Goal: Communication & Community: Answer question/provide support

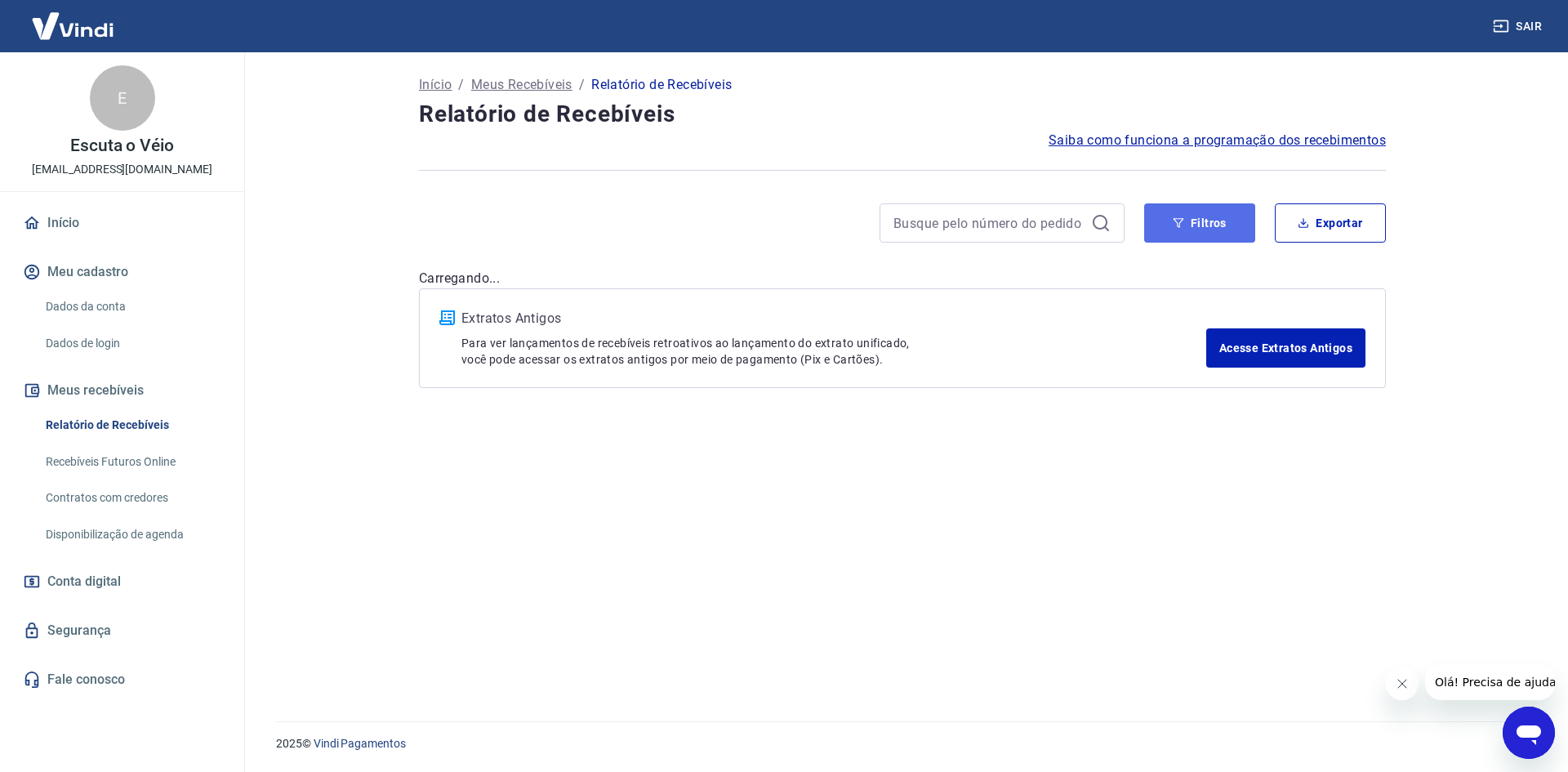
click at [1177, 213] on button "Filtros" at bounding box center [1199, 223] width 111 height 39
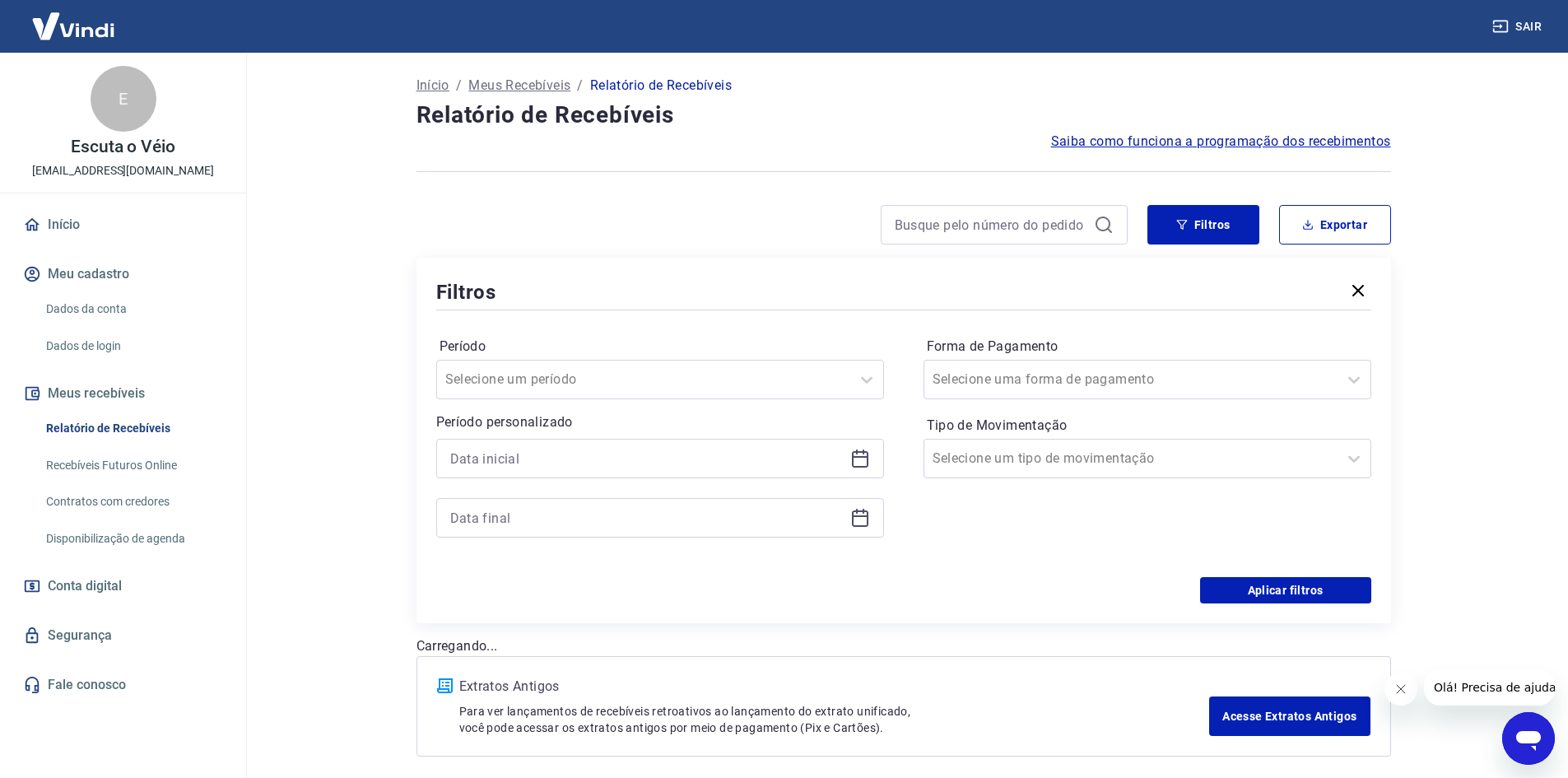
click at [847, 463] on div at bounding box center [660, 458] width 448 height 39
click at [867, 460] on icon at bounding box center [860, 459] width 17 height 17
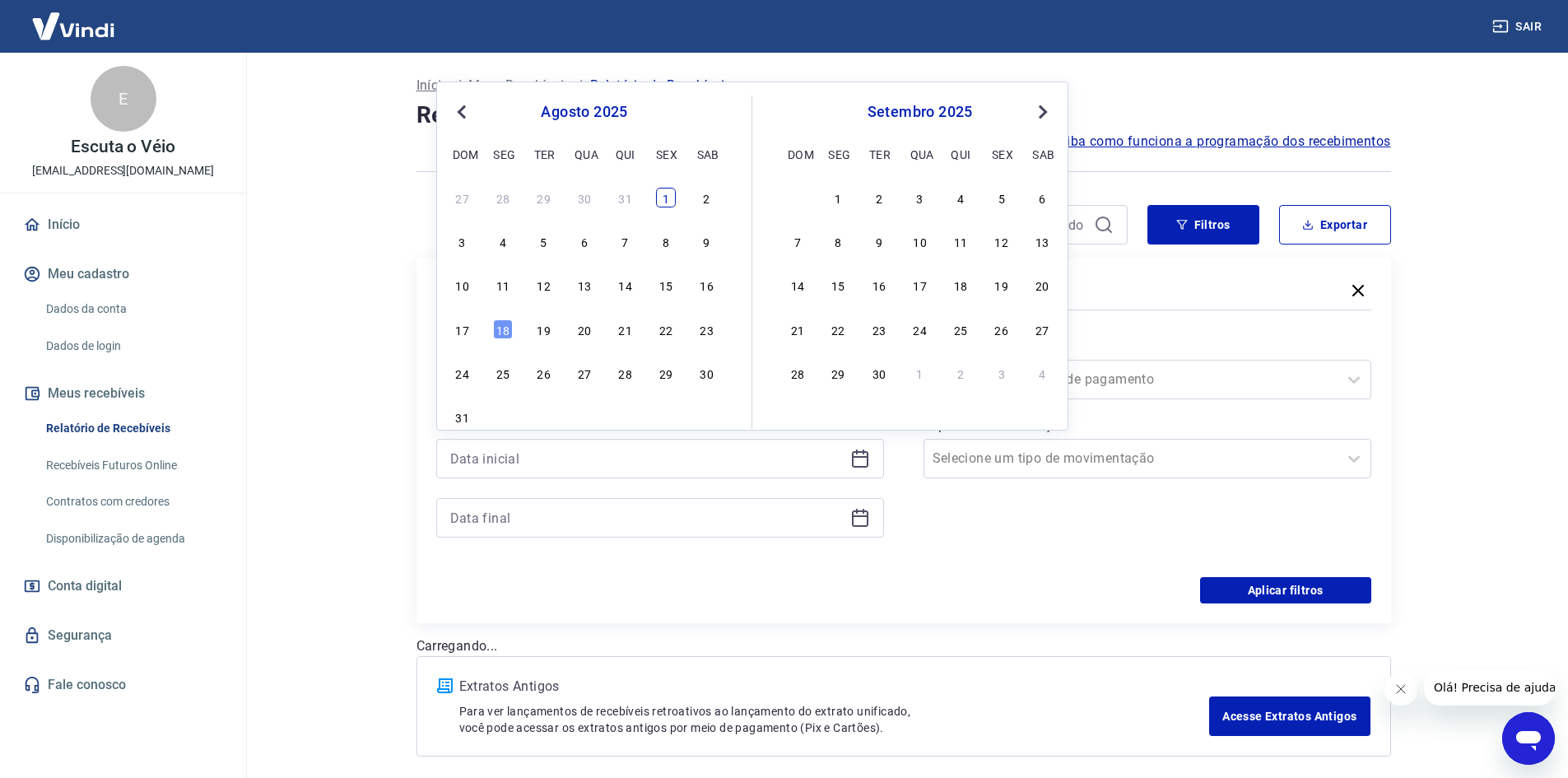
click at [663, 200] on div "1" at bounding box center [666, 197] width 20 height 20
type input "[DATE]"
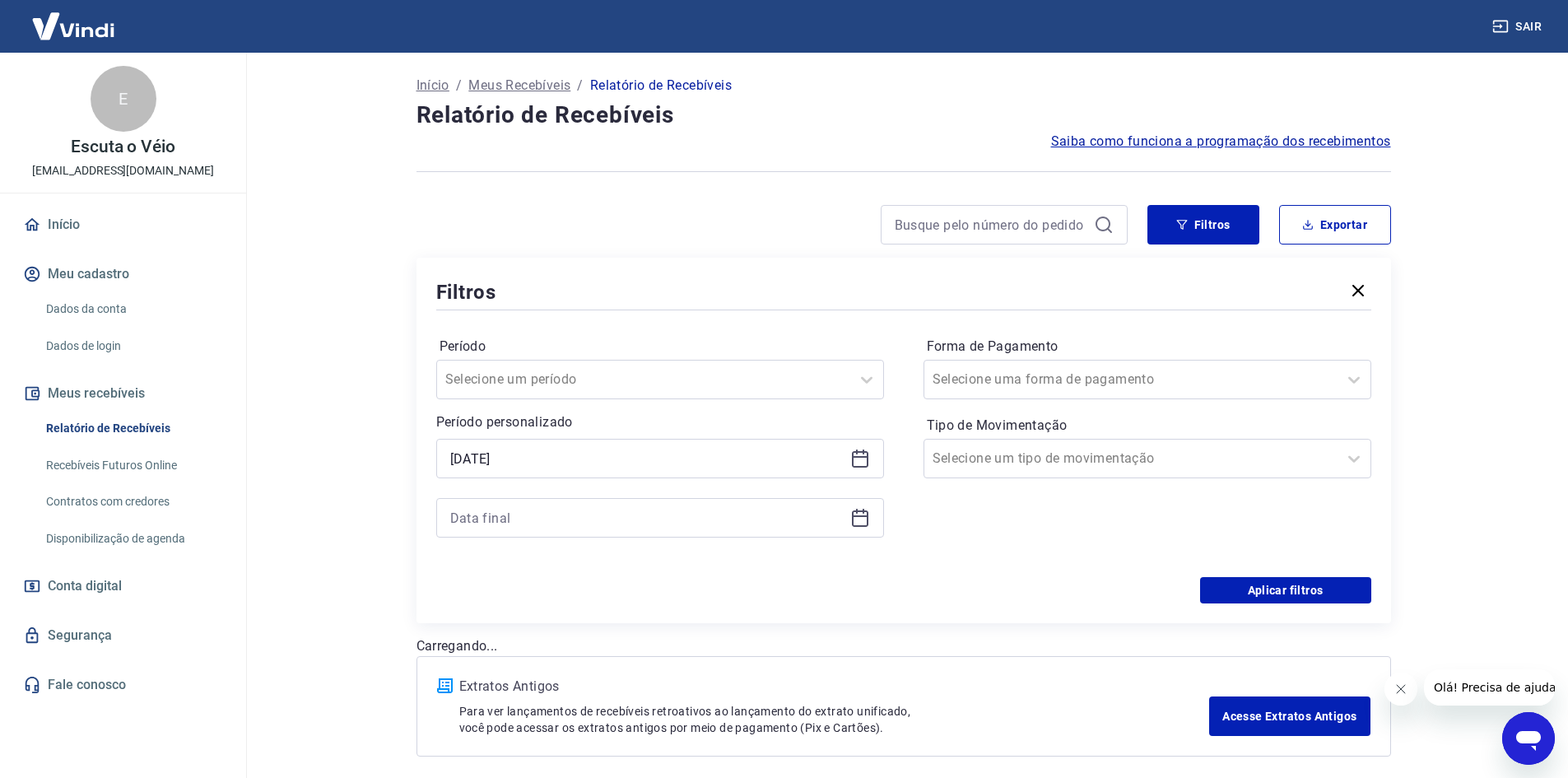
click at [861, 519] on icon at bounding box center [860, 517] width 20 height 20
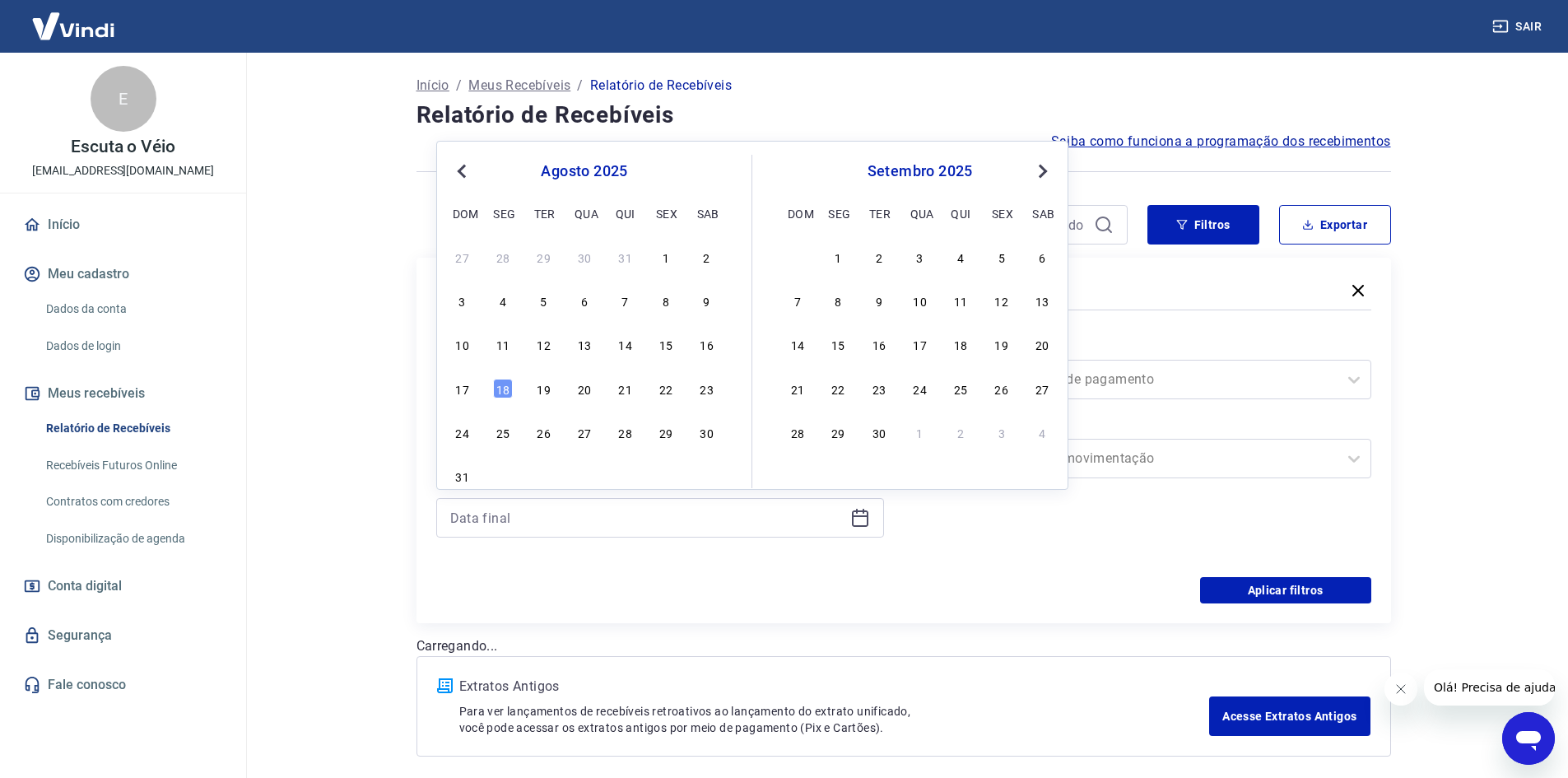
click at [473, 392] on div "17 18 19 20 21 22 23" at bounding box center [584, 388] width 269 height 23
click at [466, 392] on div "17" at bounding box center [462, 389] width 20 height 20
type input "[DATE]"
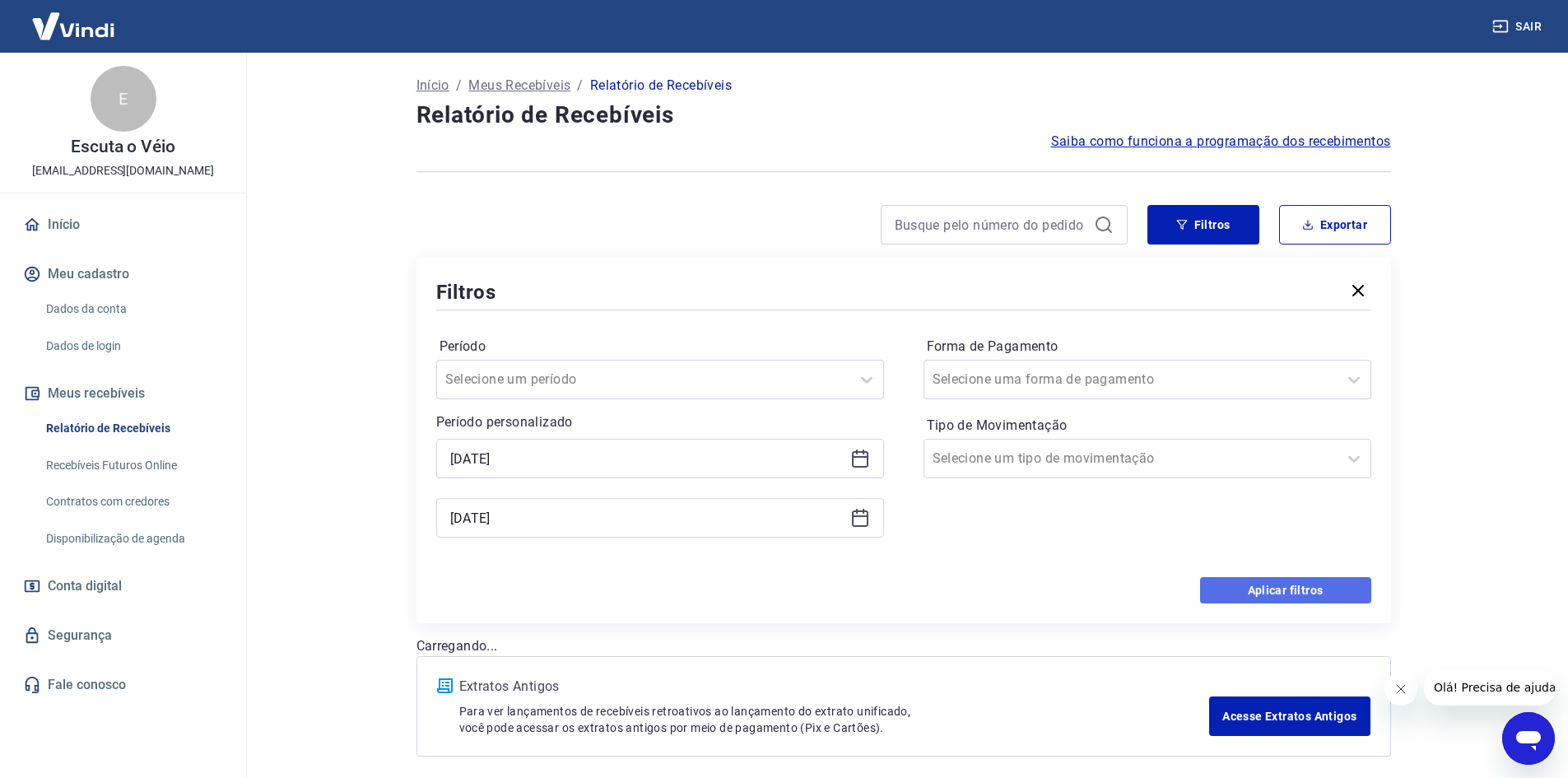
click at [1243, 593] on button "Aplicar filtros" at bounding box center [1286, 590] width 171 height 26
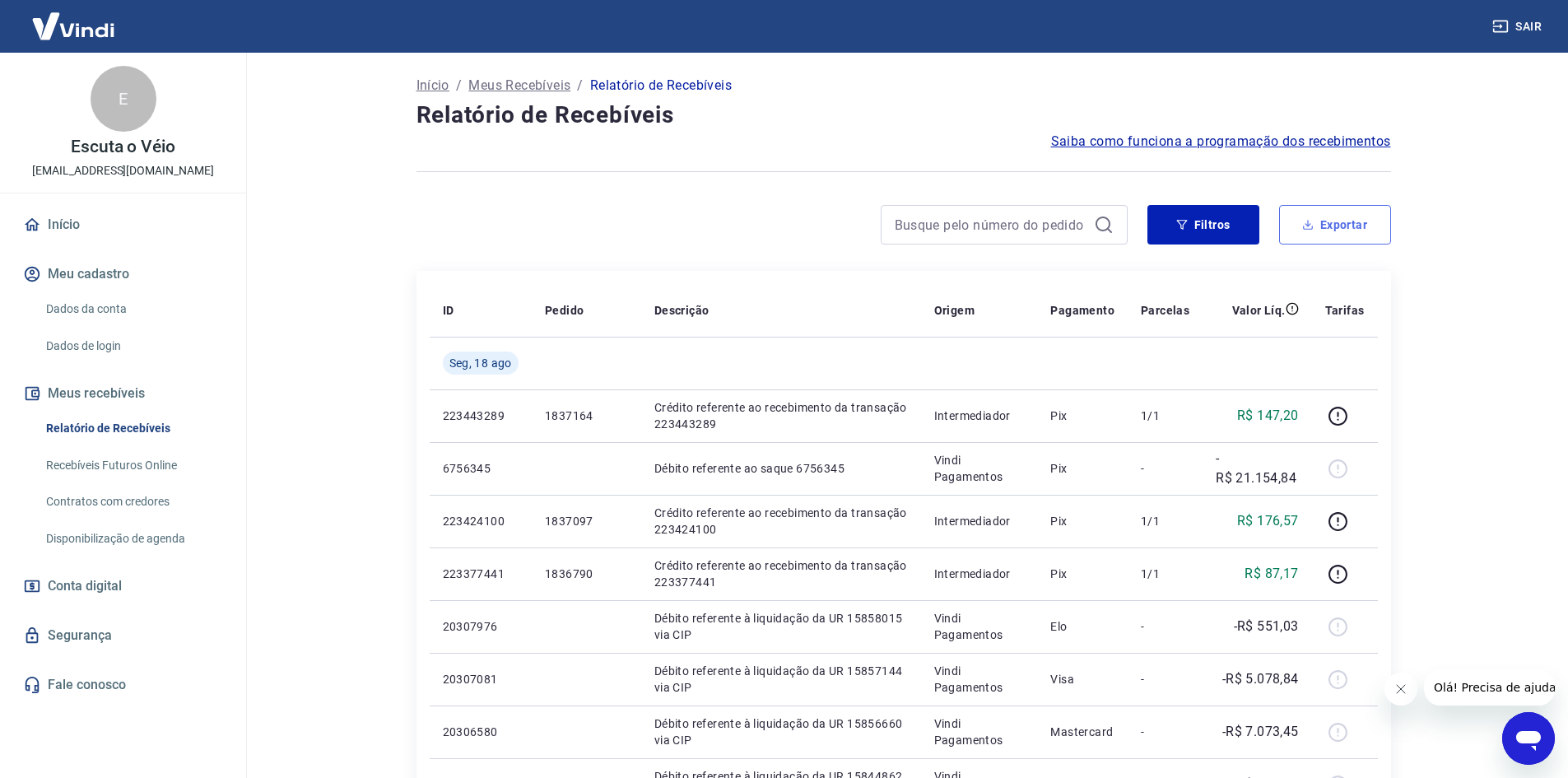
click at [1362, 217] on button "Exportar" at bounding box center [1335, 224] width 112 height 39
type input "[DATE]"
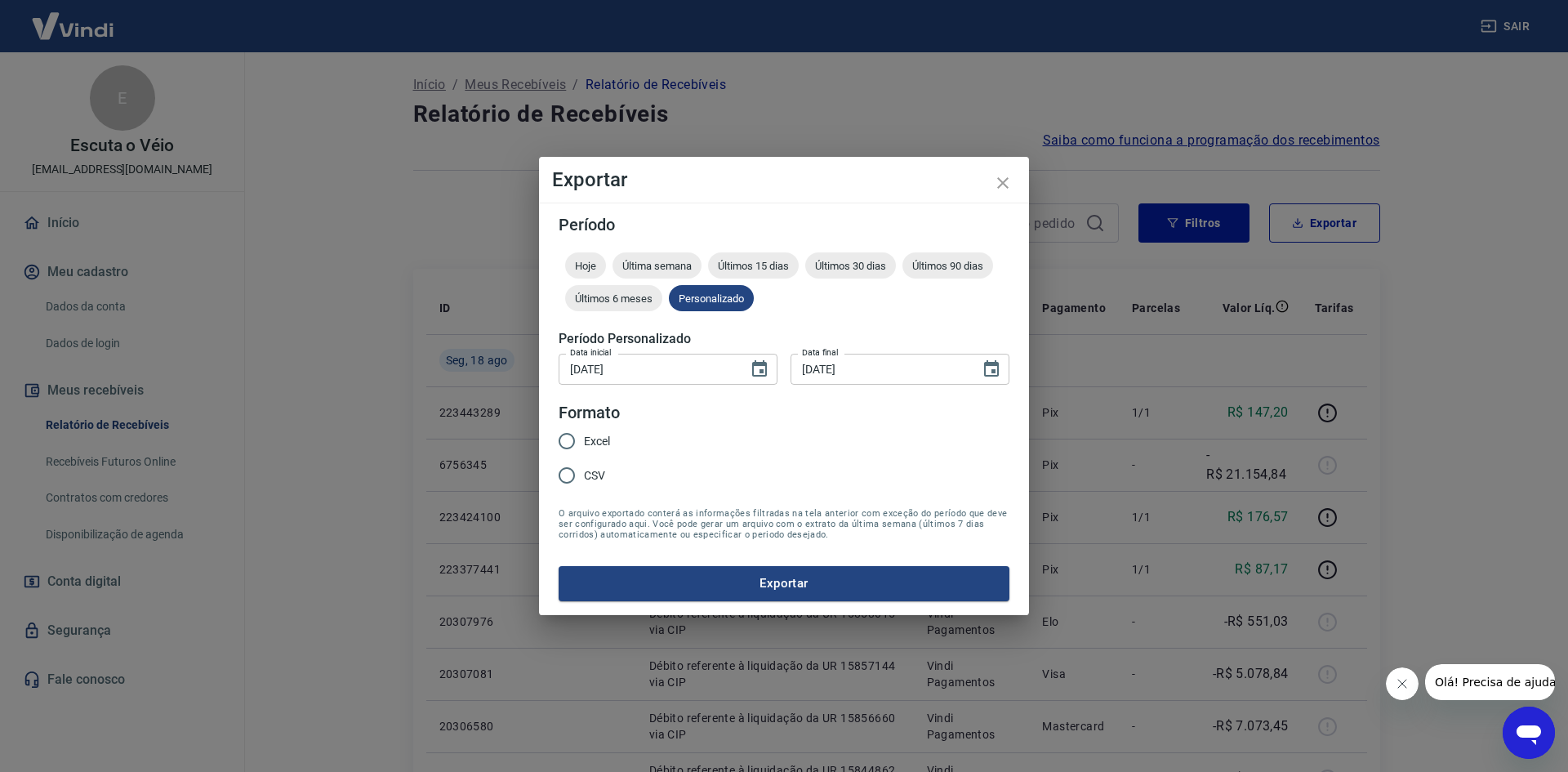
click at [588, 431] on label "Excel" at bounding box center [579, 442] width 60 height 35
click at [584, 431] on input "Excel" at bounding box center [566, 442] width 34 height 35
radio input "true"
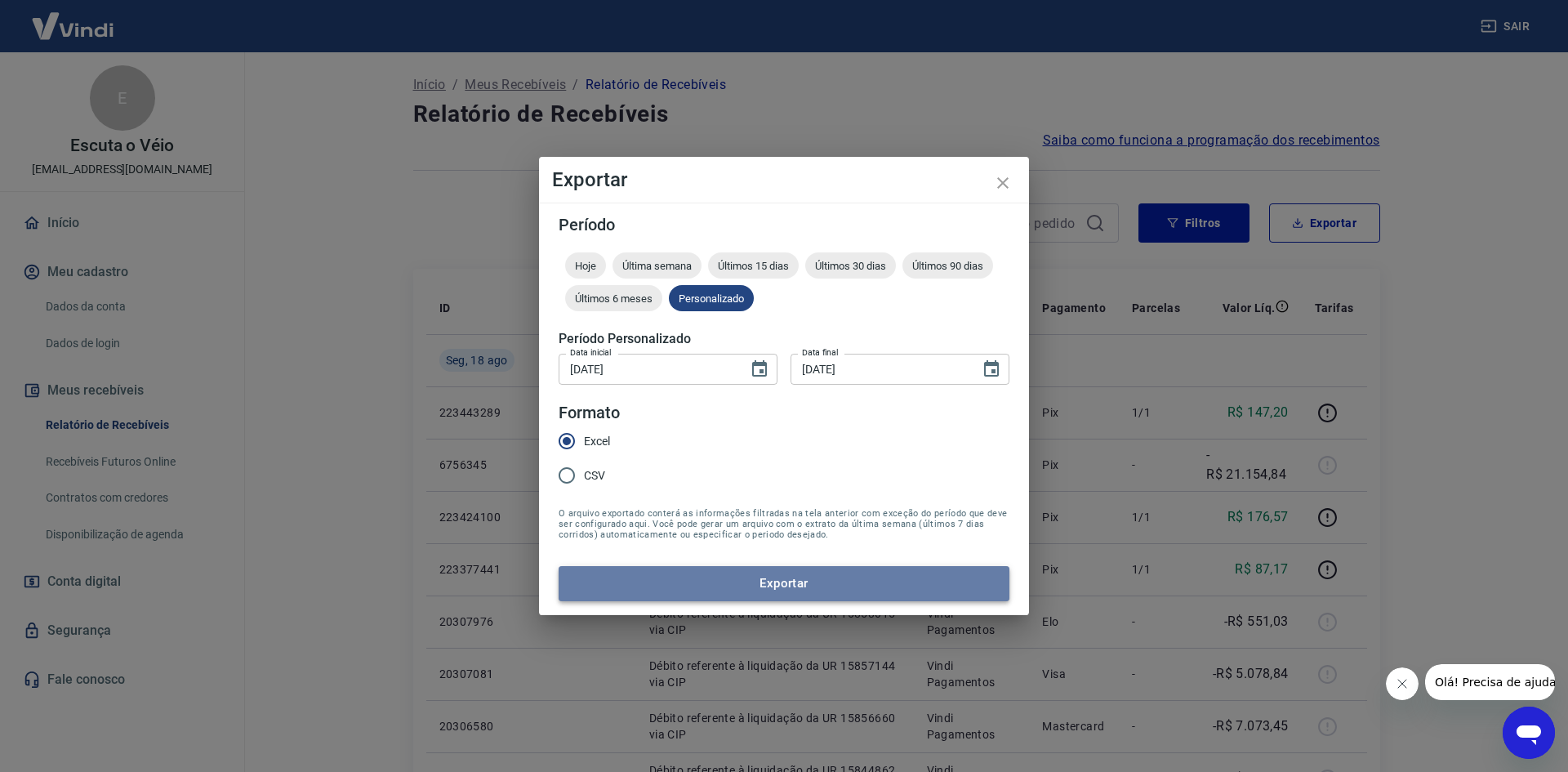
click at [658, 593] on button "Exportar" at bounding box center [784, 583] width 451 height 35
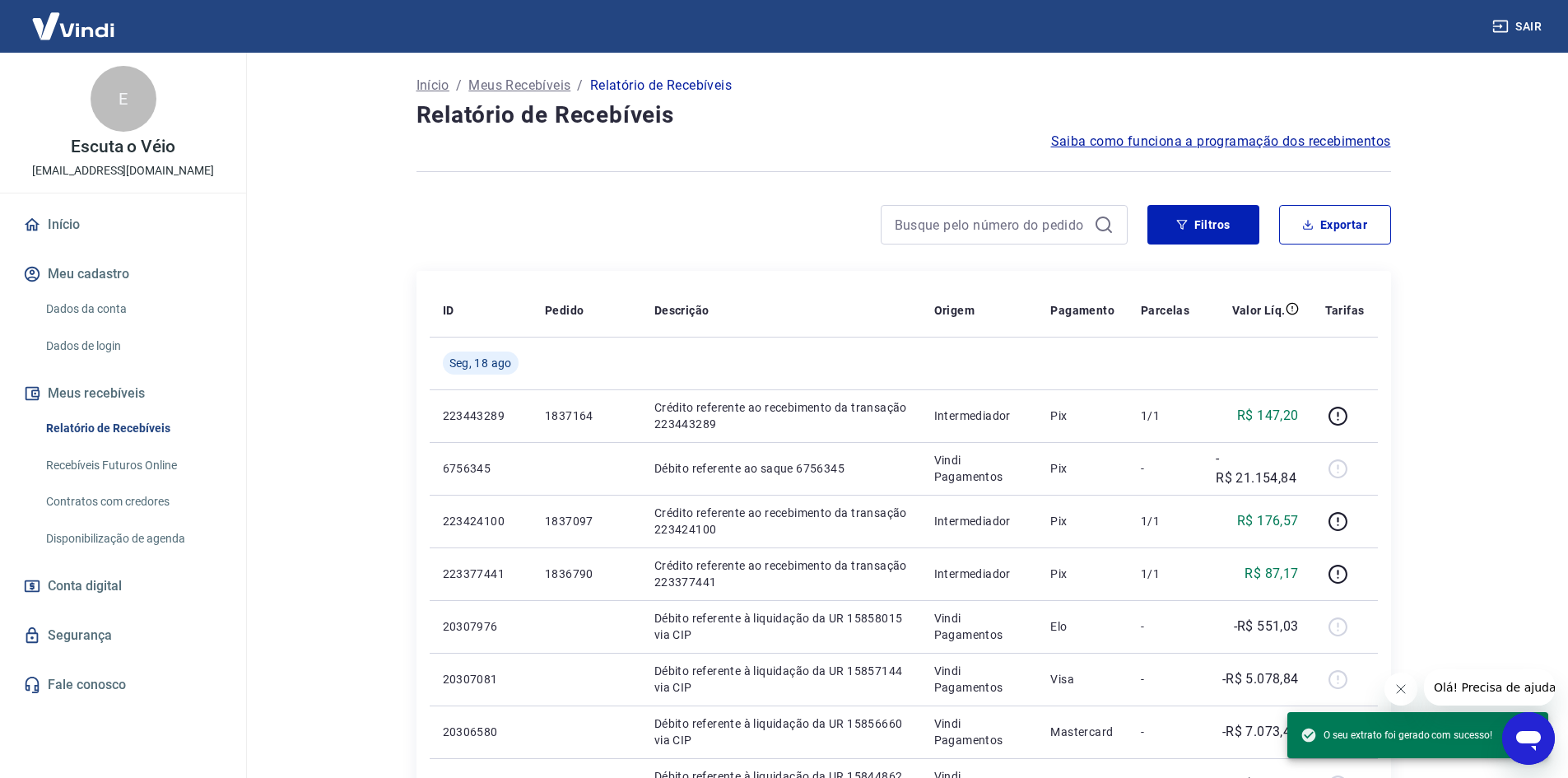
click at [1392, 696] on button "Fechar mensagem da empresa" at bounding box center [1400, 689] width 33 height 33
click at [1524, 724] on icon "Abrir janela de mensagens" at bounding box center [1529, 739] width 30 height 30
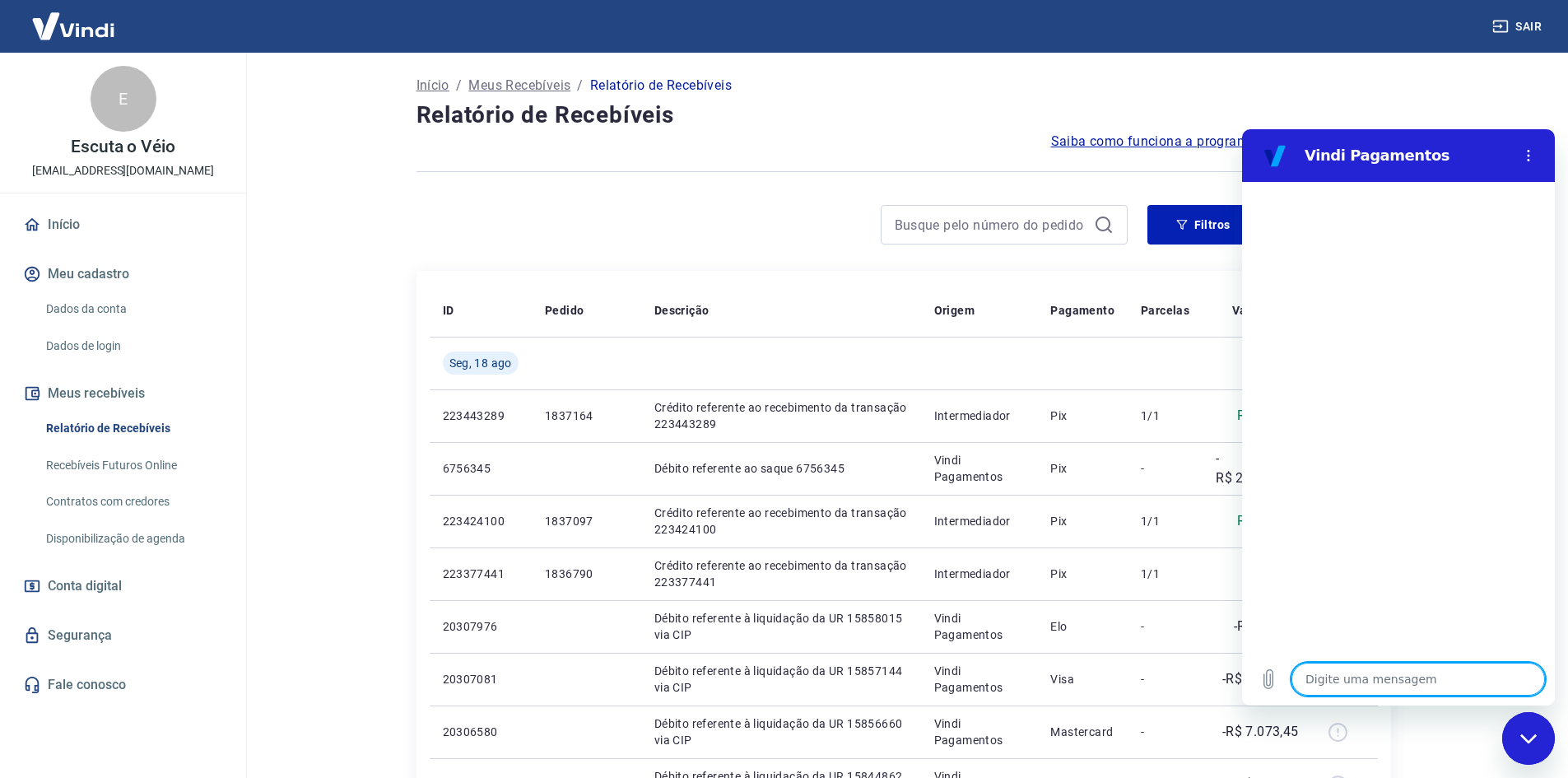
click at [1379, 688] on textarea at bounding box center [1419, 680] width 254 height 33
type textarea "o"
type textarea "x"
type textarea "ol"
type textarea "x"
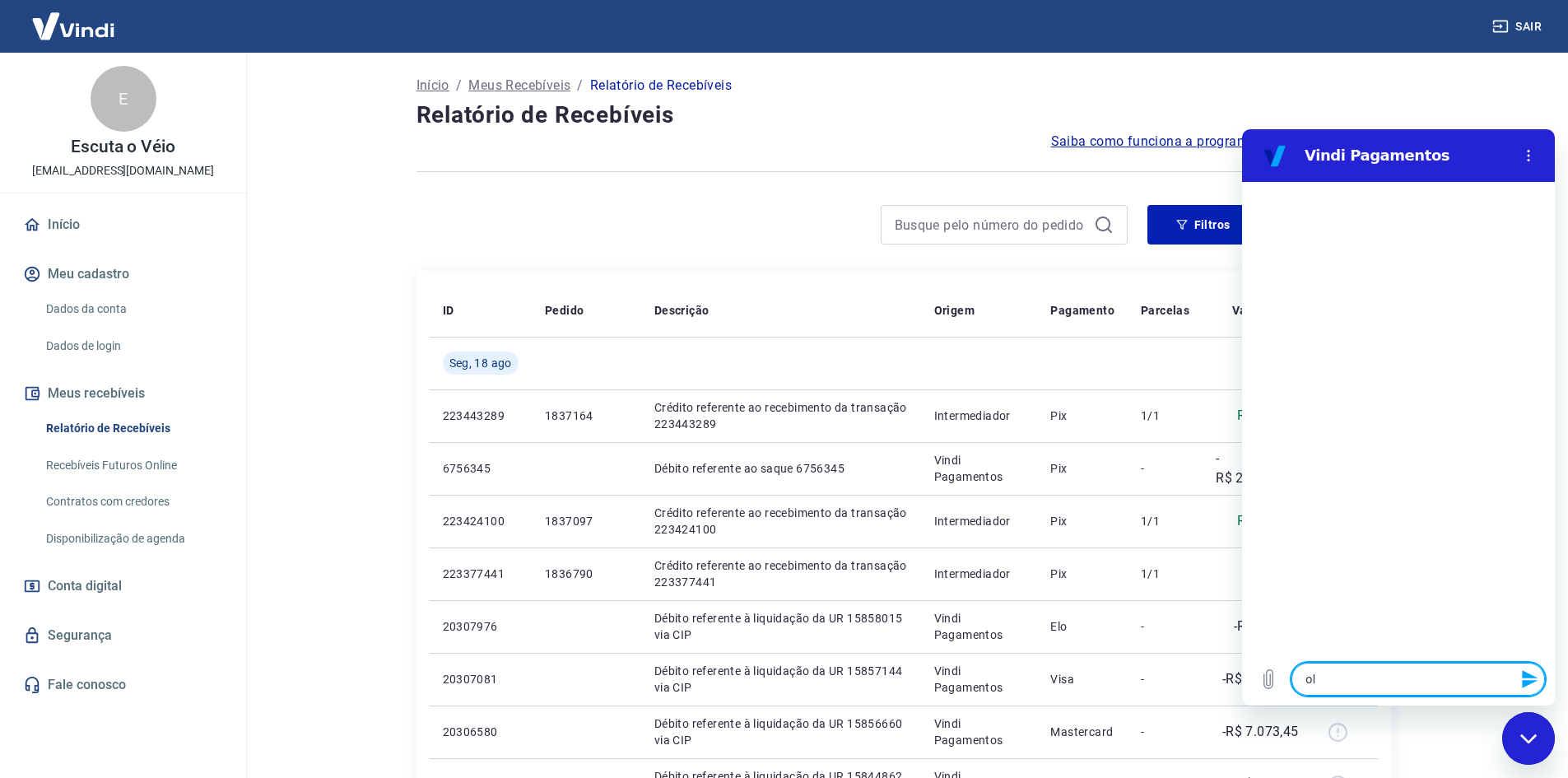
type textarea "ola"
type textarea "x"
type textarea "F"
type textarea "x"
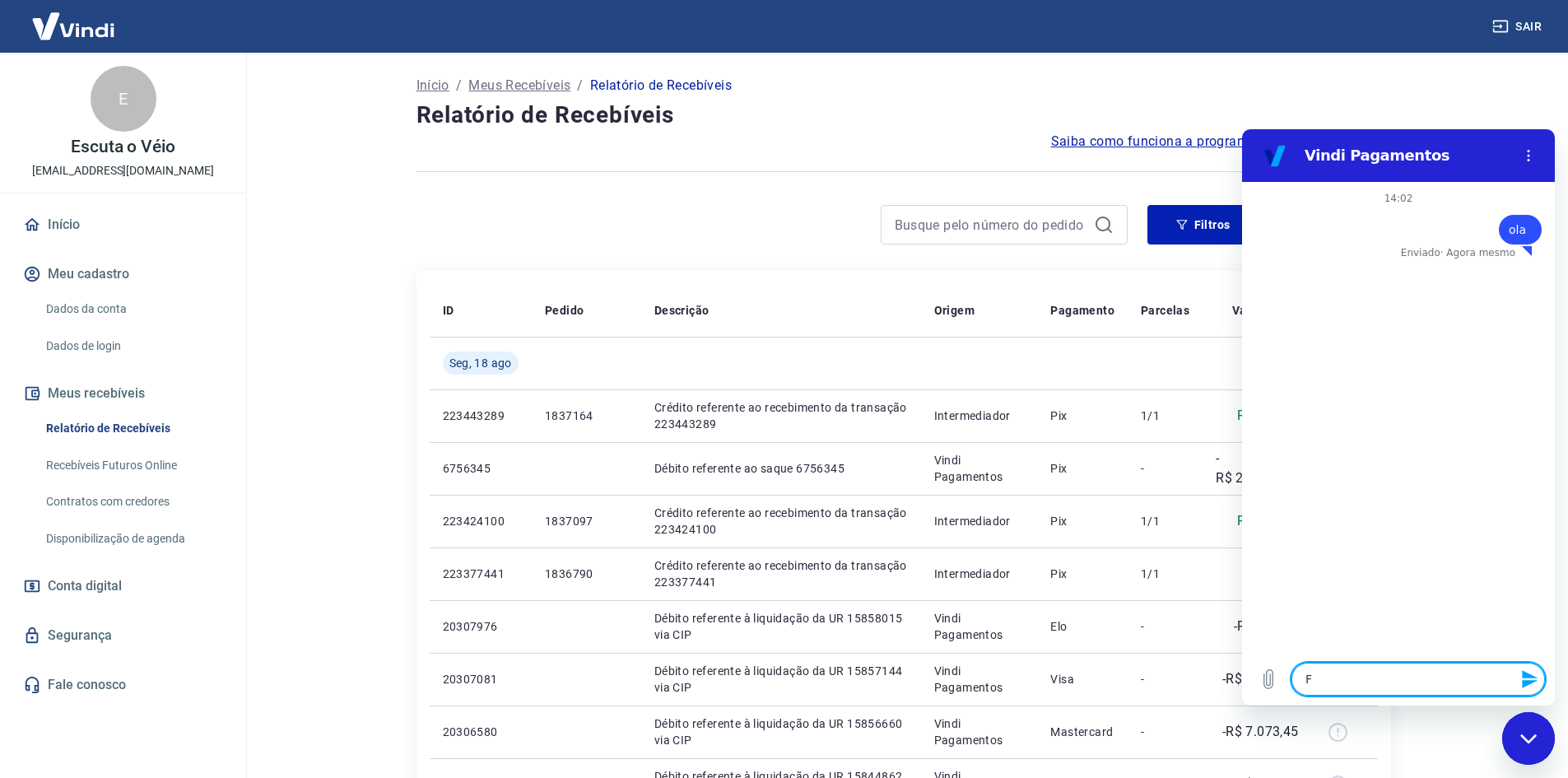
type textarea "Fl"
type textarea "x"
type textarea "Fla"
type textarea "x"
type textarea "Flaa"
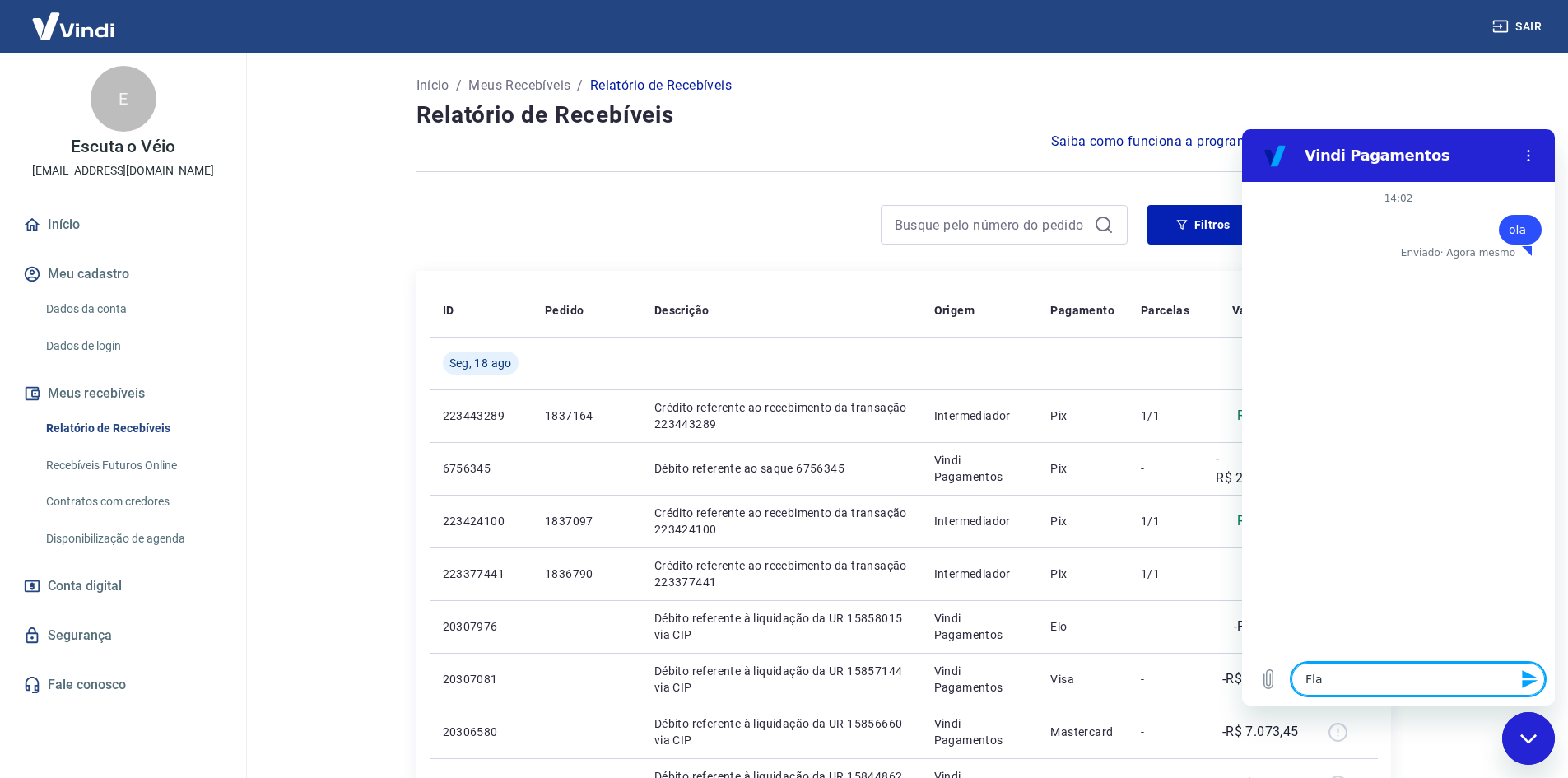
type textarea "x"
type textarea "Flaar"
type textarea "x"
type textarea "Flaa"
type textarea "x"
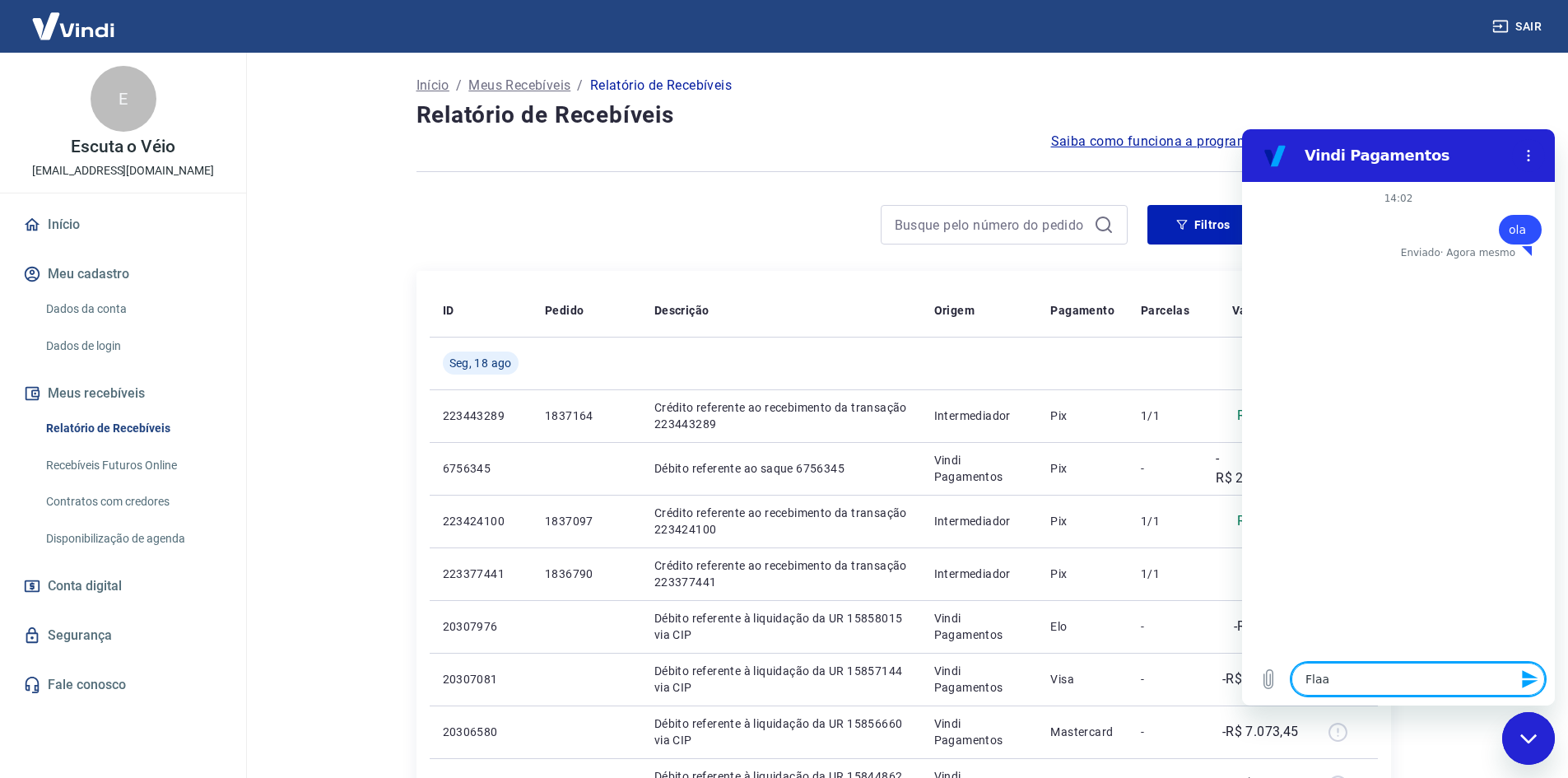
type textarea "Fla"
type textarea "x"
type textarea "Fl"
type textarea "x"
type textarea "F"
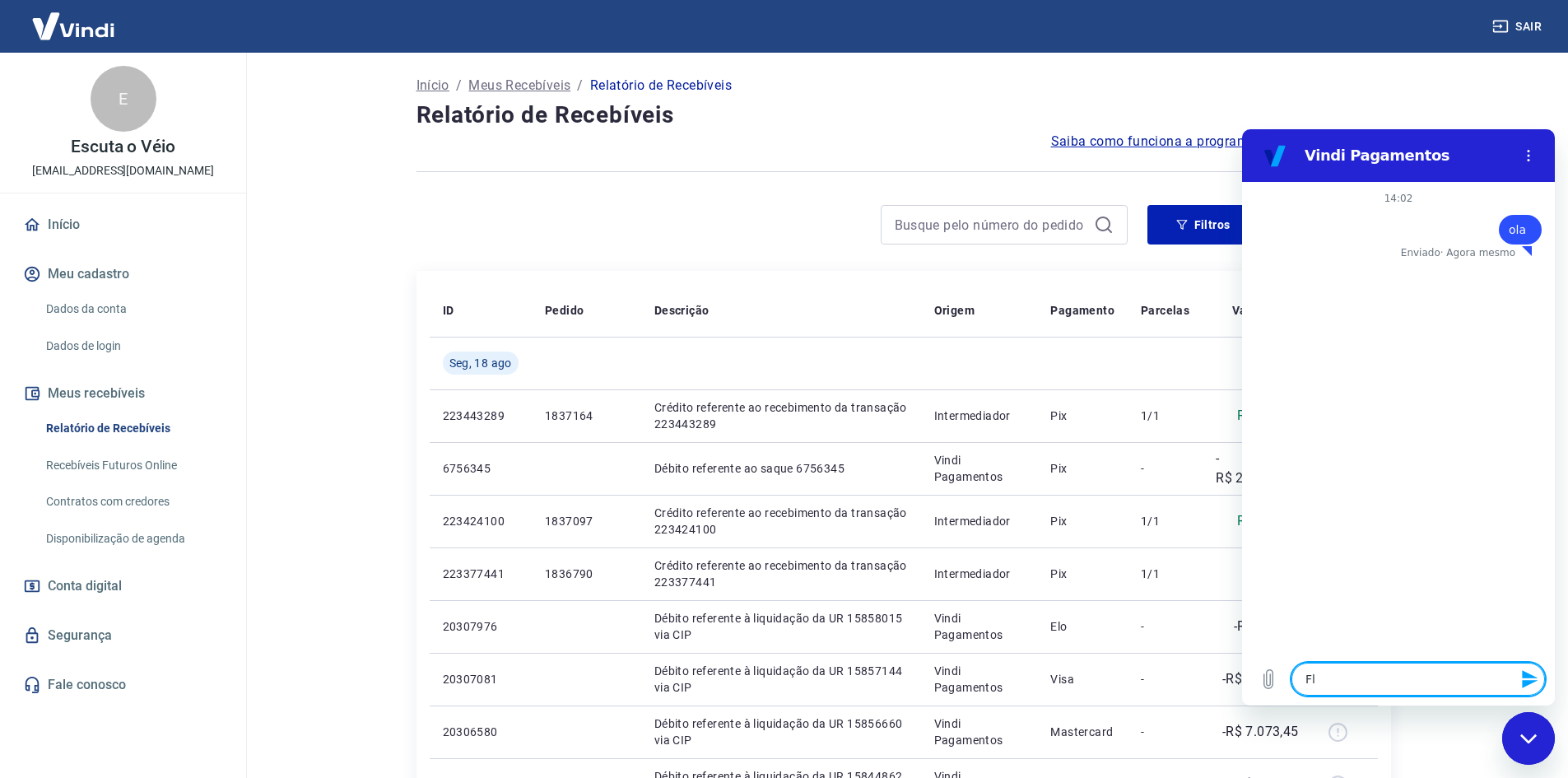
type textarea "x"
type textarea "Fa"
type textarea "x"
type textarea "Fal"
type textarea "x"
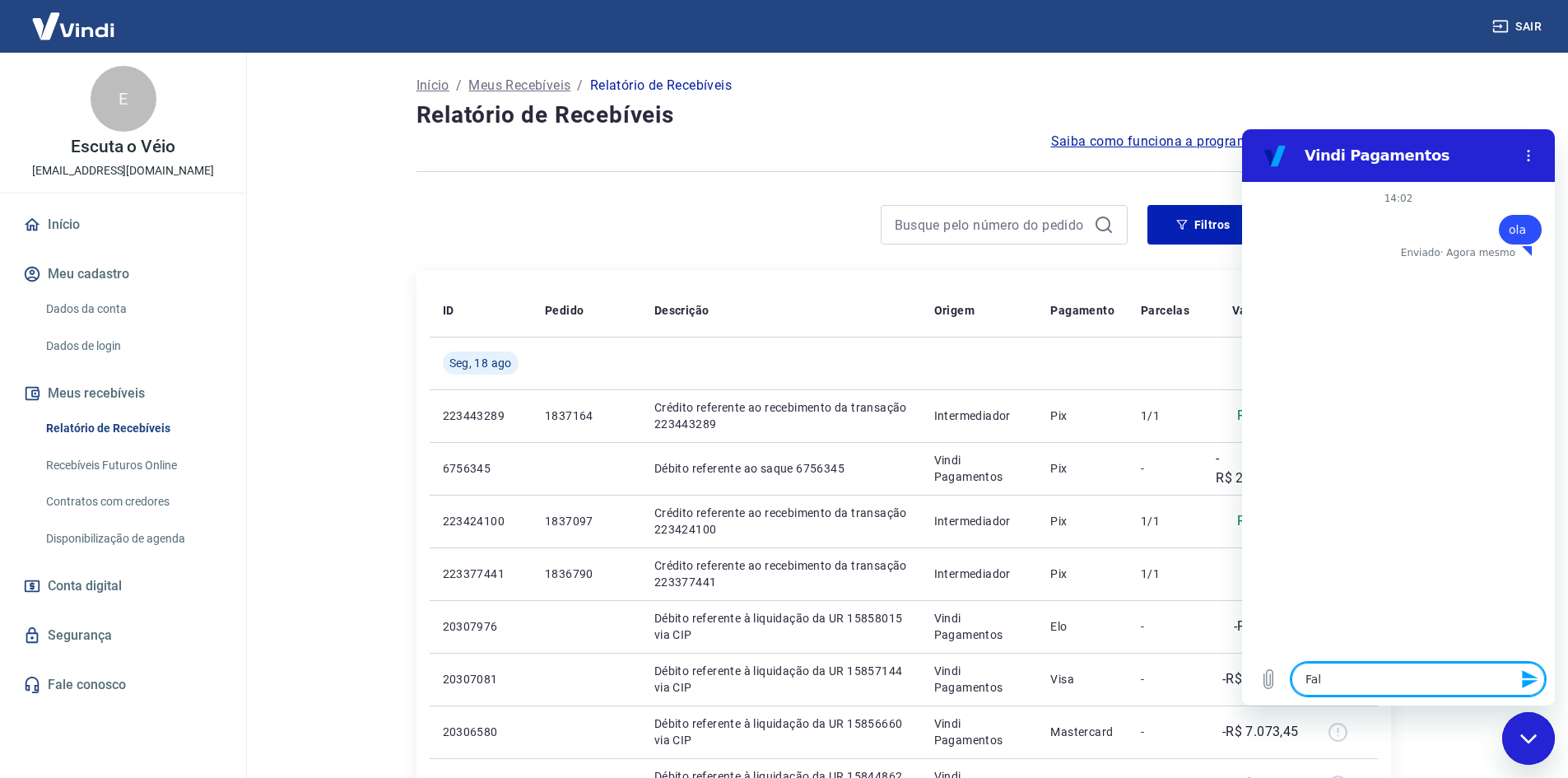
type textarea "Fala"
type textarea "x"
type textarea "Falar"
type textarea "x"
type textarea "Falar"
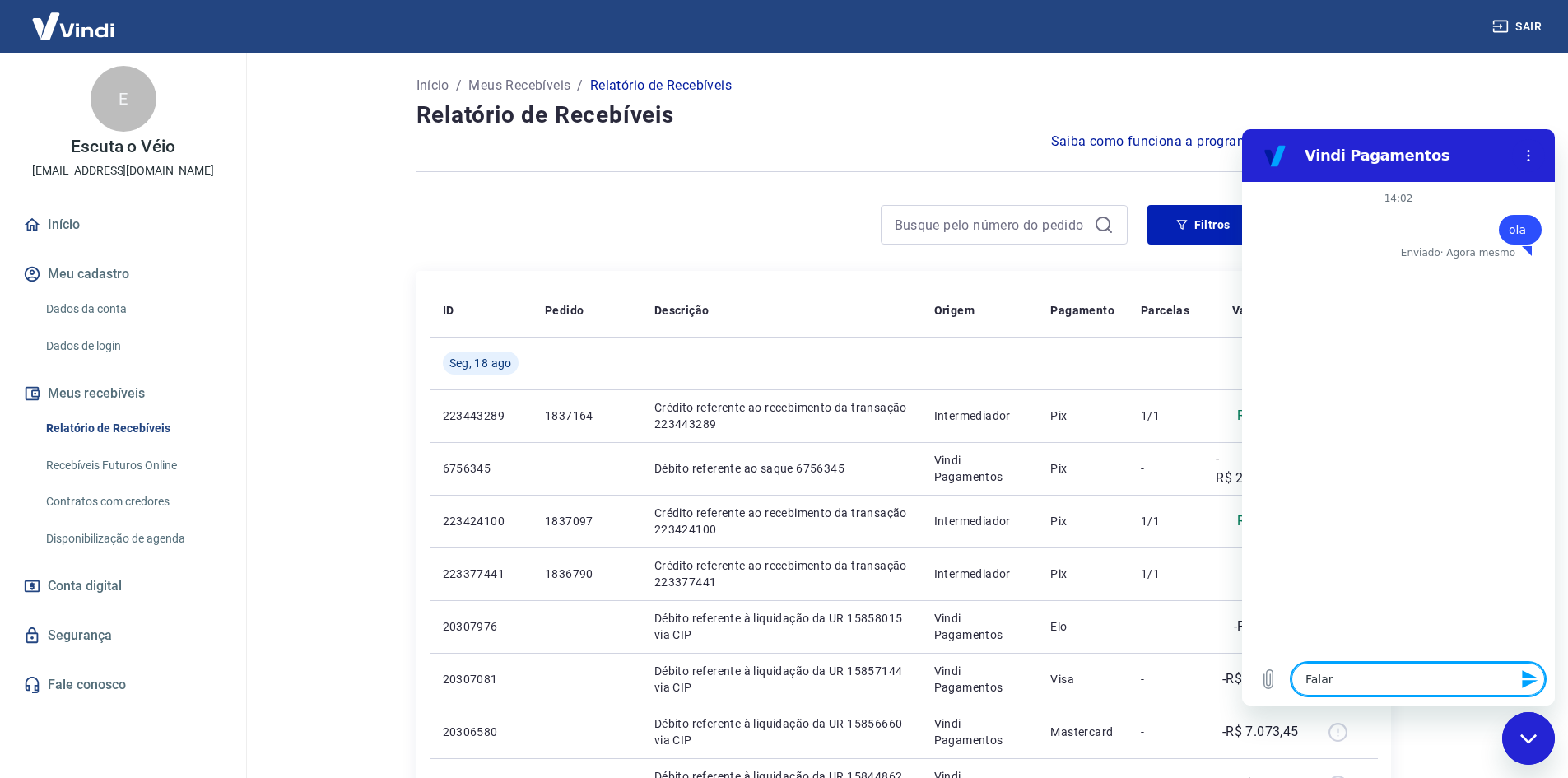
type textarea "x"
type textarea "Falar c"
type textarea "x"
type textarea "Falar co"
type textarea "x"
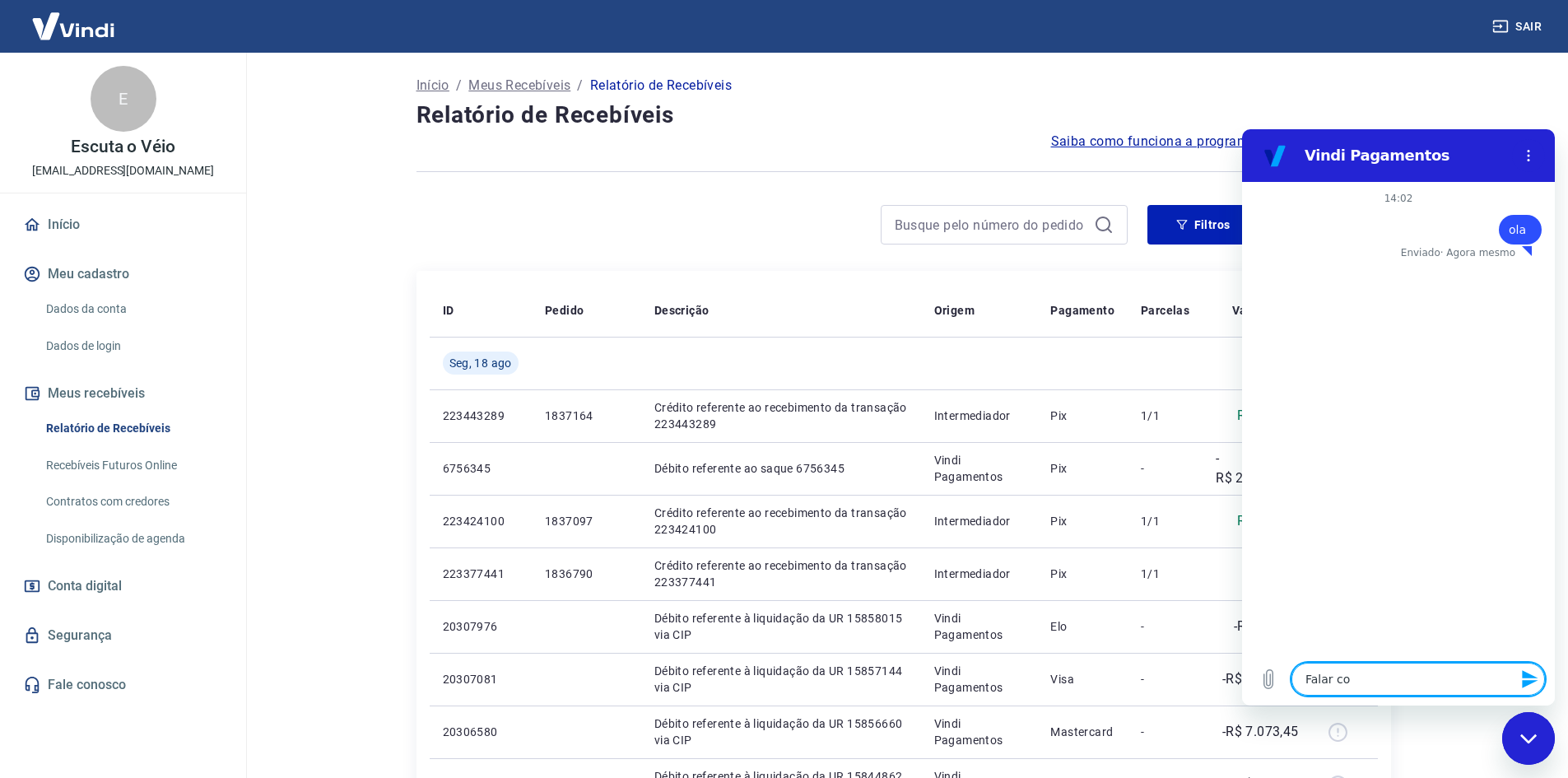
type textarea "Falar com"
type textarea "x"
type textarea "Falar com"
type textarea "x"
type textarea "Falar com a"
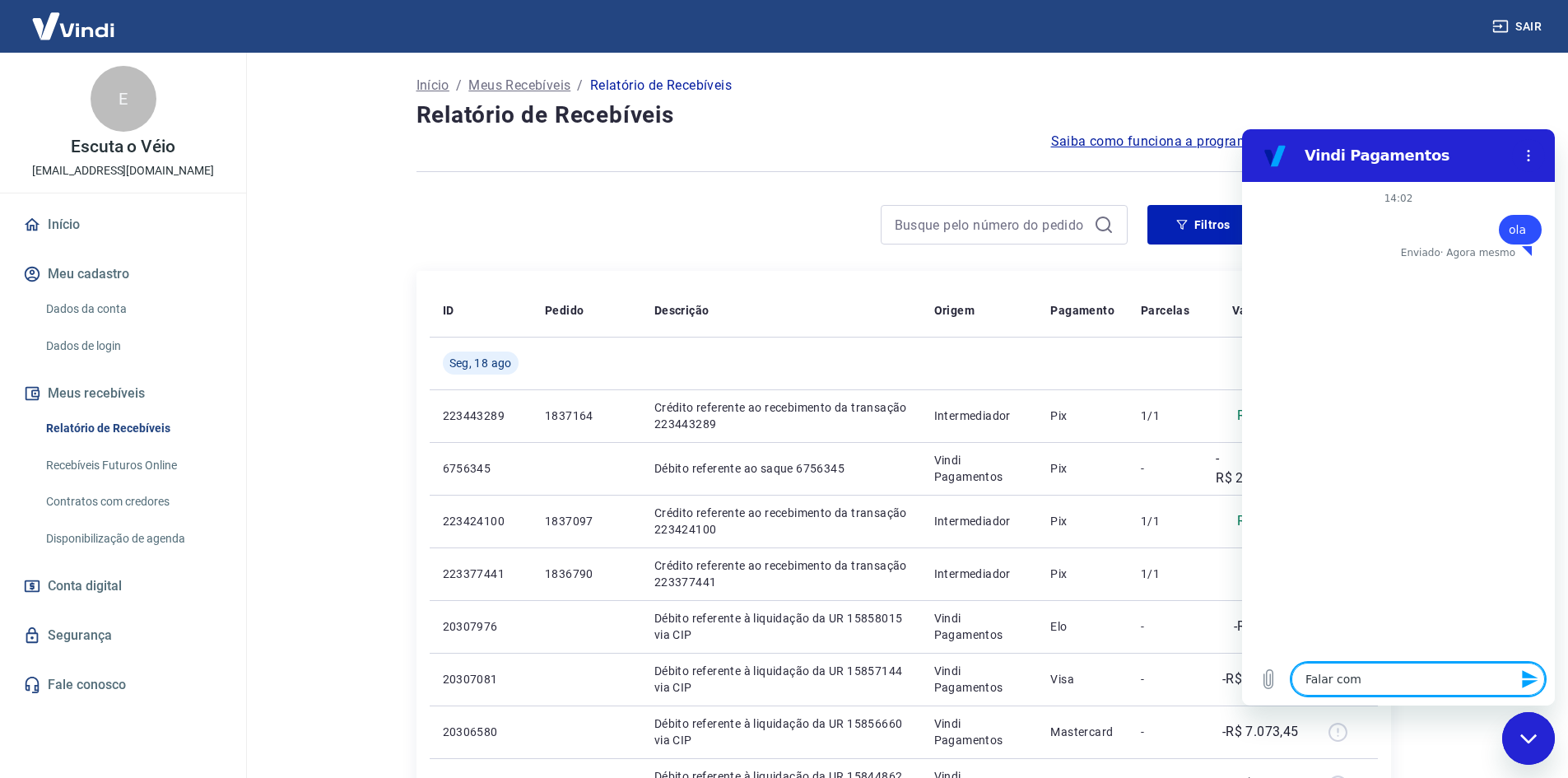
type textarea "x"
type textarea "Falar com at"
type textarea "x"
type textarea "Falar com ate"
type textarea "x"
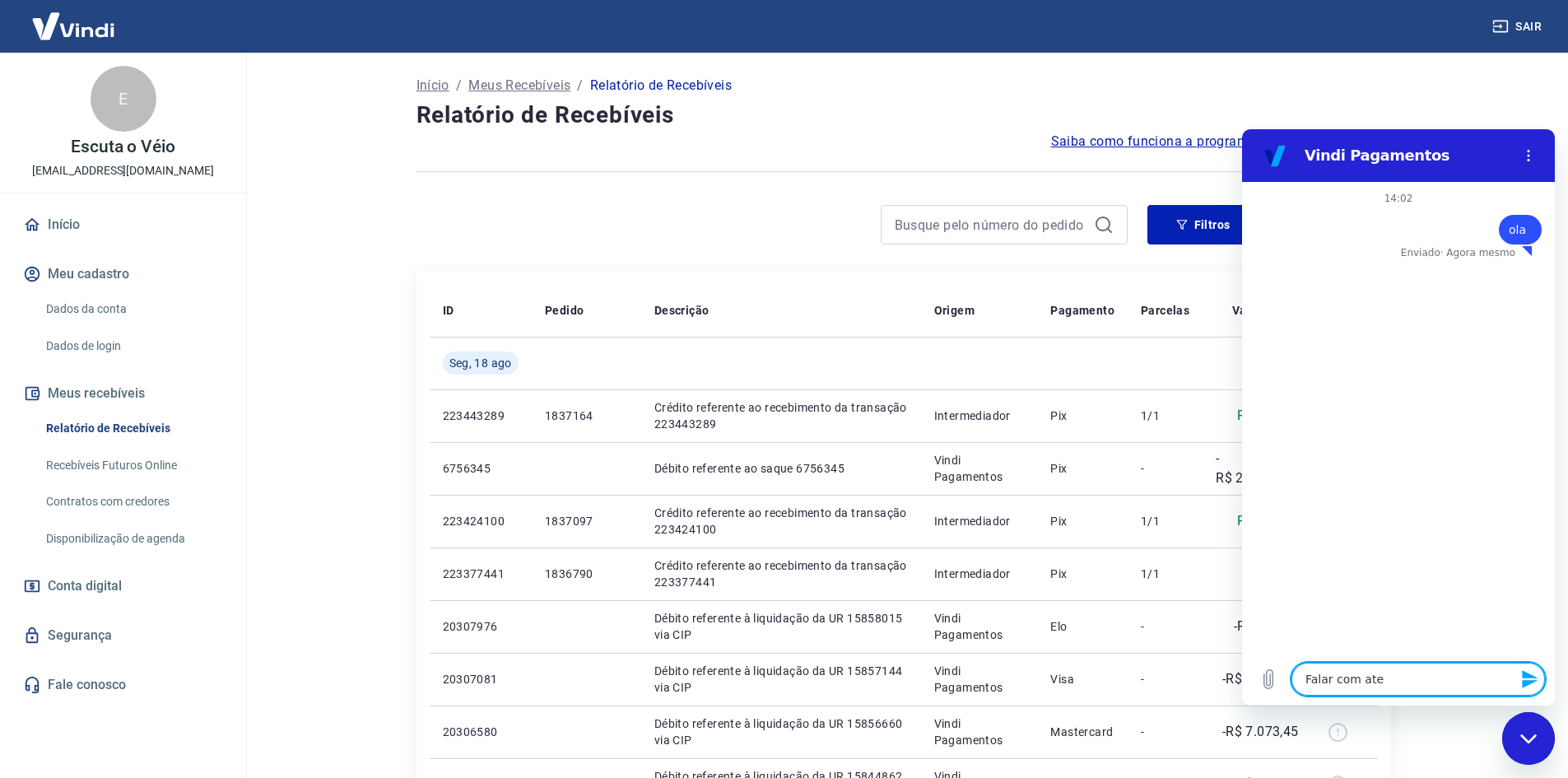
type textarea "Falar com [GEOGRAPHIC_DATA]"
type textarea "x"
type textarea "Falar com atend"
type textarea "x"
type textarea "Falar com atende"
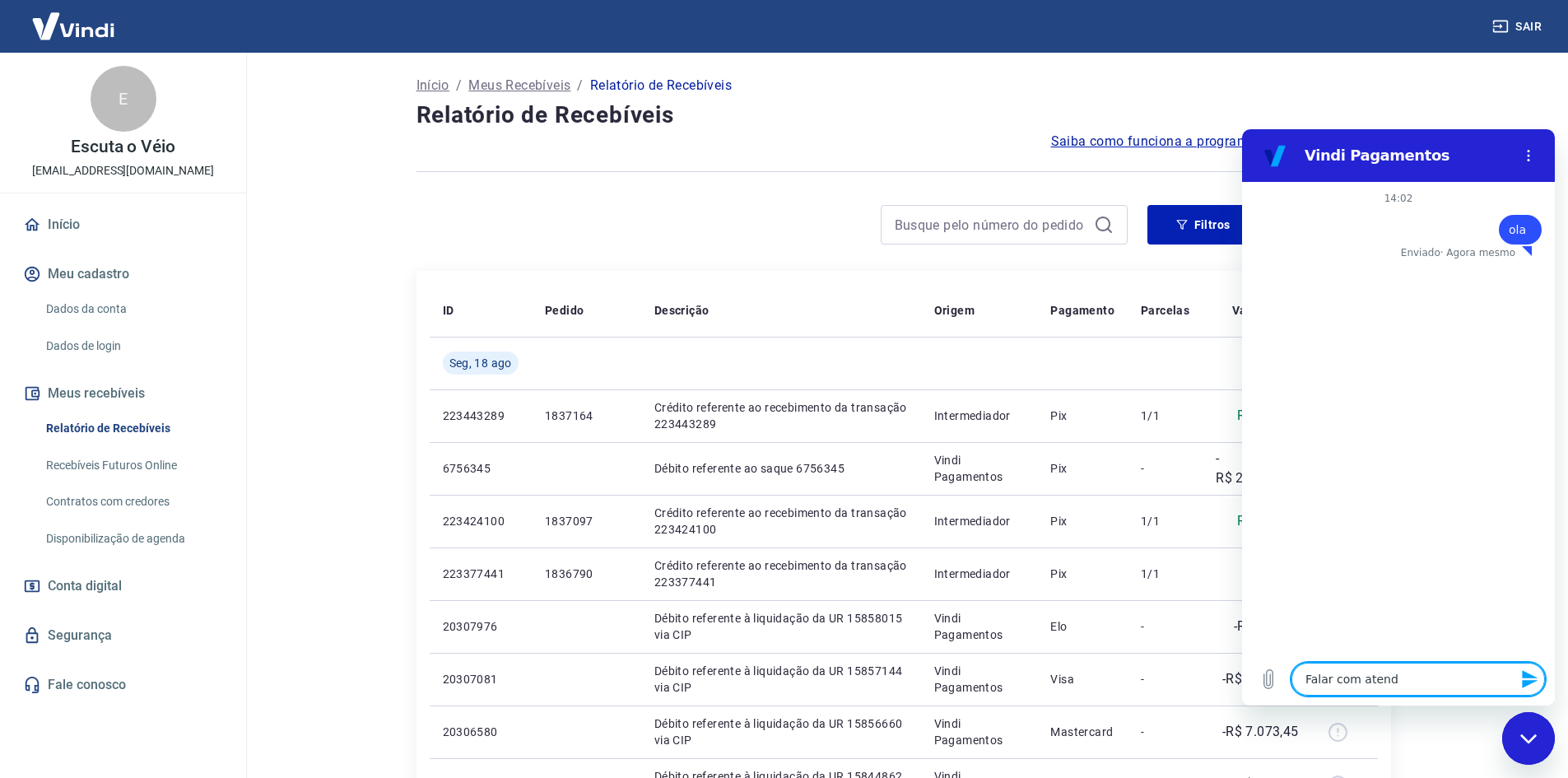
type textarea "x"
type textarea "Falar com atenden"
type textarea "x"
type textarea "Falar com atendent"
type textarea "x"
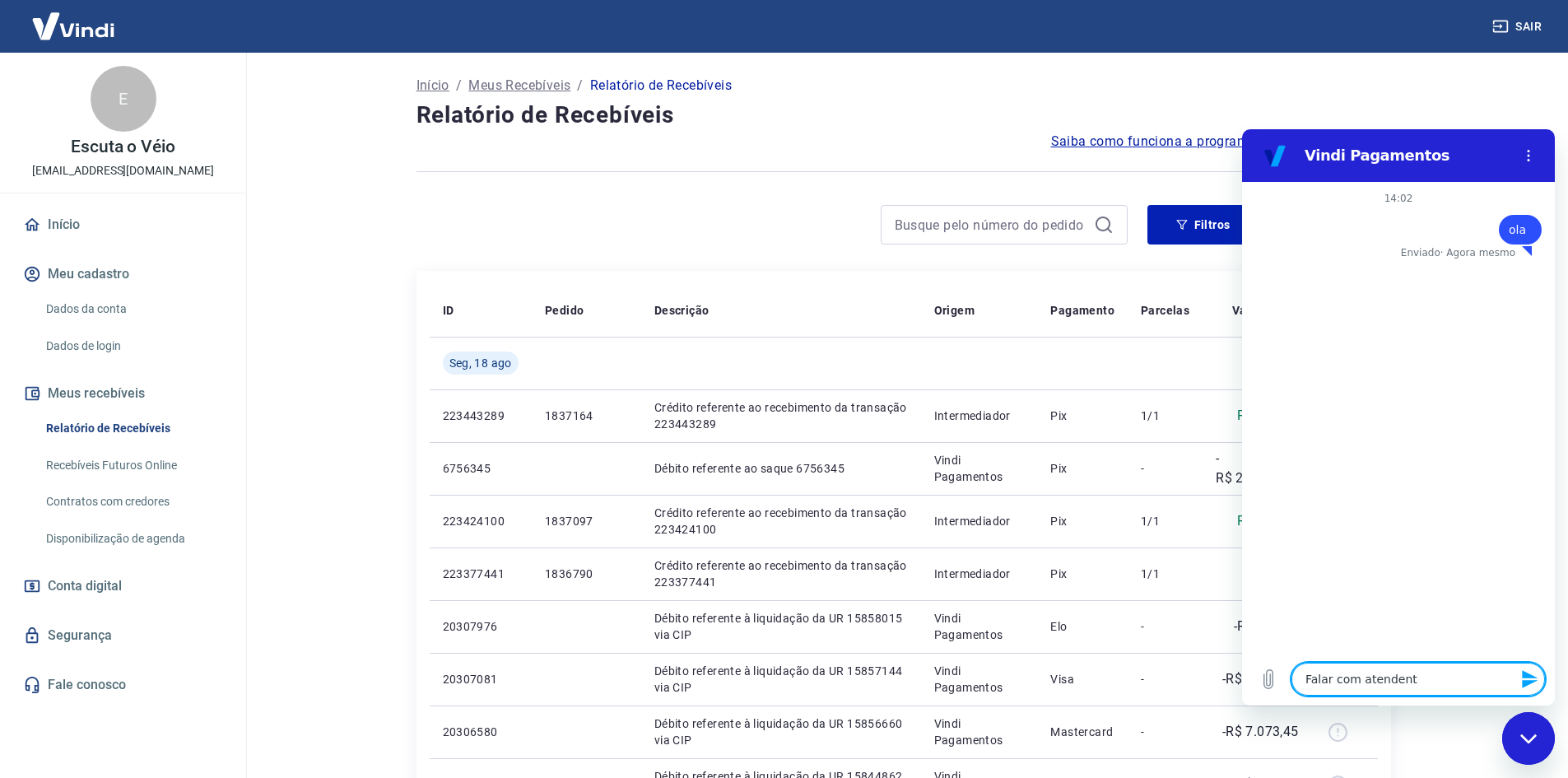
type textarea "Falar com atendente"
type textarea "x"
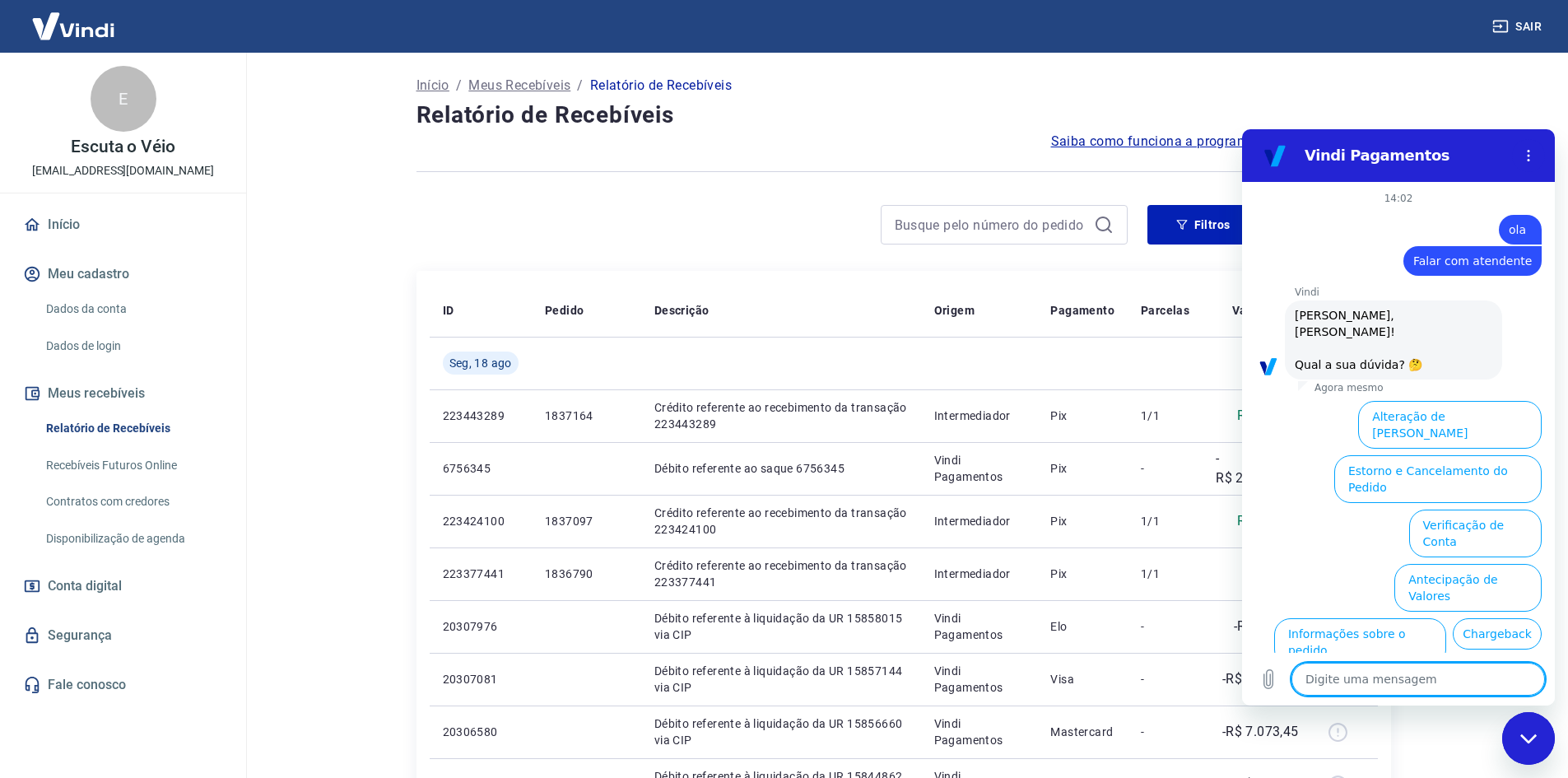
scroll to position [70, 0]
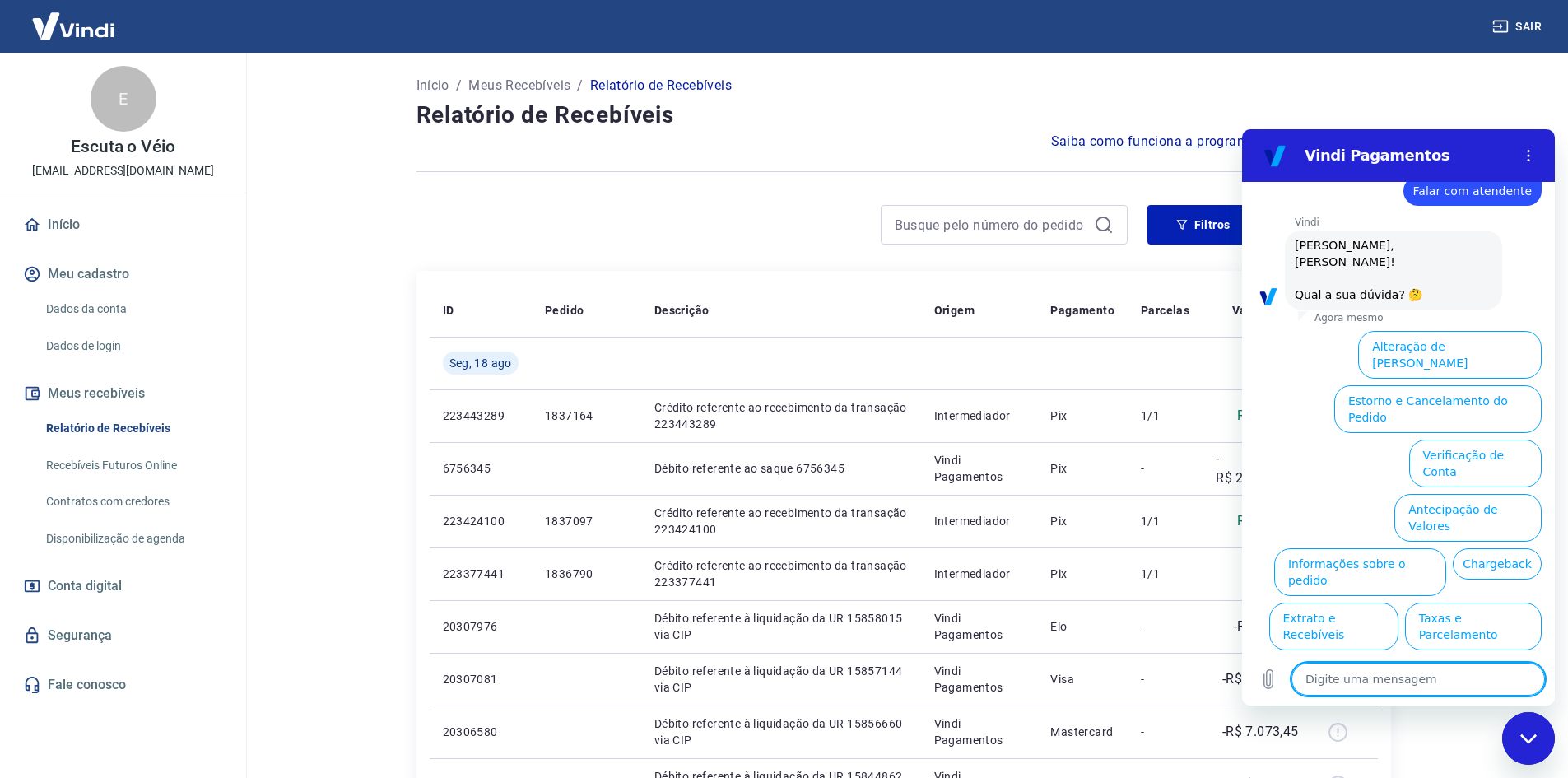
type textarea "x"
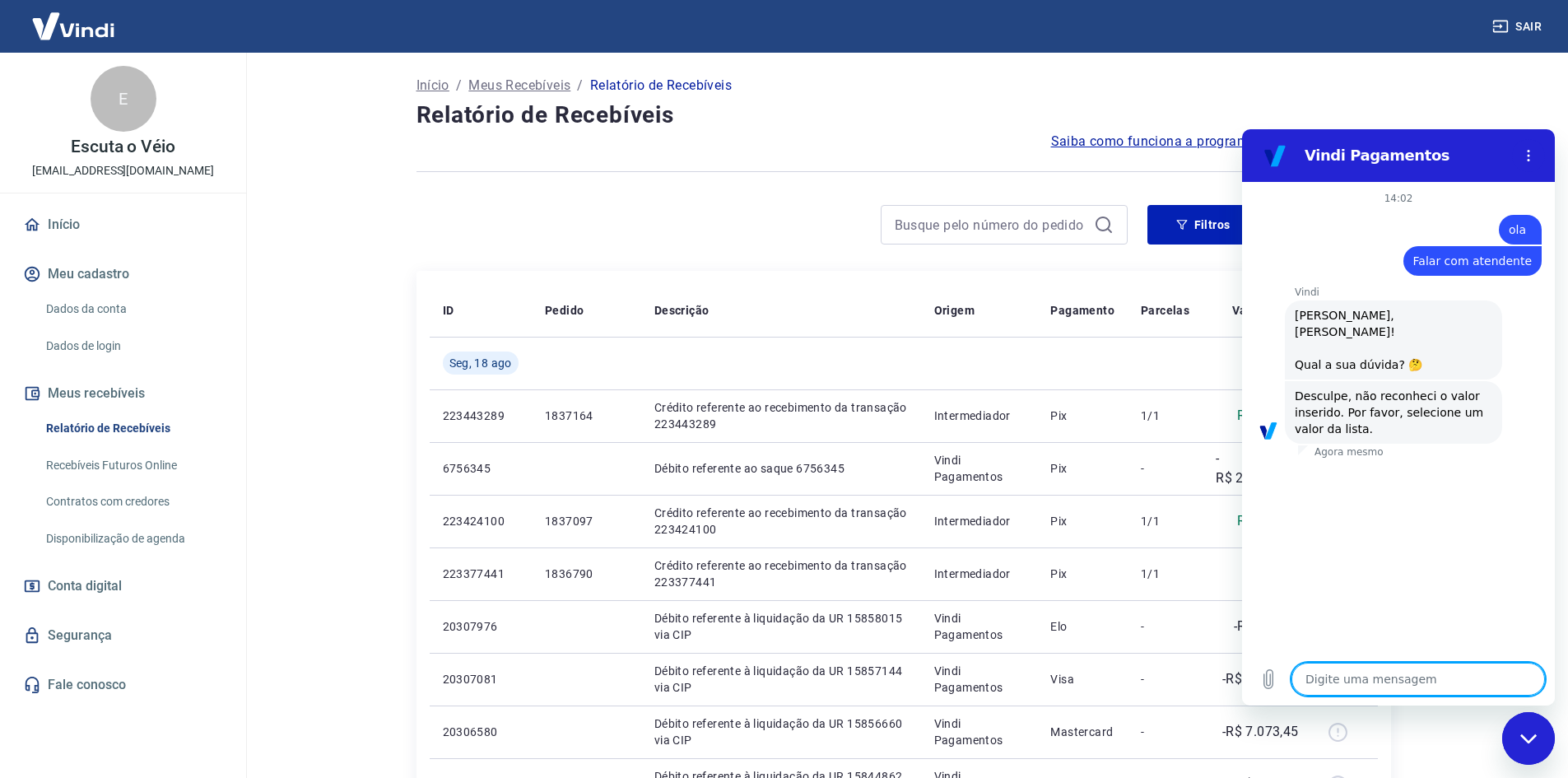
type textarea "f"
type textarea "x"
type textarea "fa"
type textarea "x"
type textarea "fal"
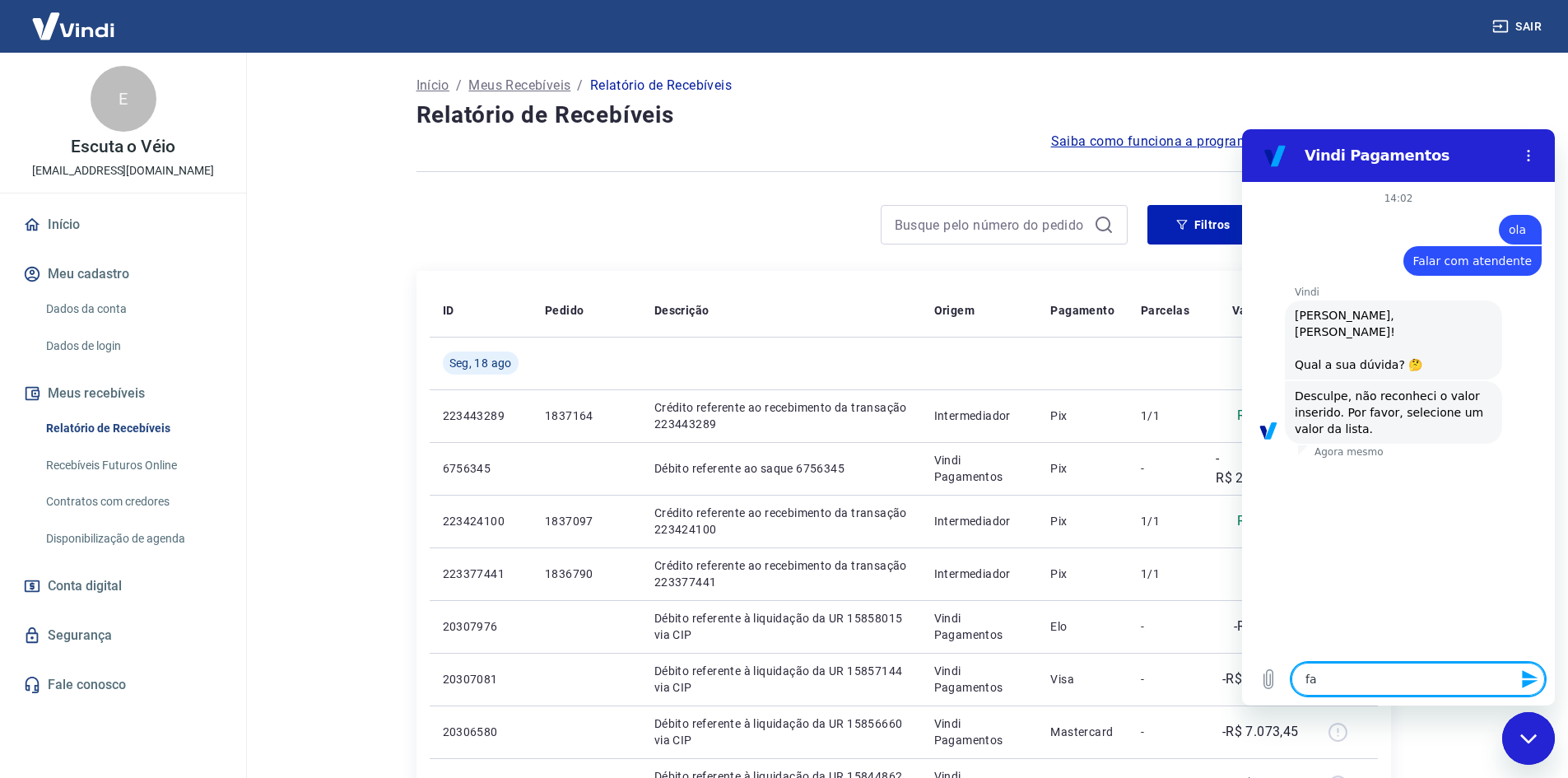
type textarea "x"
type textarea "fala"
type textarea "x"
type textarea "falar"
type textarea "x"
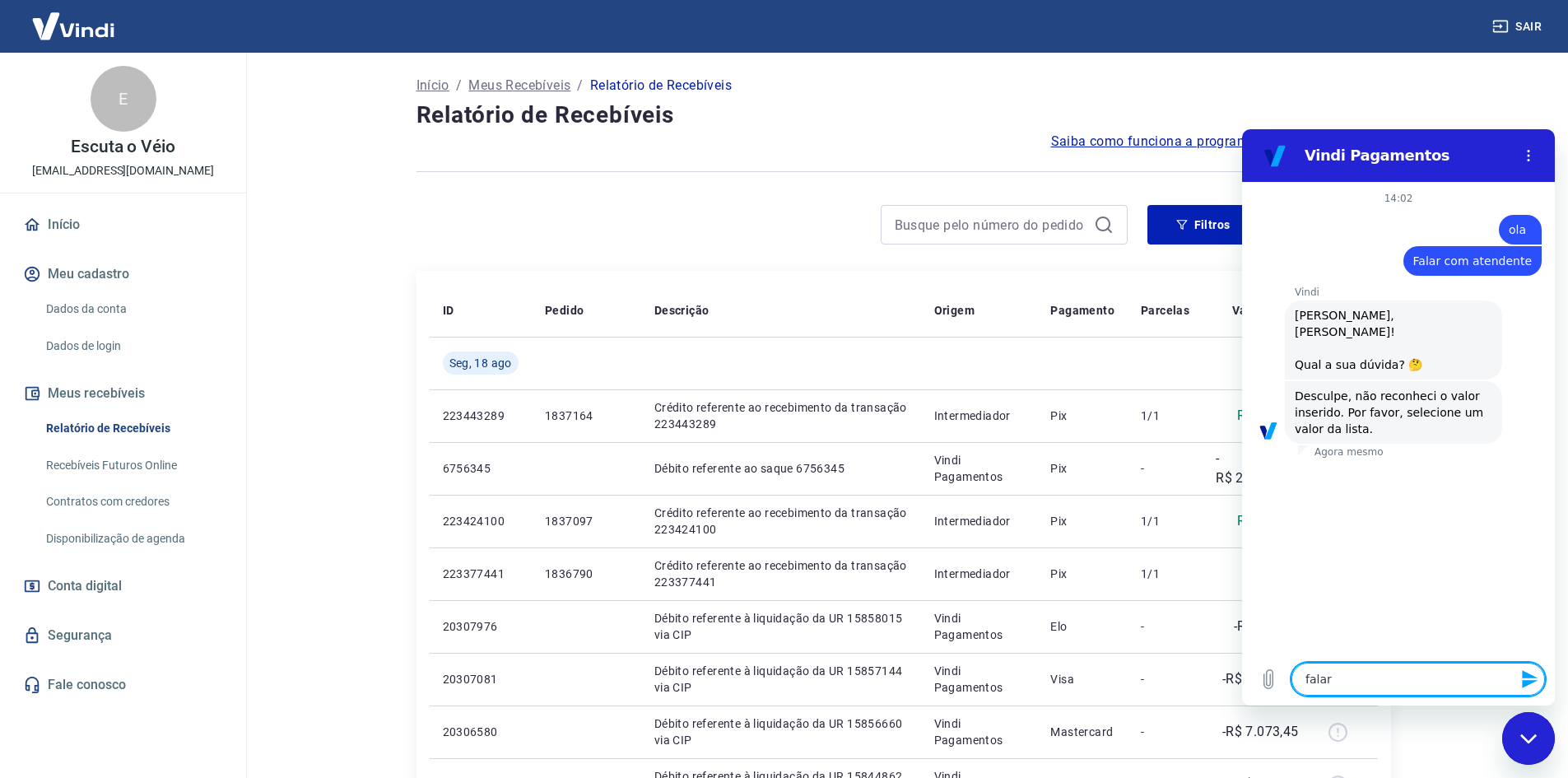
type textarea "falar"
type textarea "x"
type textarea "falar c"
type textarea "x"
type textarea "falar co"
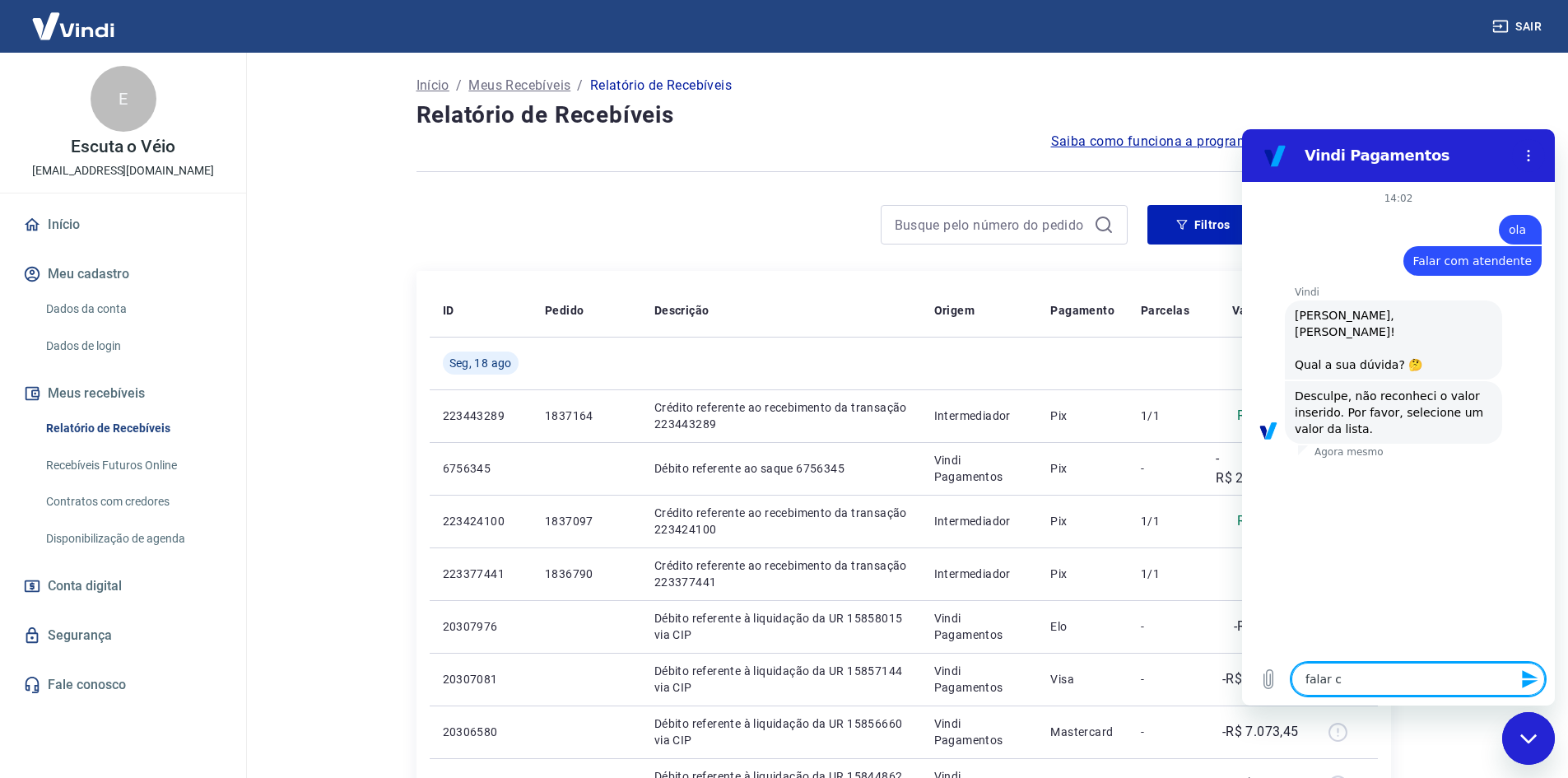
type textarea "x"
type textarea "falar com"
type textarea "x"
type textarea "falar com"
type textarea "x"
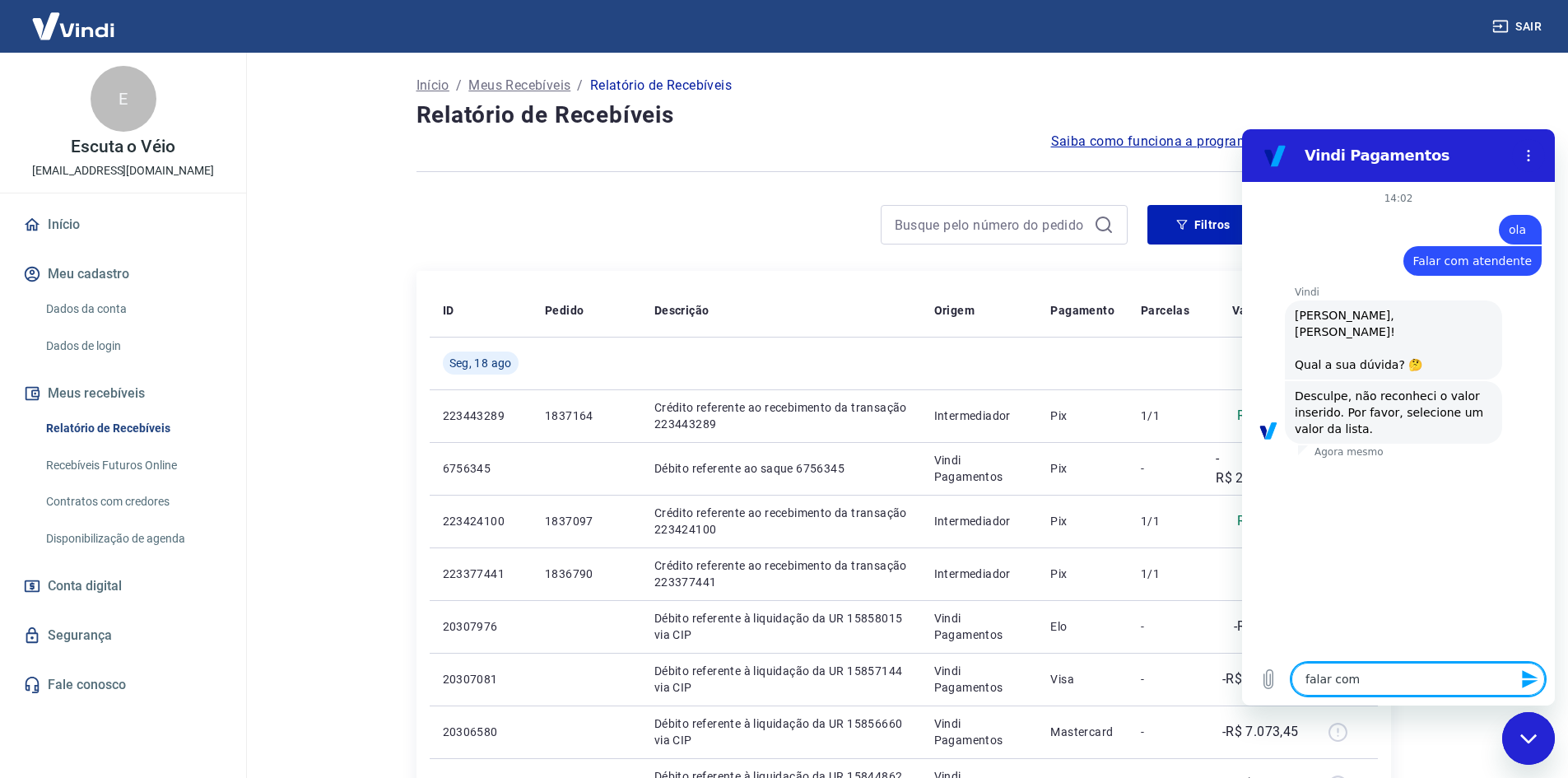
type textarea "falar com a"
type textarea "x"
type textarea "falar com at"
type textarea "x"
type textarea "falar com ate"
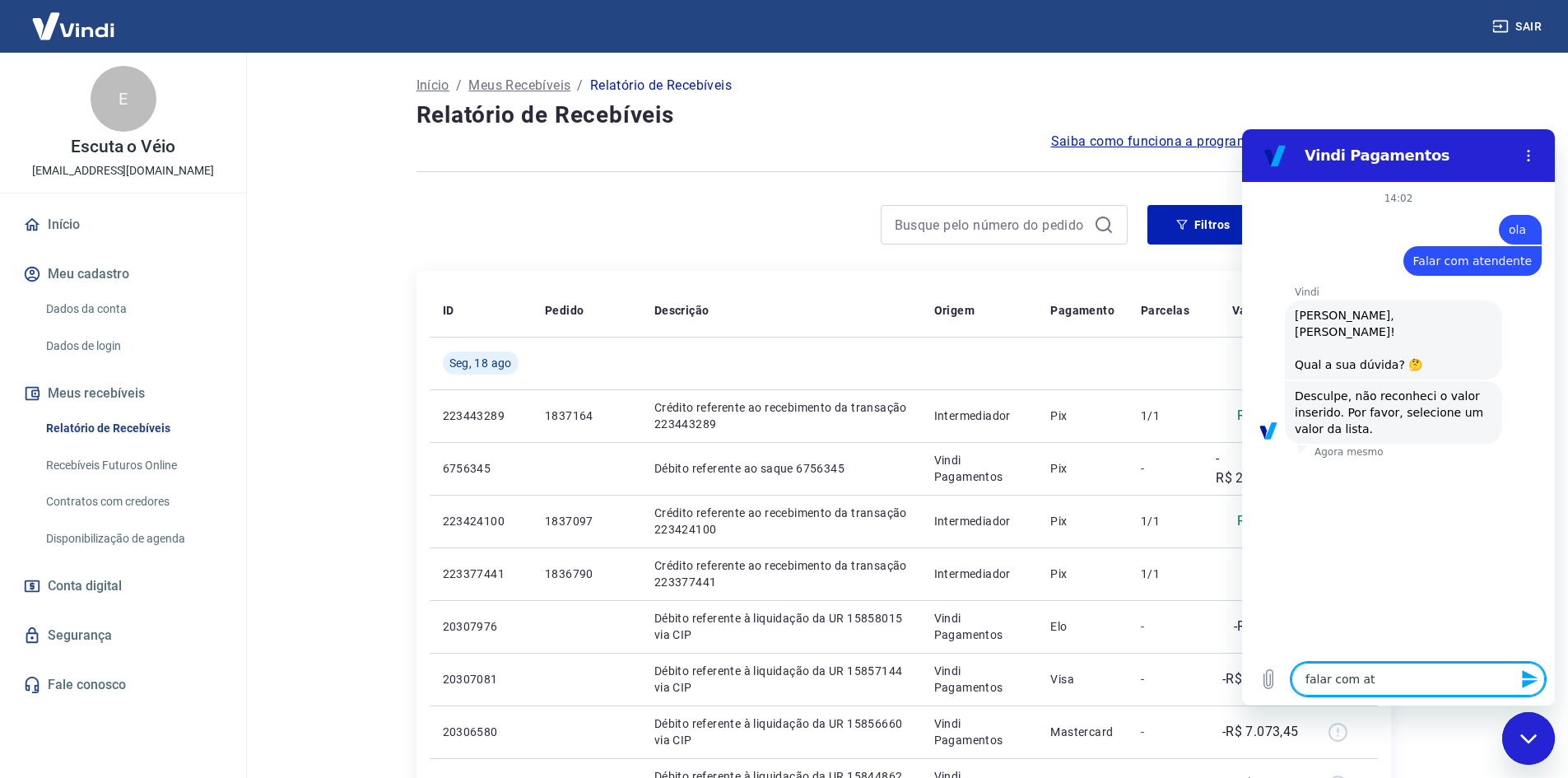
type textarea "x"
type textarea "falar com [GEOGRAPHIC_DATA]"
type textarea "x"
type textarea "falar com atend"
type textarea "x"
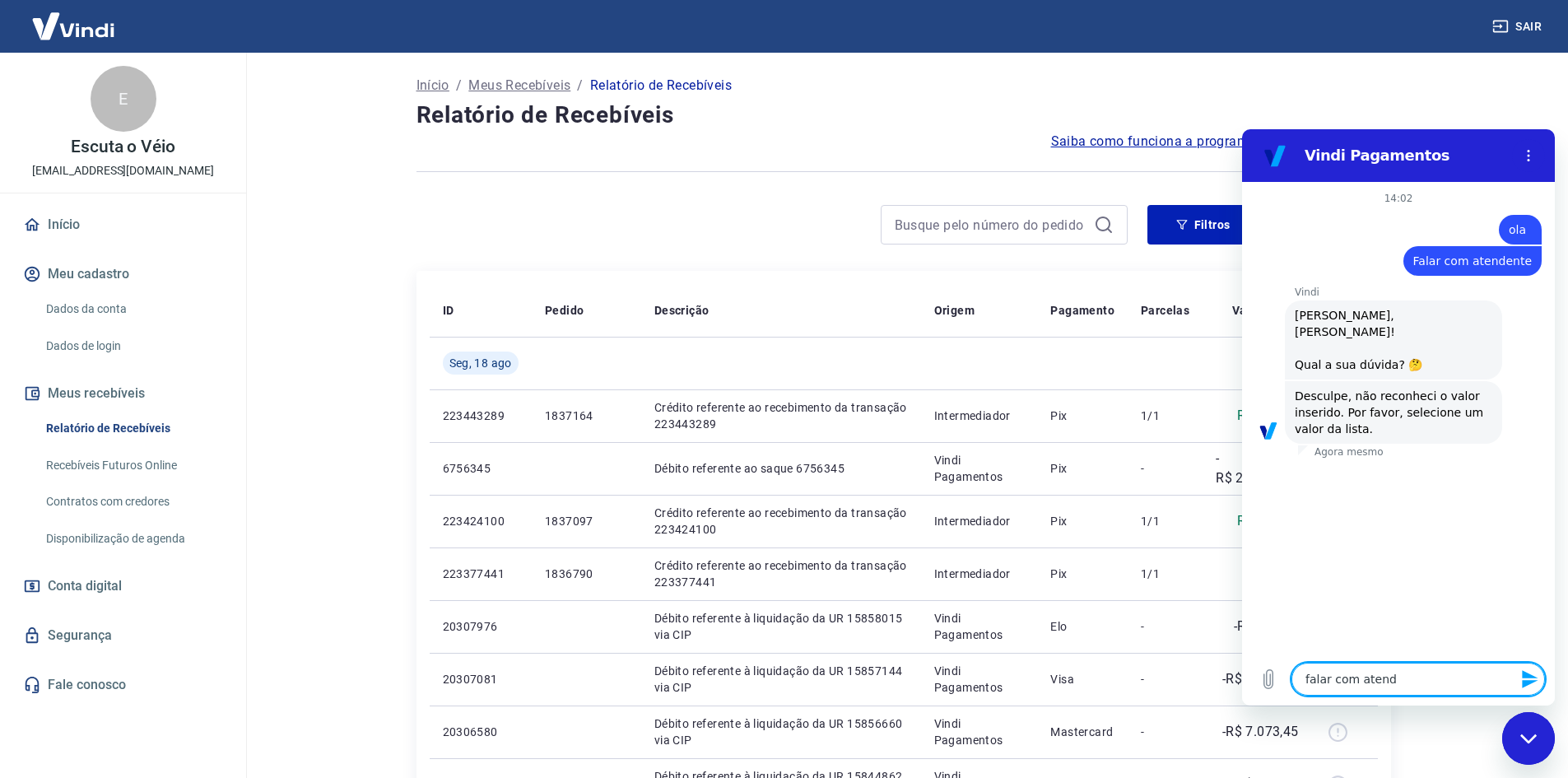
type textarea "falar com atende"
type textarea "x"
type textarea "falar com atenden"
type textarea "x"
type textarea "falar com atendent"
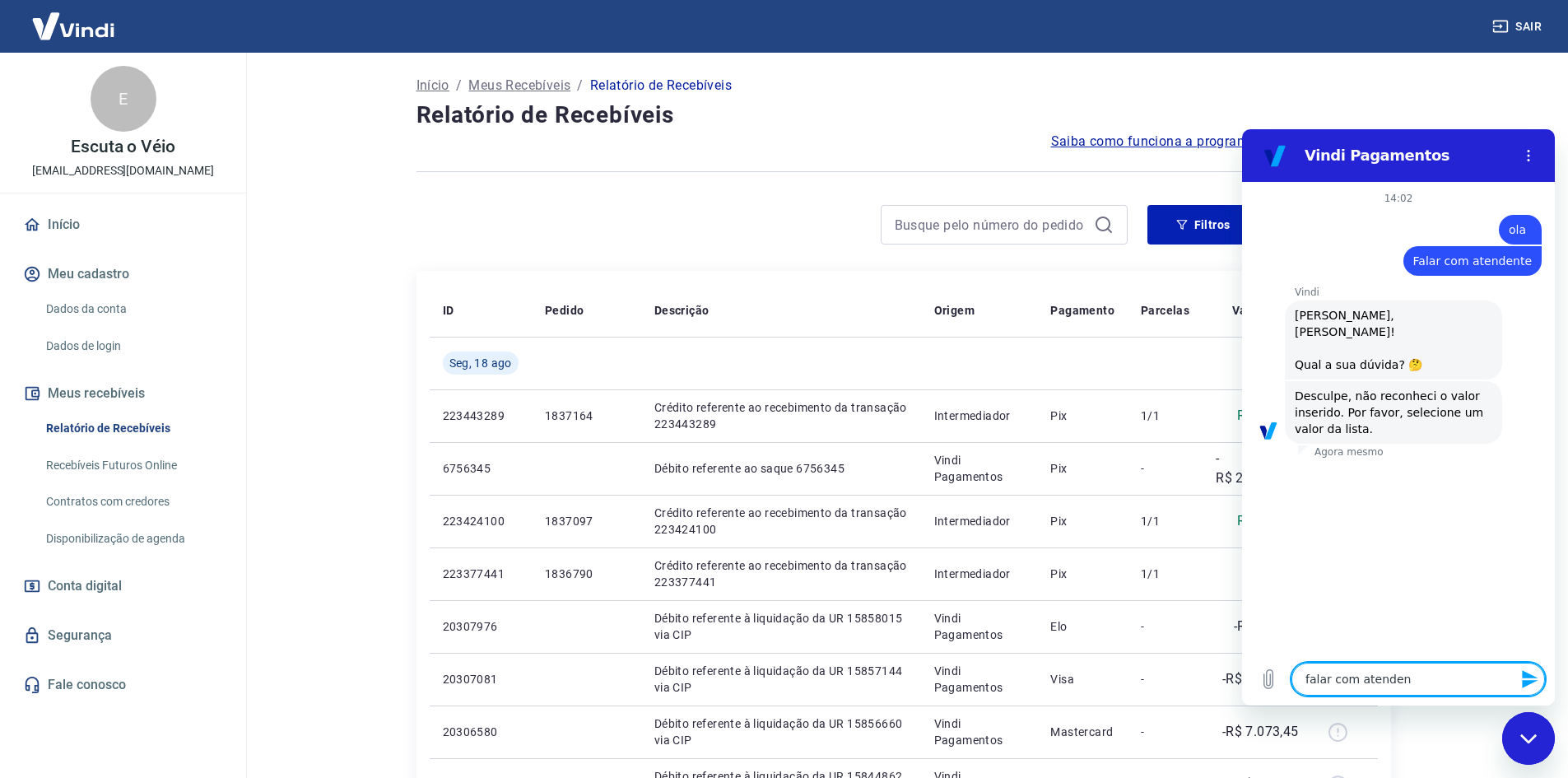
type textarea "x"
type textarea "falar com atendente"
type textarea "x"
type textarea "falar com atendente"
type textarea "x"
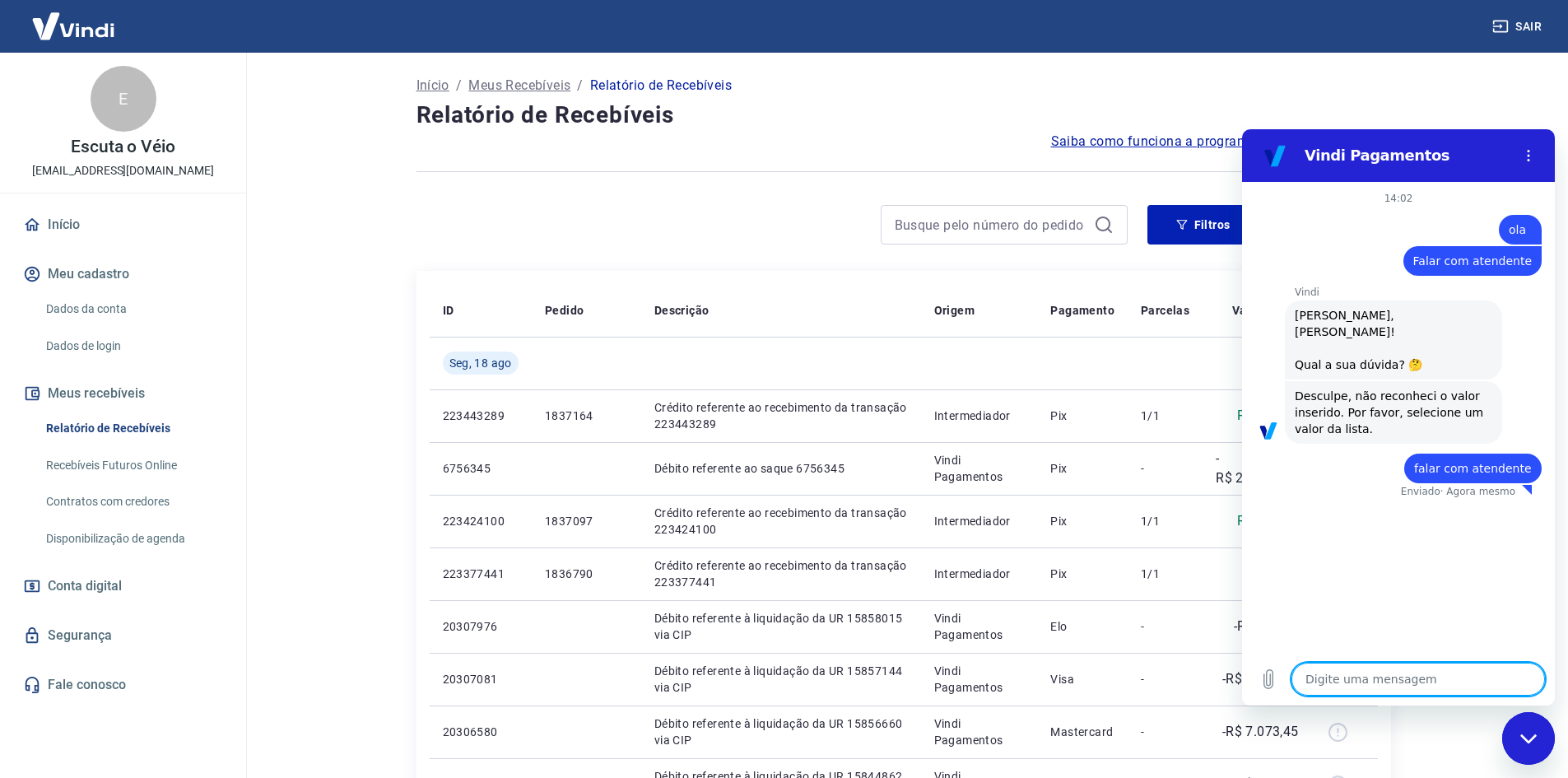
type textarea "x"
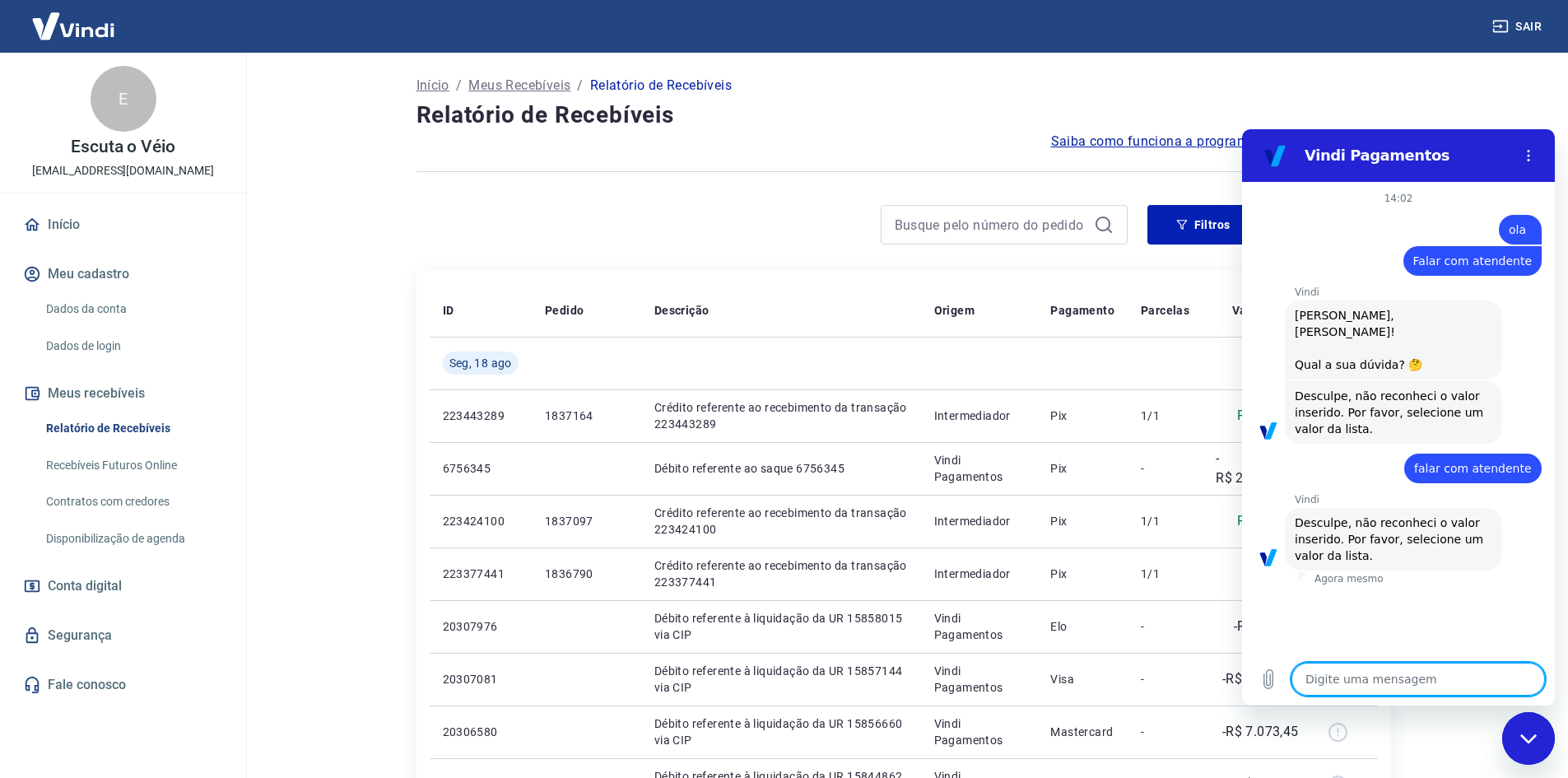
type textarea "m"
type textarea "x"
type textarea "v"
type textarea "x"
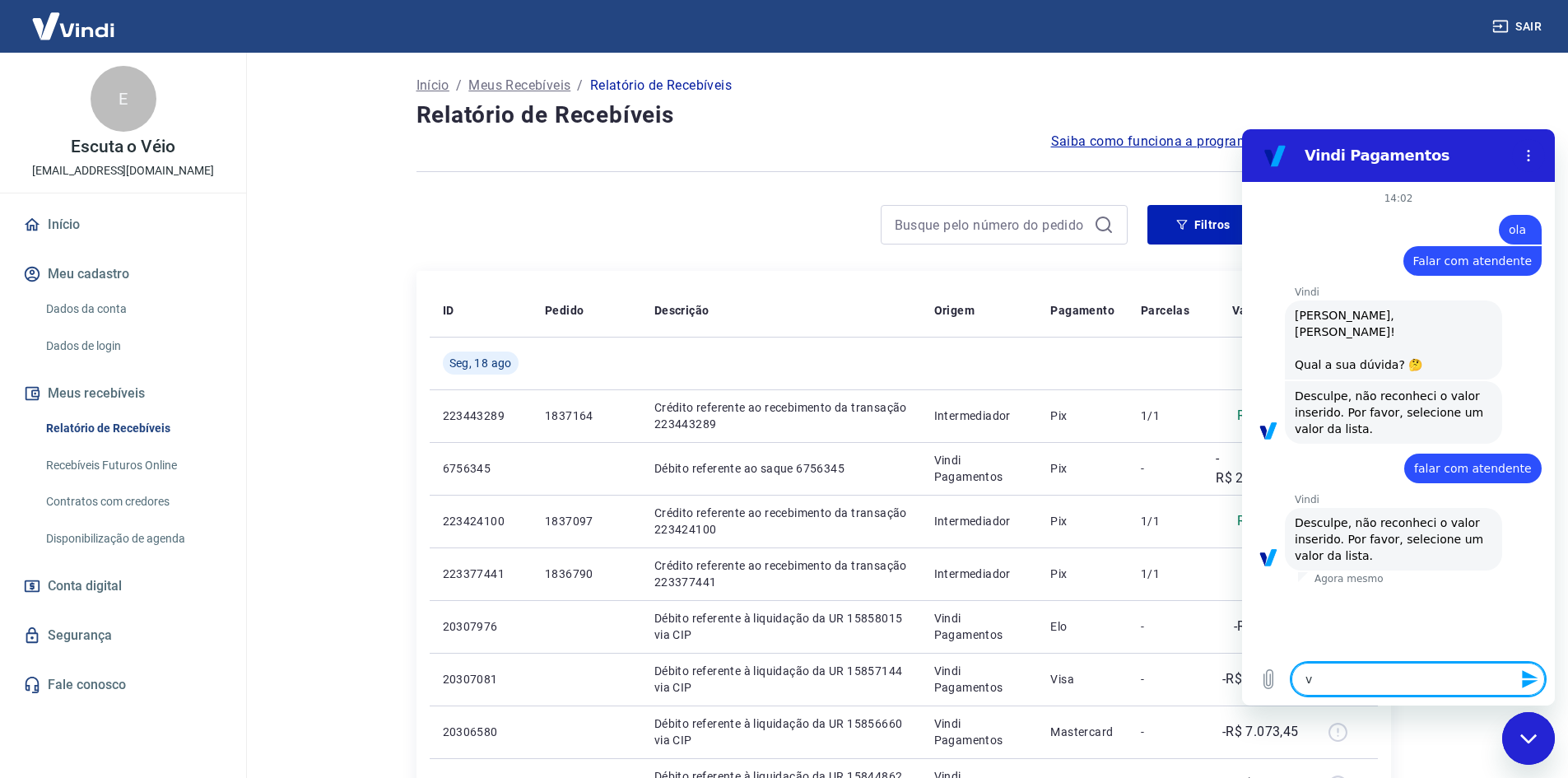
type textarea "vo"
type textarea "x"
type textarea "vol"
type textarea "x"
type textarea "volt"
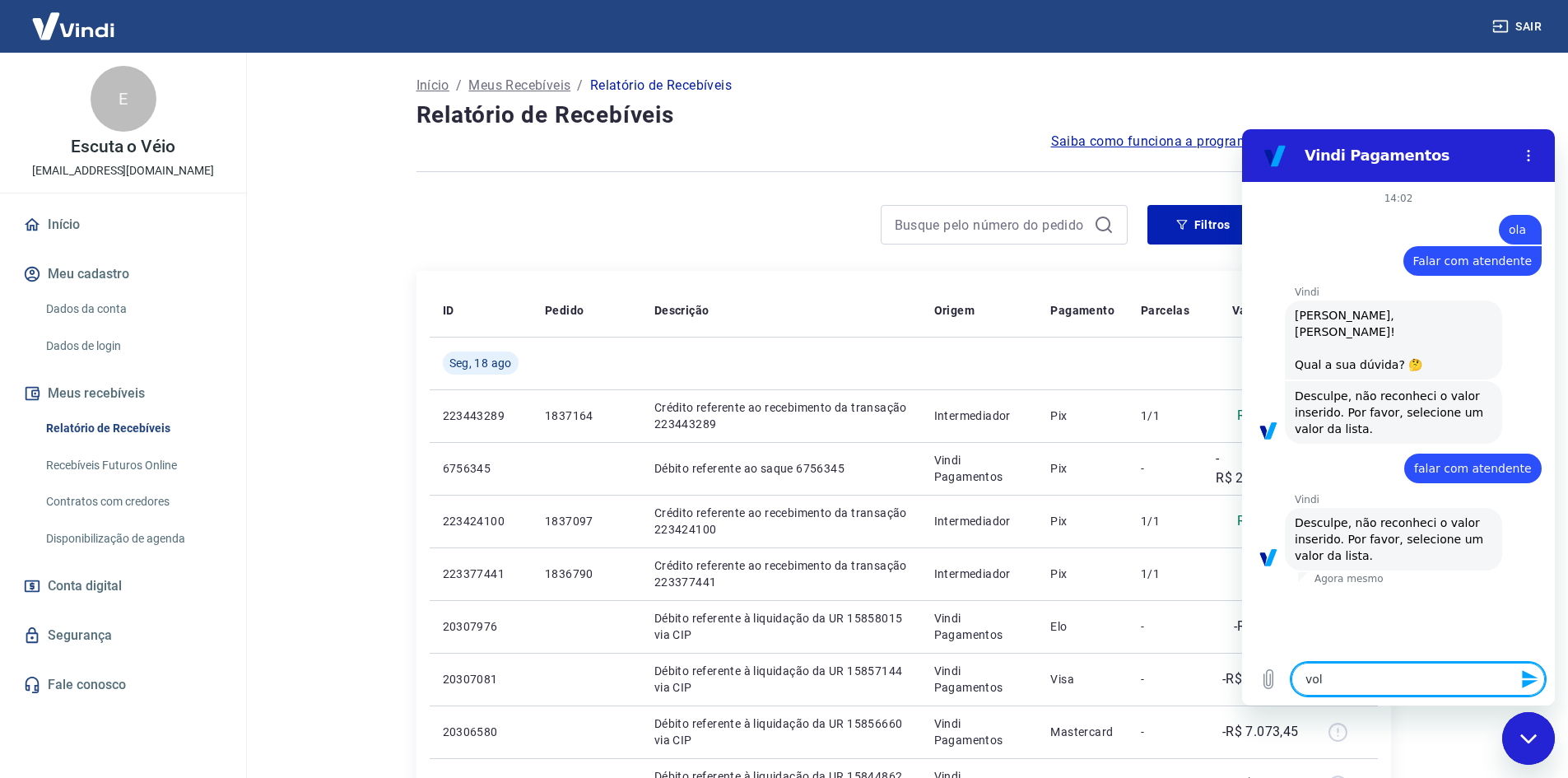
type textarea "x"
type textarea "volta"
type textarea "x"
type textarea "voltar"
type textarea "x"
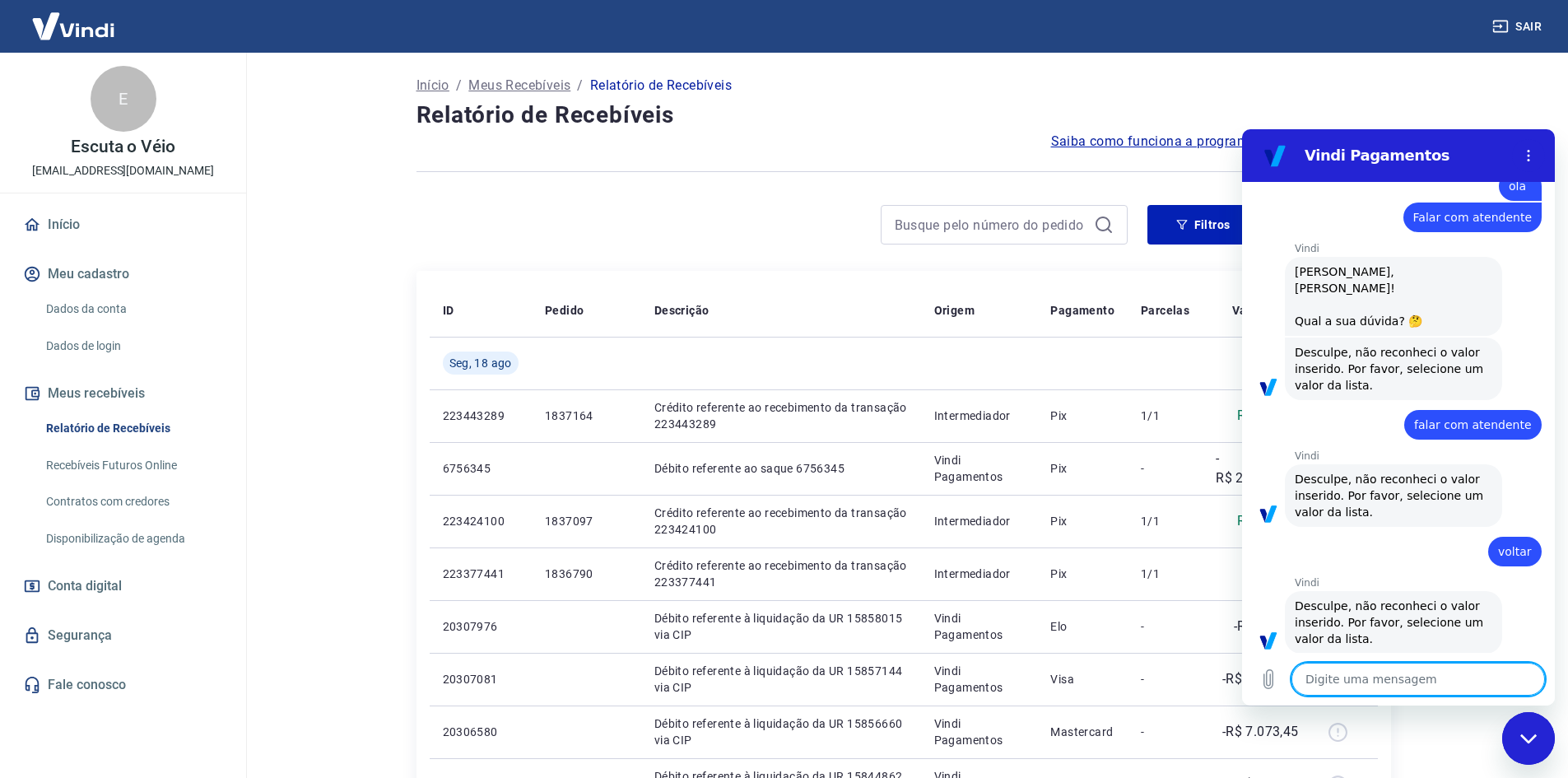
scroll to position [47, 0]
click at [1509, 717] on main "Início / Meus Recebíveis / Relatório de Recebíveis Relatório de Recebíveis Saib…" at bounding box center [904, 416] width 1330 height 726
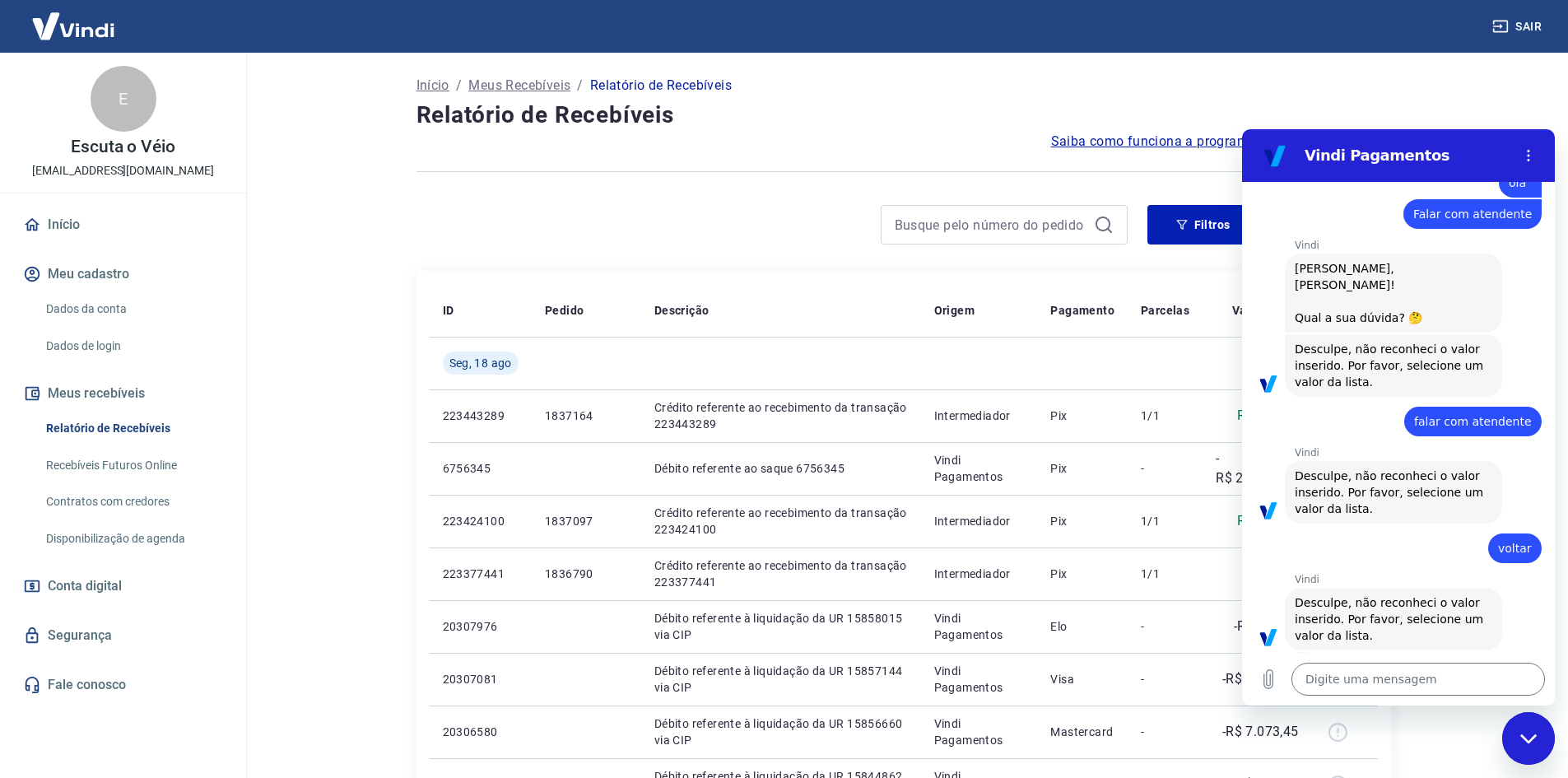
click at [1518, 736] on div "Fechar janela de mensagens" at bounding box center [1529, 738] width 50 height 50
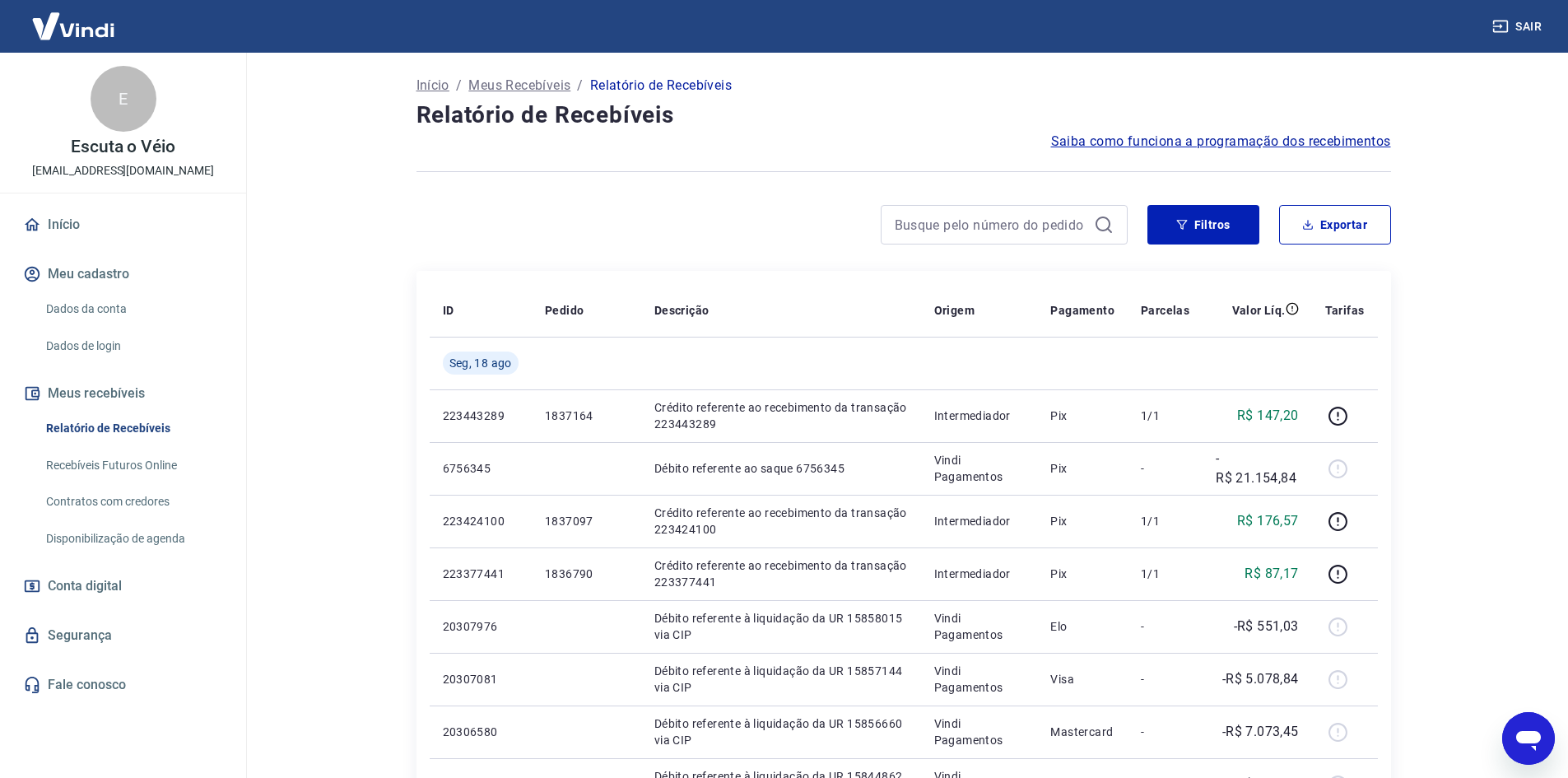
click at [1518, 736] on icon "Abrir janela de mensagens" at bounding box center [1529, 741] width 24 height 20
type textarea "x"
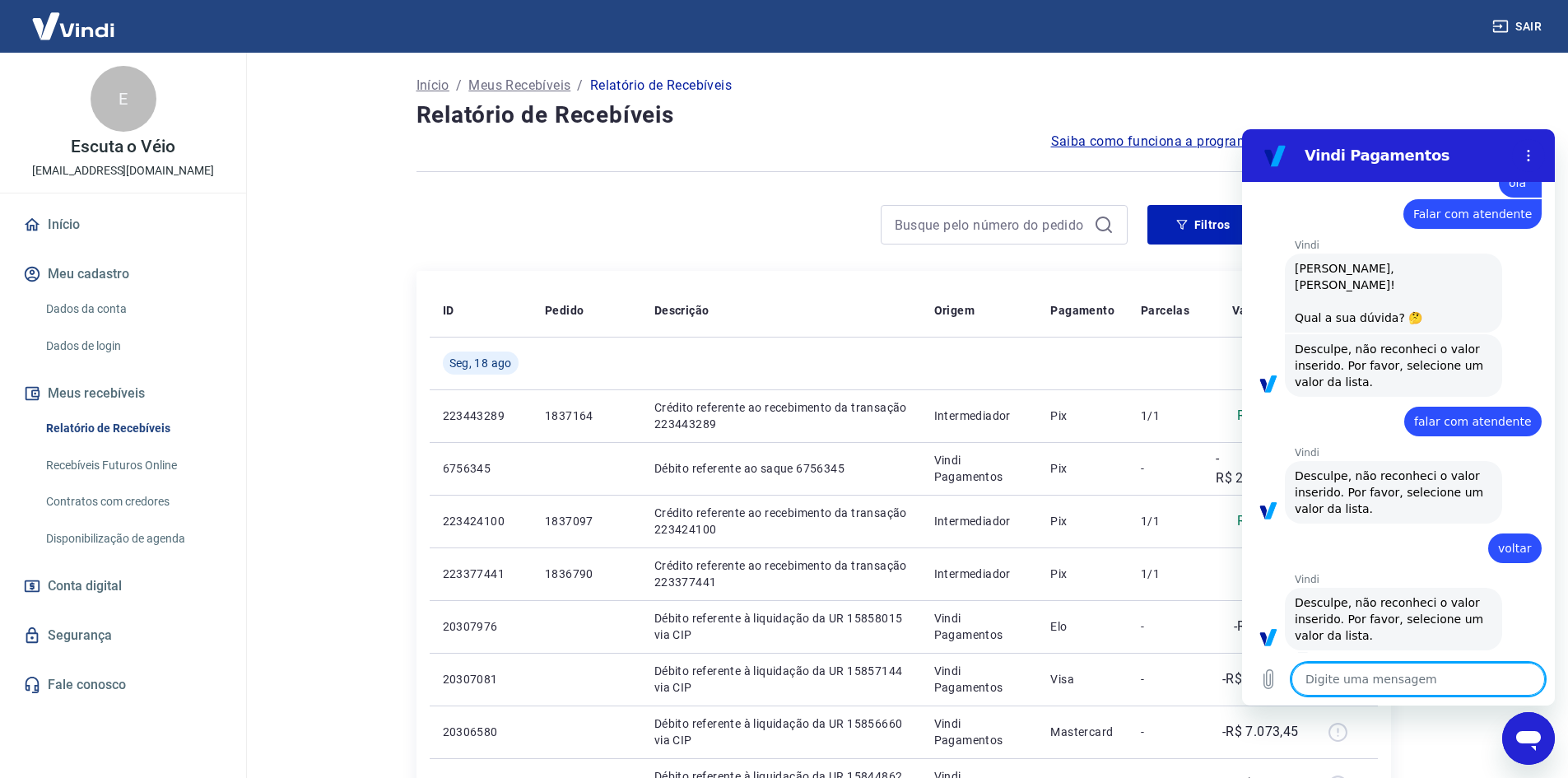
scroll to position [0, 0]
click at [1529, 150] on circle "Menu de opções" at bounding box center [1529, 150] width 3 height 3
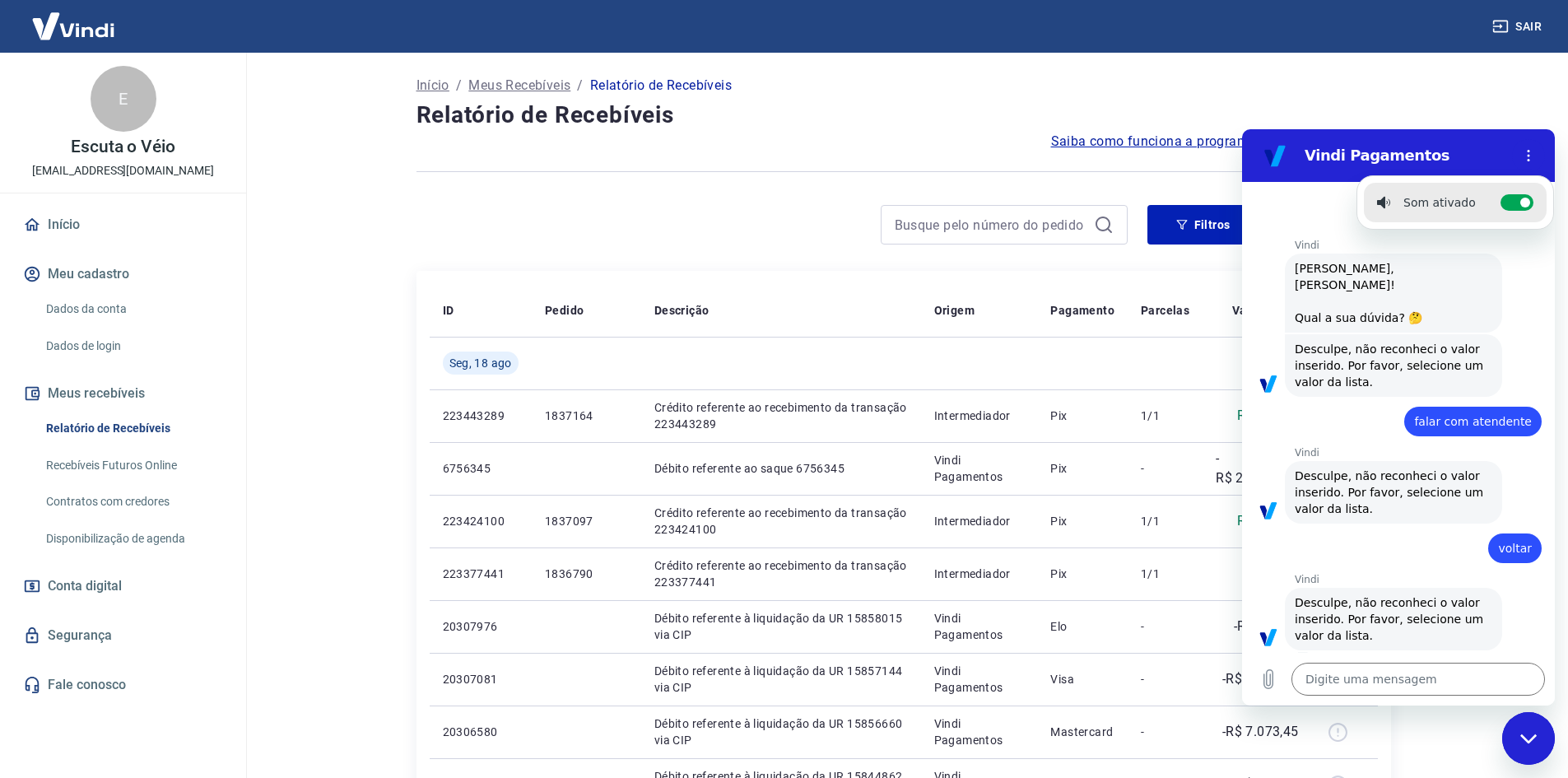
click at [1469, 293] on div "Vindi diz: [PERSON_NAME], [PERSON_NAME]! Qual a sua dúvida? 🤔" at bounding box center [1405, 292] width 300 height 81
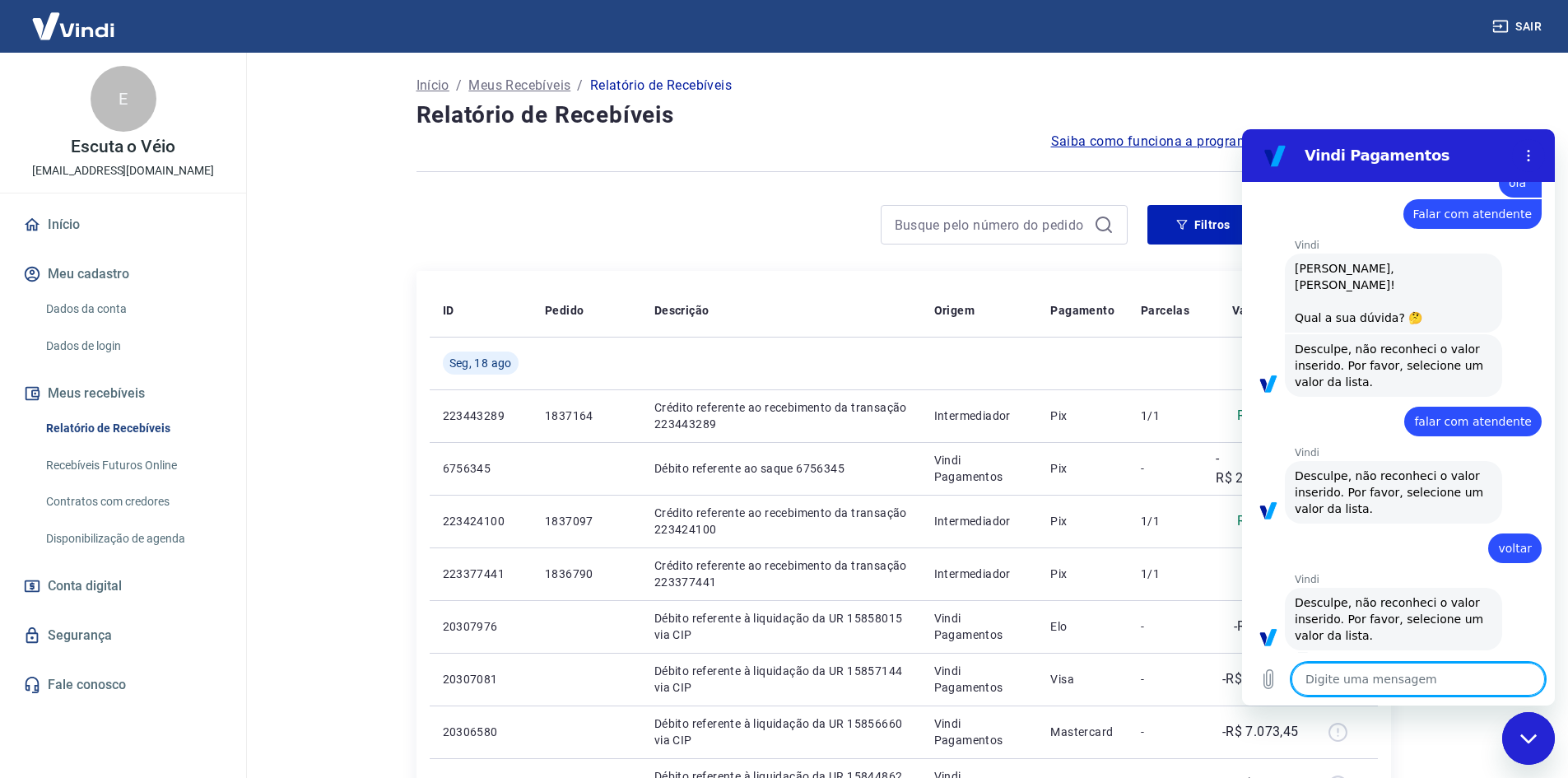
click at [1423, 682] on textarea at bounding box center [1419, 680] width 254 height 33
type textarea "2"
type textarea "x"
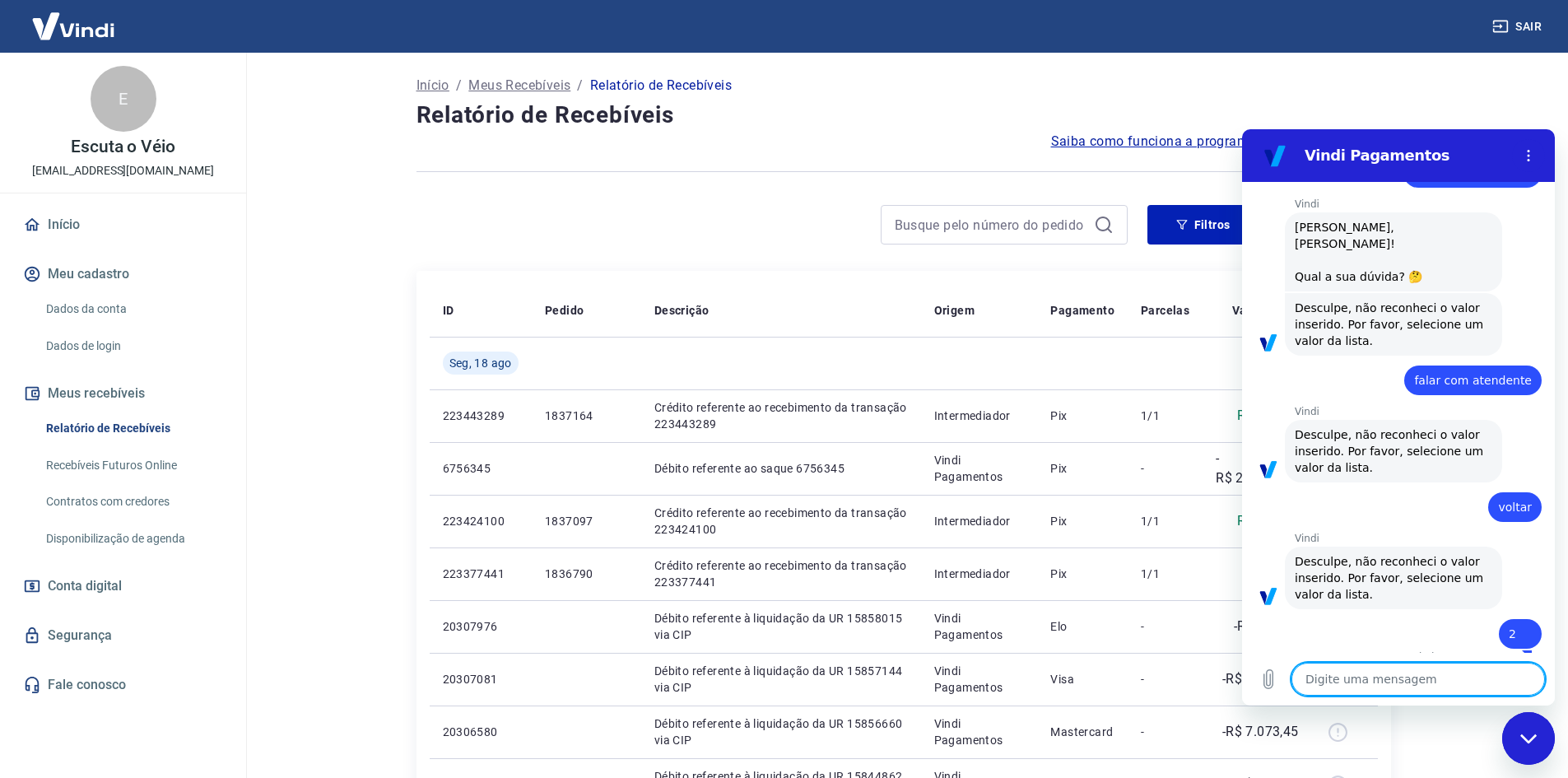
scroll to position [86, 0]
type textarea "x"
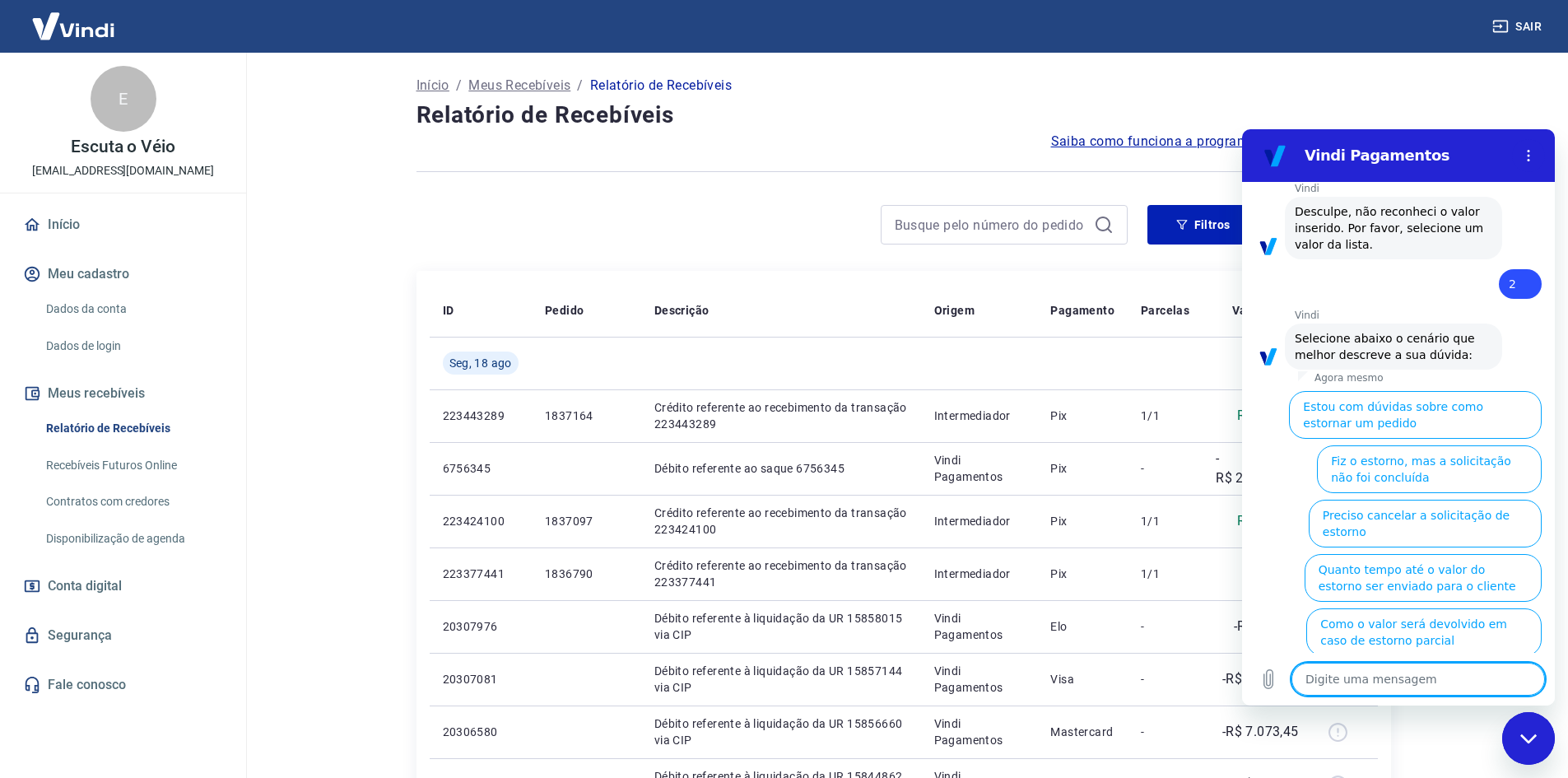
scroll to position [450, 0]
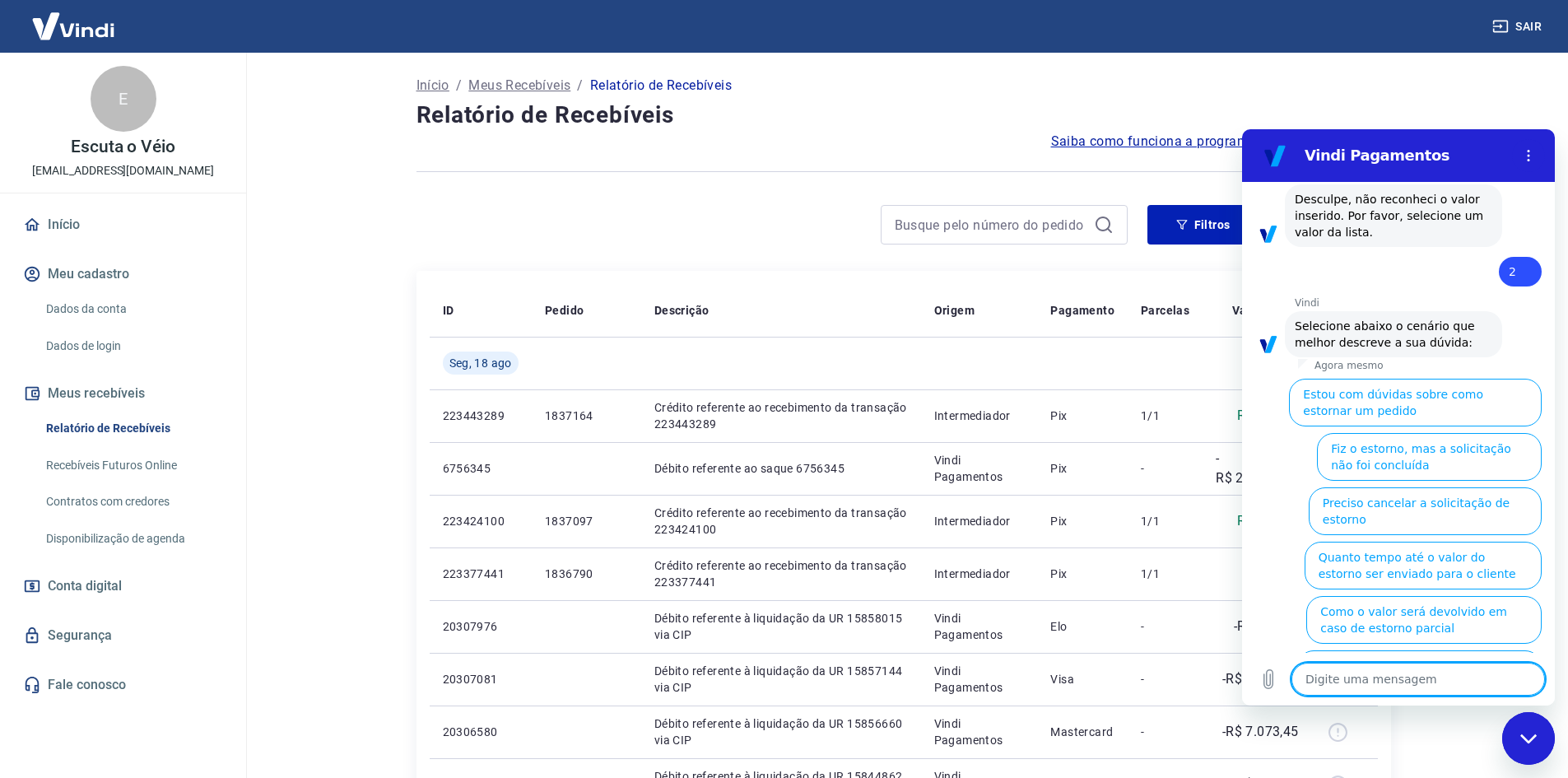
click at [1431, 685] on textarea at bounding box center [1419, 680] width 254 height 33
type textarea "f"
type textarea "x"
type textarea "fa"
type textarea "x"
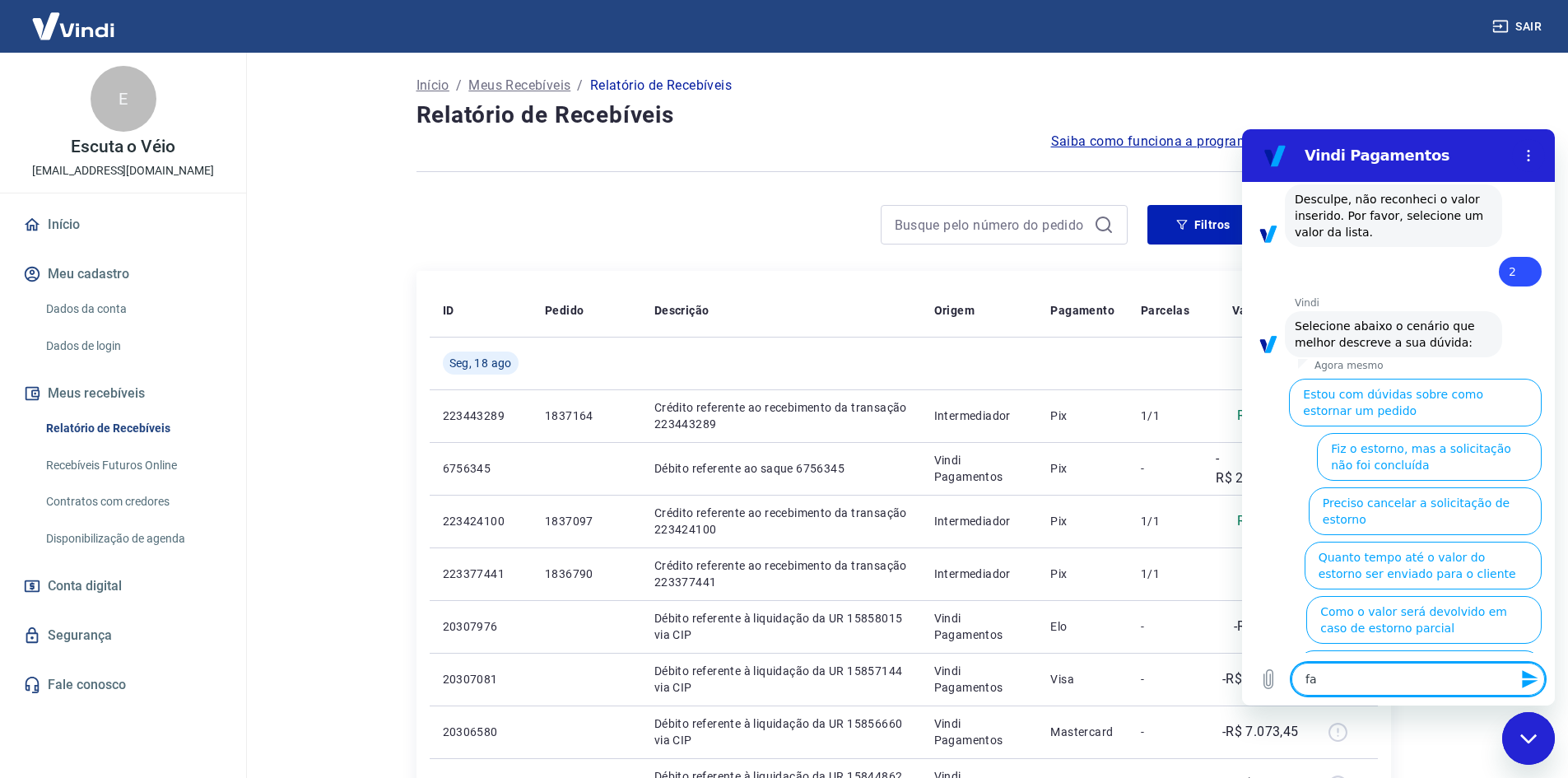
type textarea "fal"
type textarea "x"
type textarea "fala"
type textarea "x"
type textarea "falar"
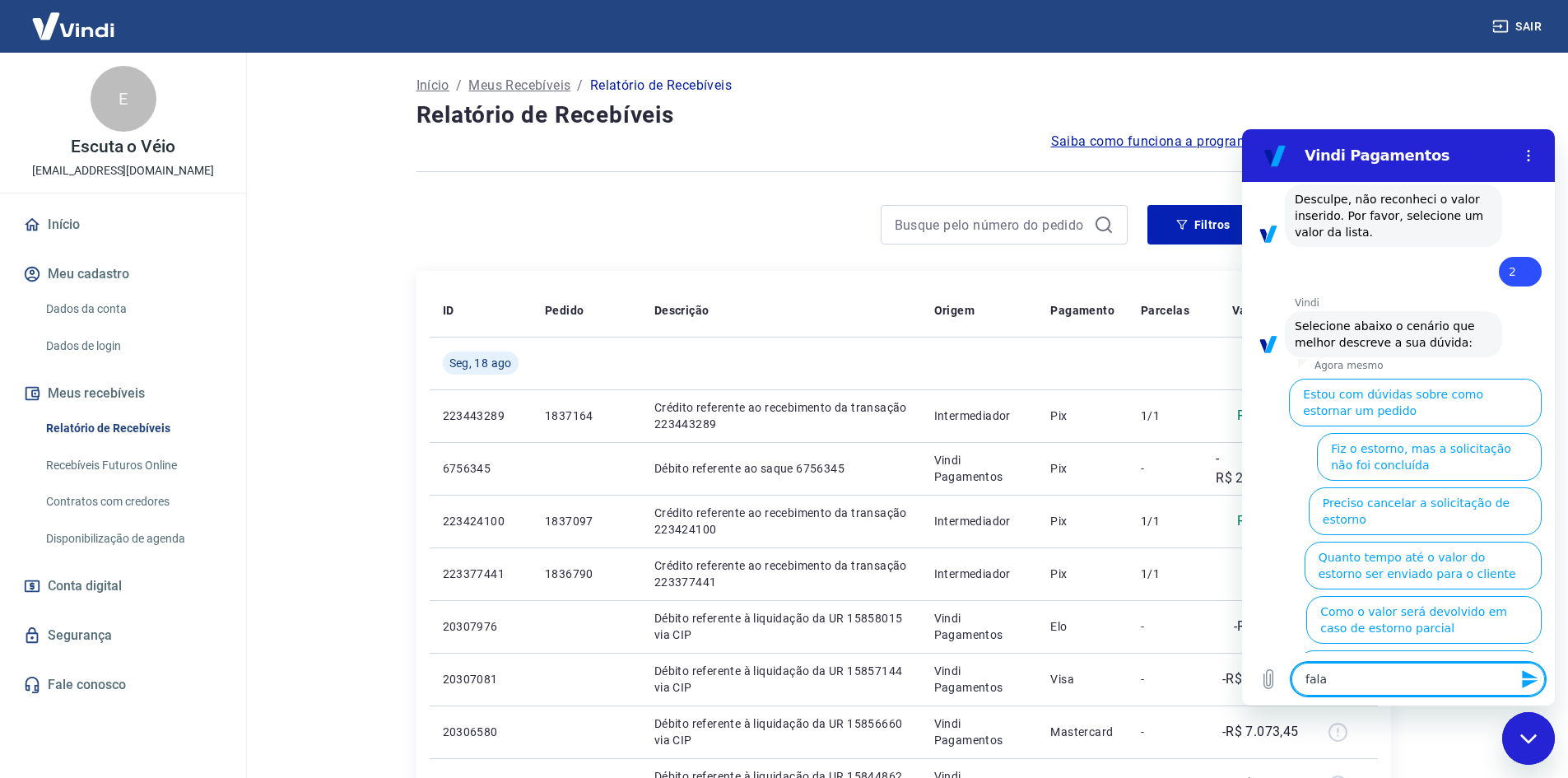
type textarea "x"
type textarea "falar"
type textarea "x"
type textarea "falar c"
type textarea "x"
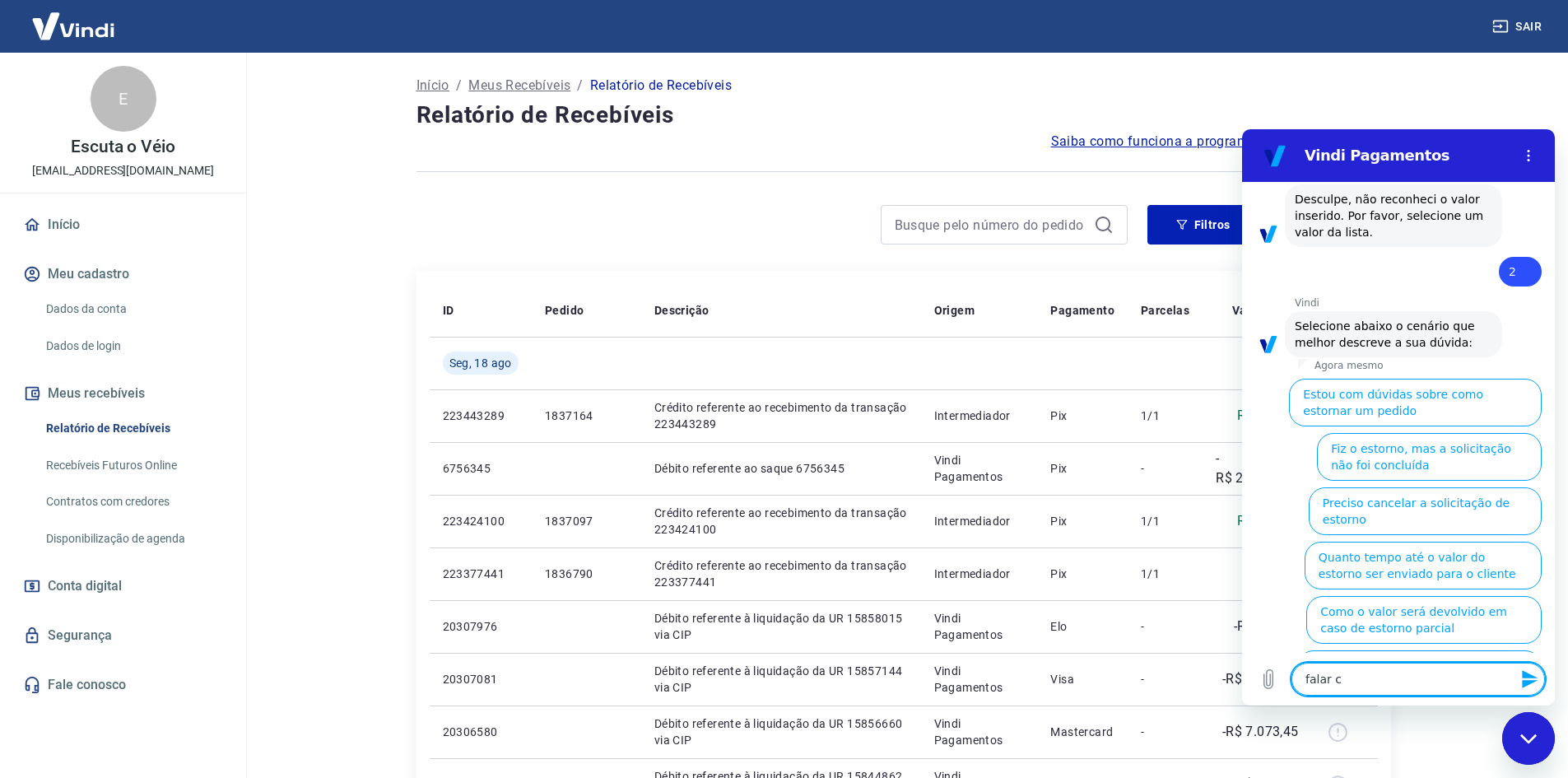
type textarea "falar co"
type textarea "x"
type textarea "falar com"
type textarea "x"
type textarea "falar com"
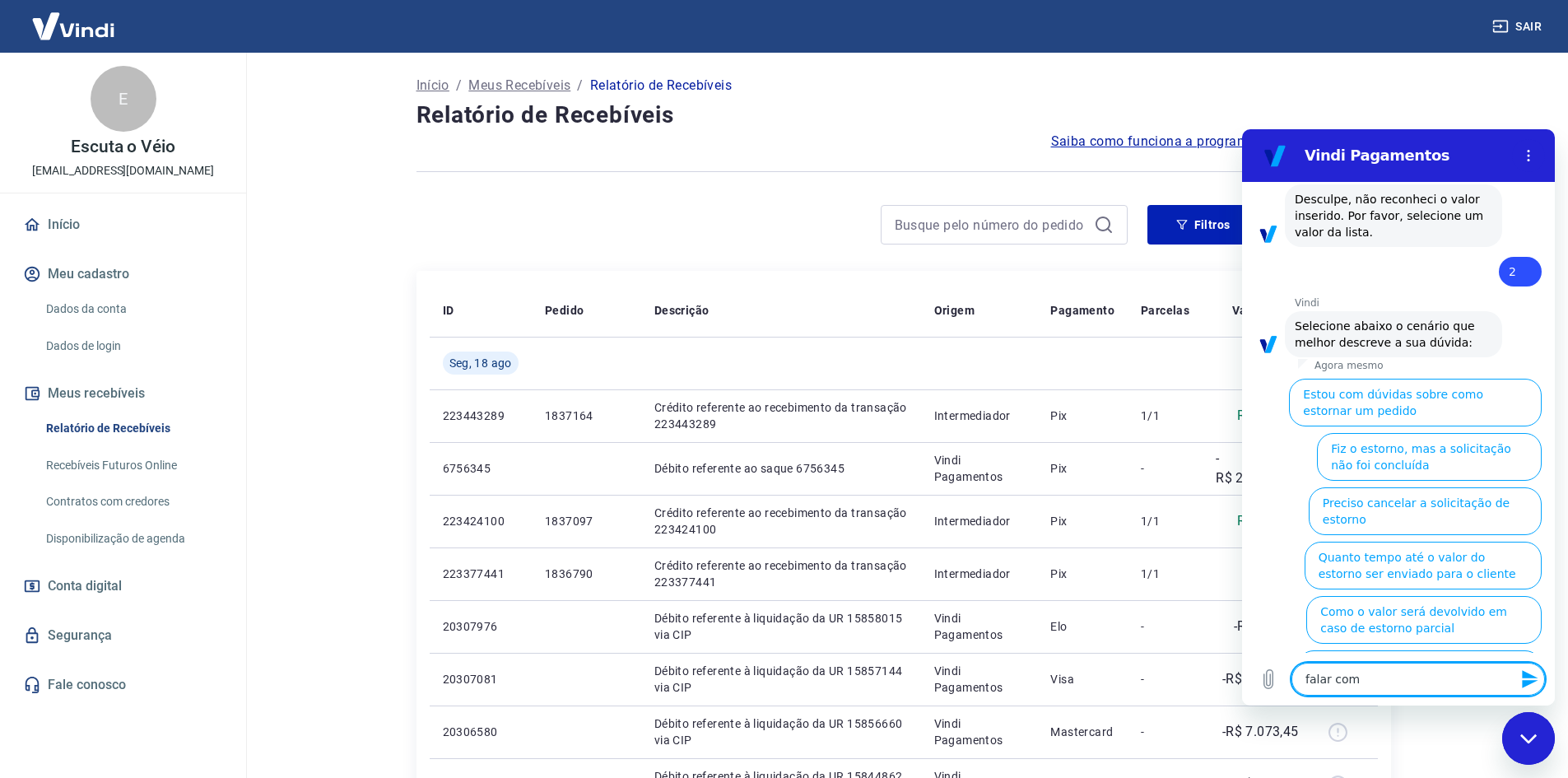
type textarea "x"
type textarea "falar com a"
type textarea "x"
type textarea "falar com at"
type textarea "x"
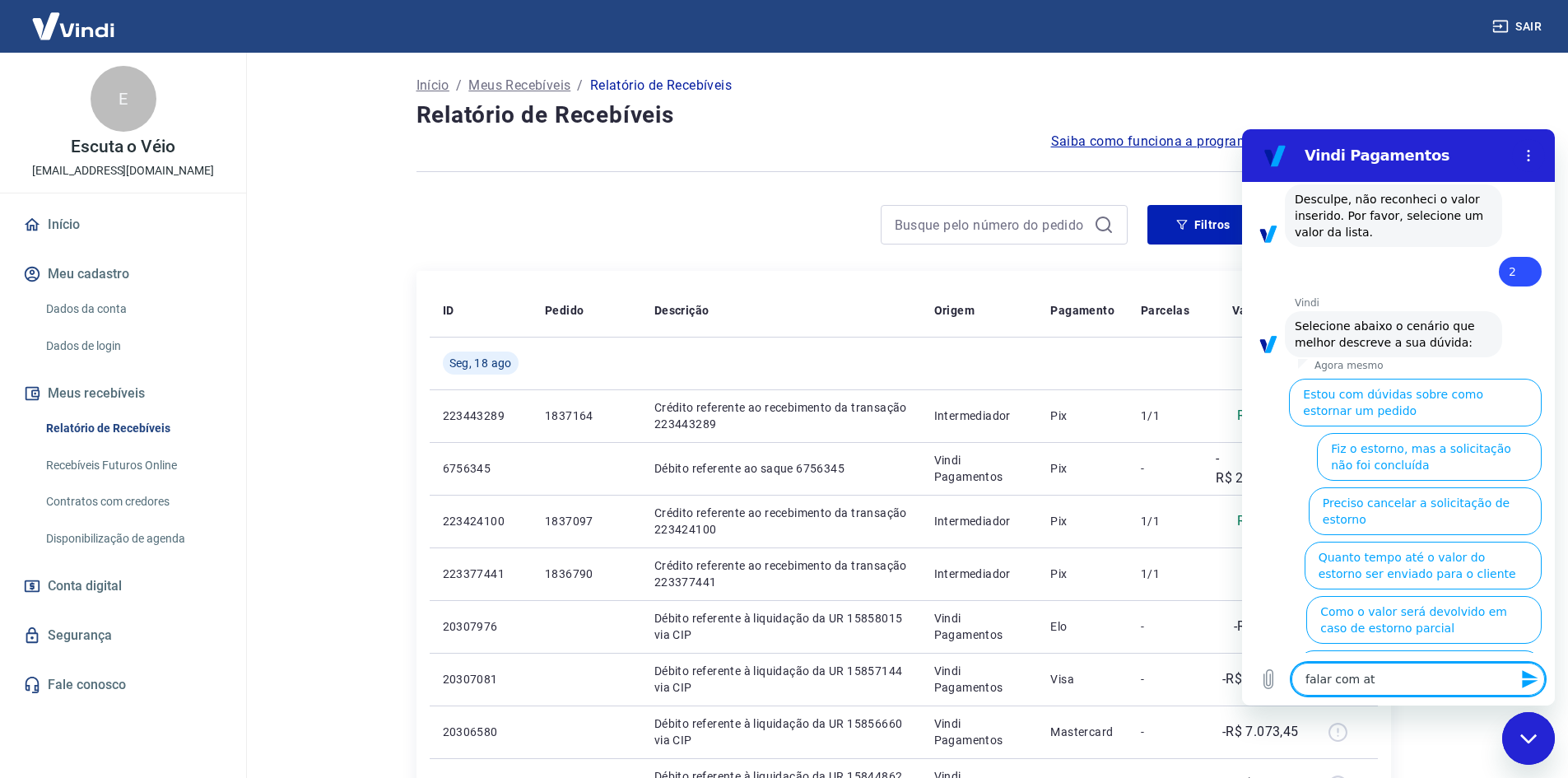
type textarea "falar com ate"
type textarea "x"
type textarea "falar com [GEOGRAPHIC_DATA]"
type textarea "x"
type textarea "falar com atend"
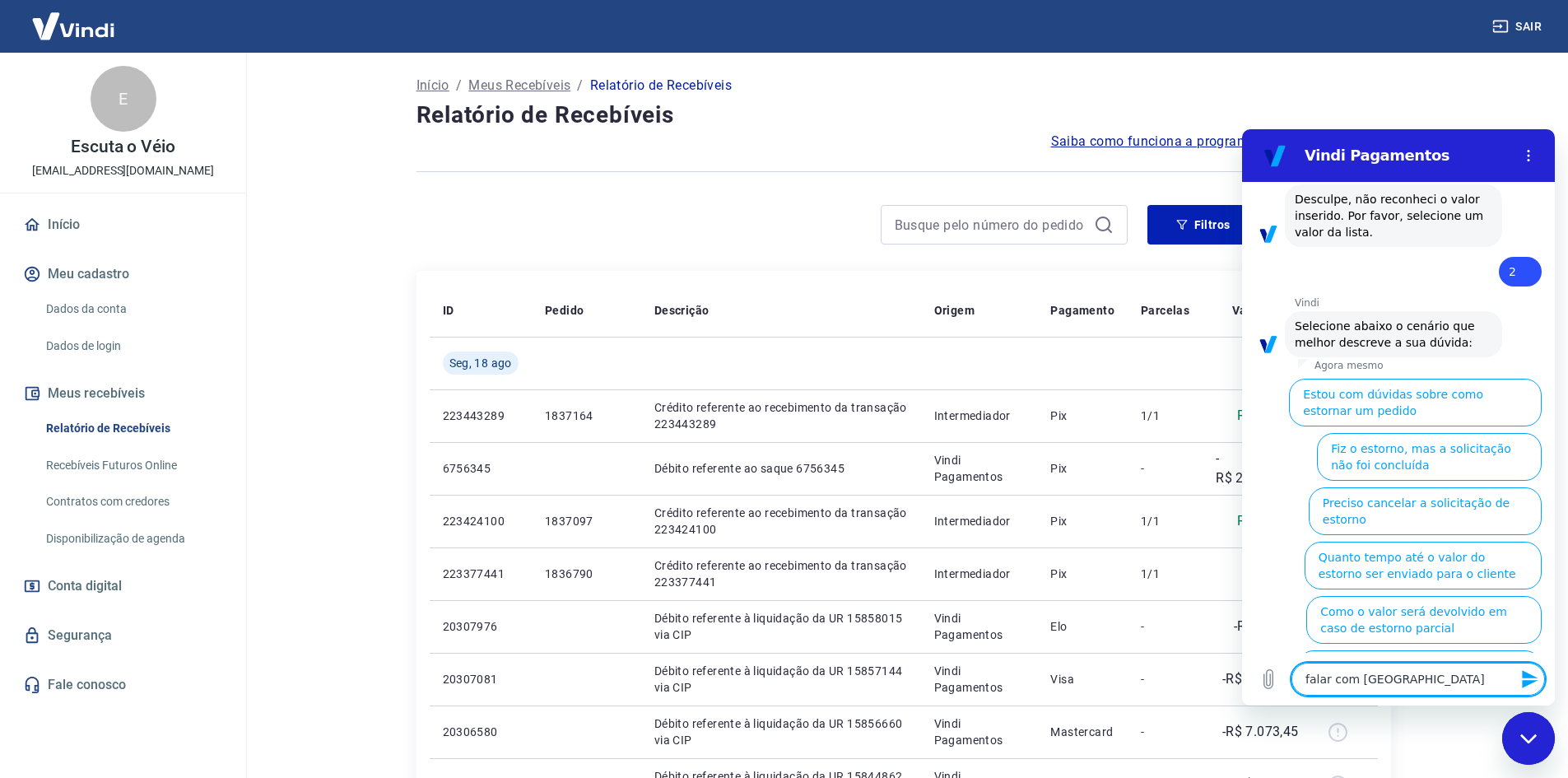
type textarea "x"
type textarea "falar com atende"
type textarea "x"
type textarea "falar com atenden"
type textarea "x"
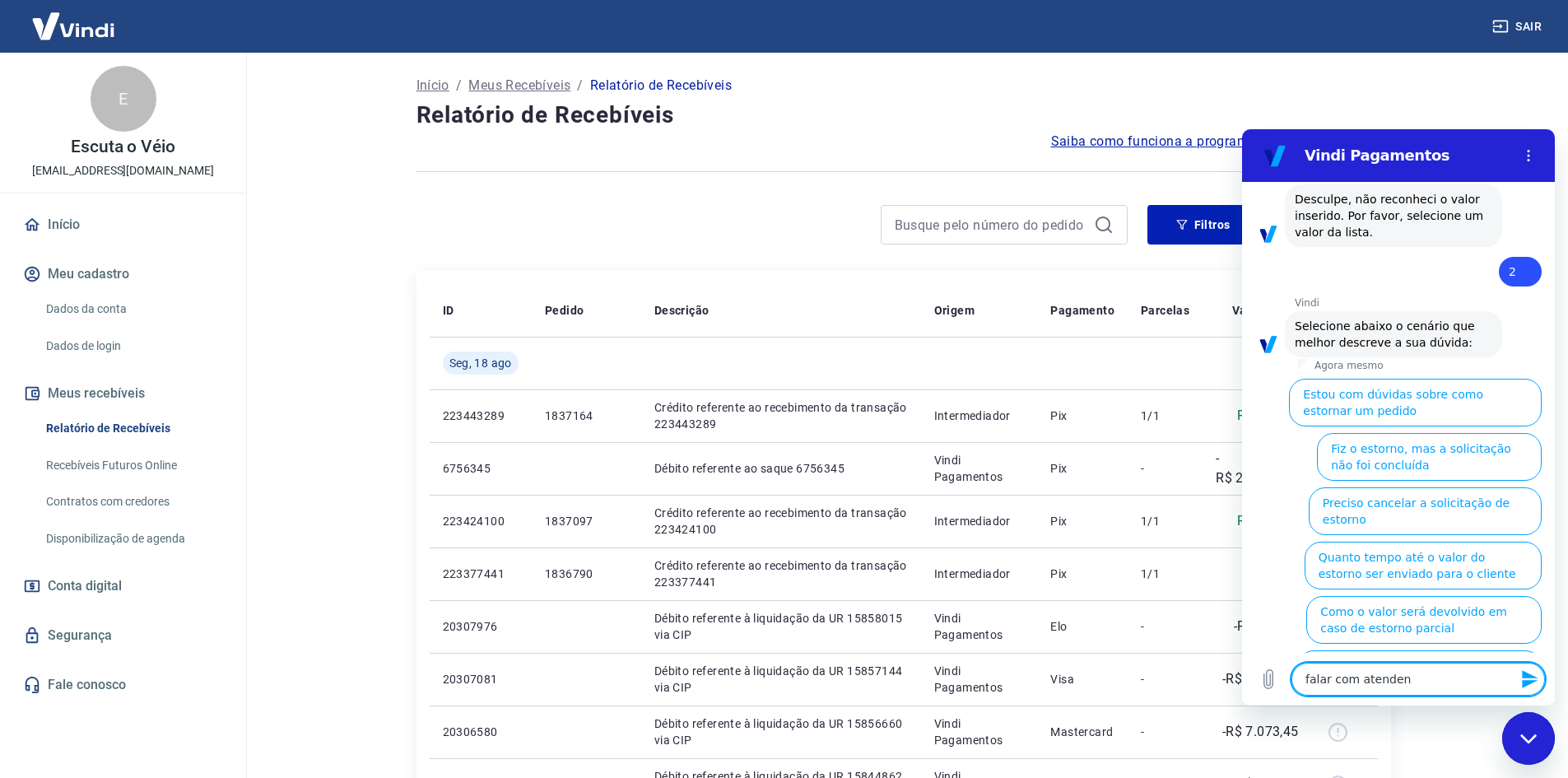
type textarea "falar com atendent"
type textarea "x"
type textarea "falar com atendente"
type textarea "x"
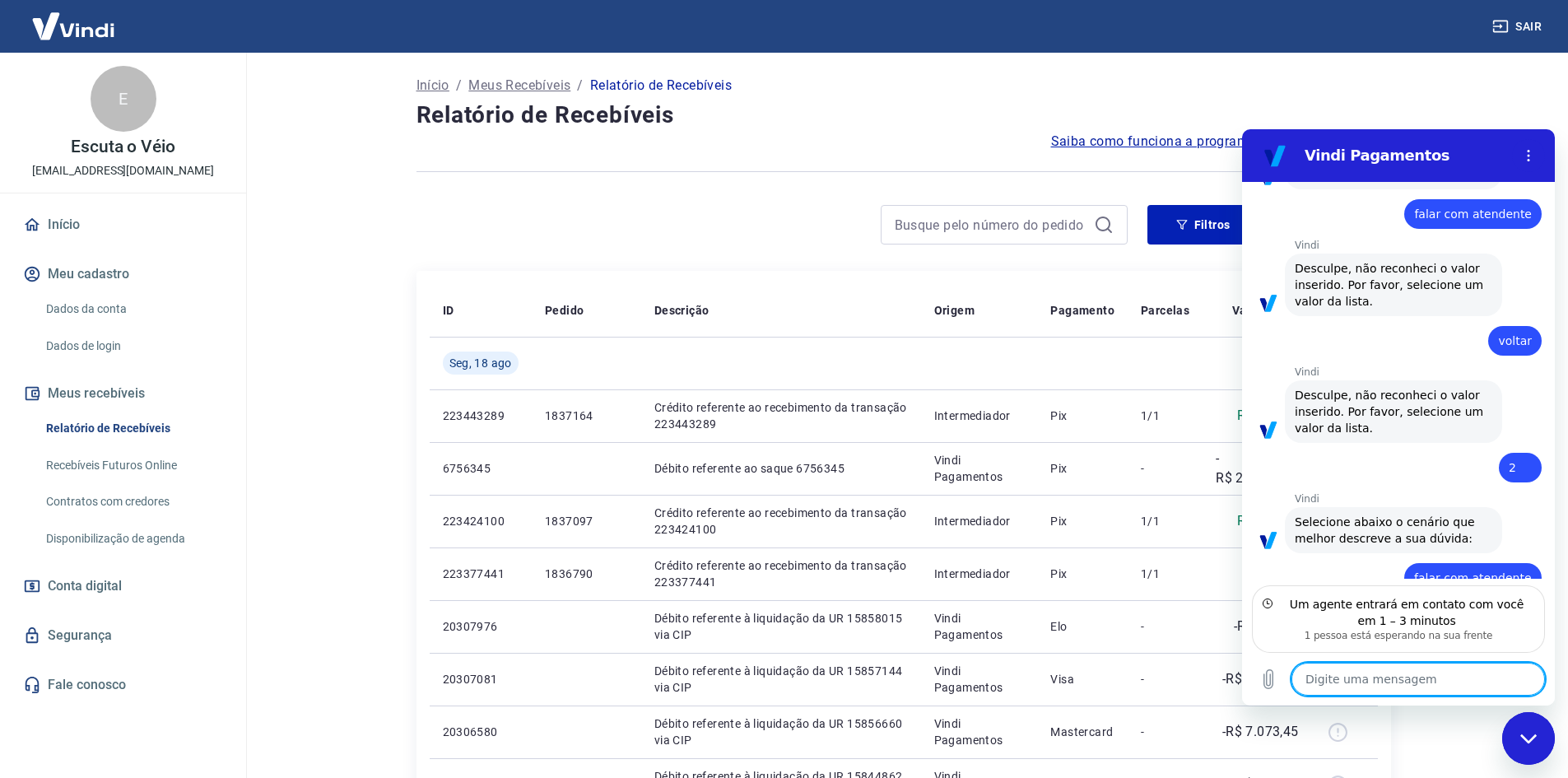
scroll to position [329, 0]
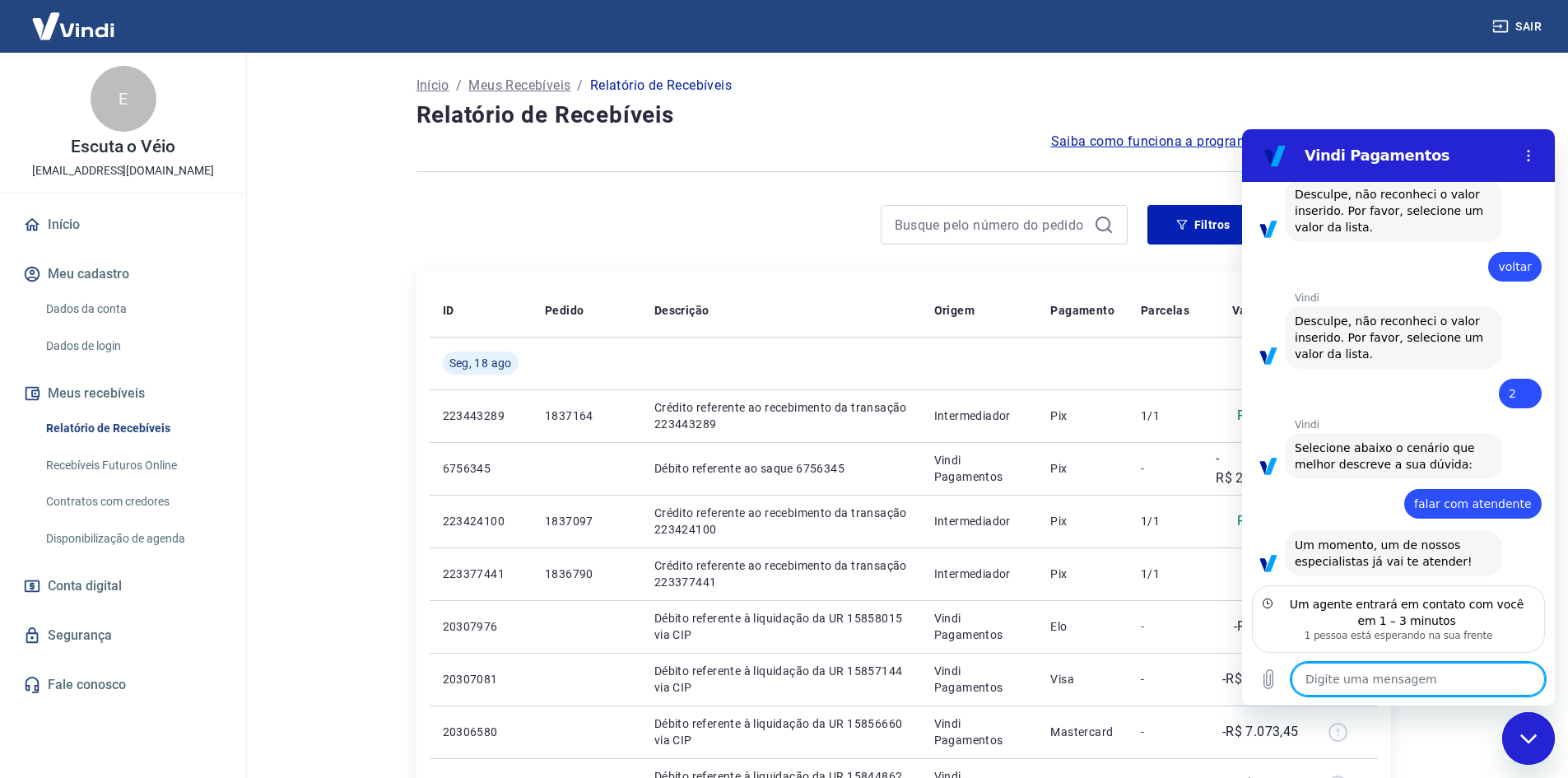
type textarea "x"
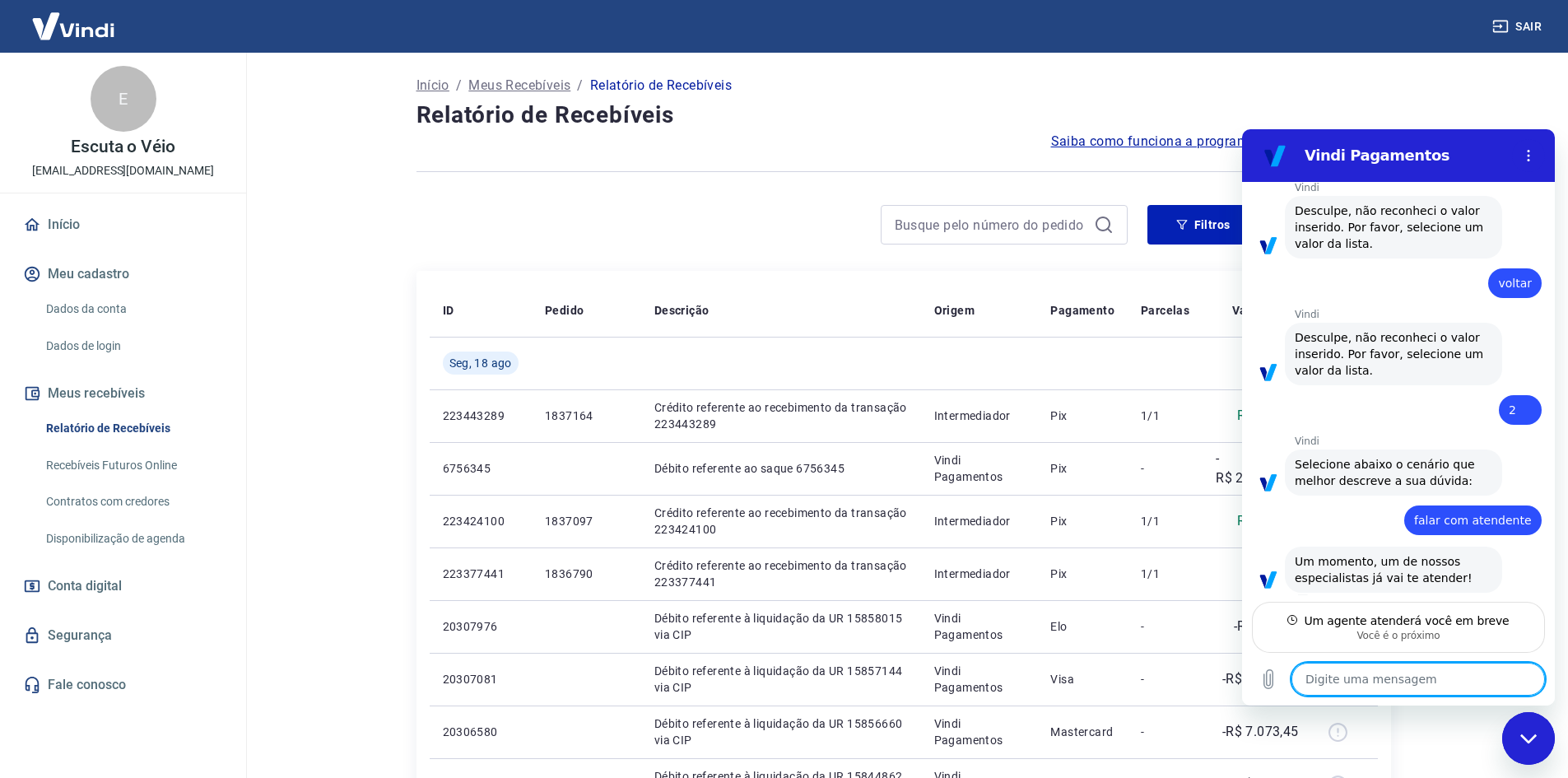
type textarea "O"
type textarea "x"
type textarea "Ol"
type textarea "x"
type textarea "[PERSON_NAME]"
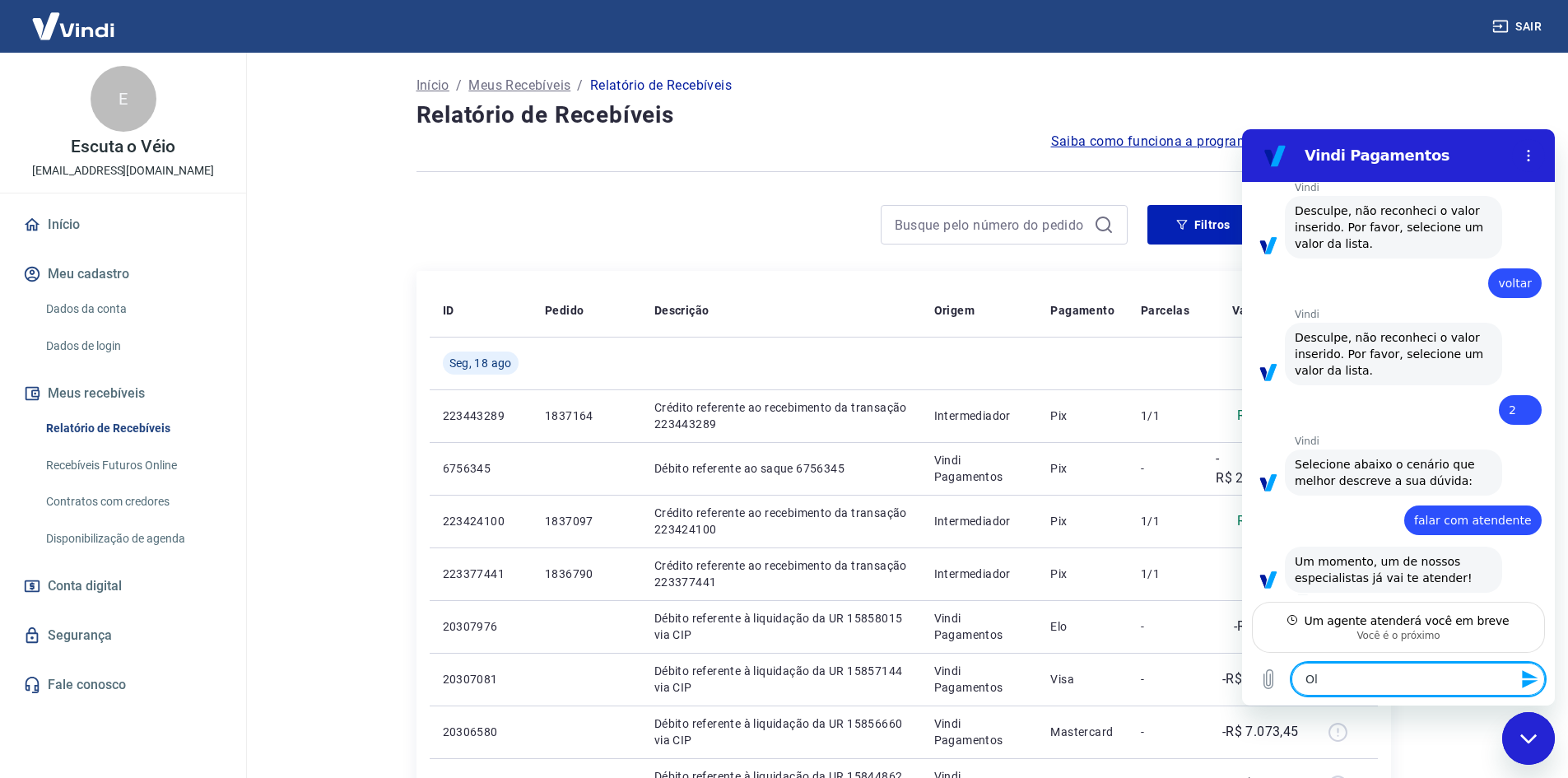
type textarea "x"
type textarea "[PERSON_NAME]!"
type textarea "x"
type textarea "[PERSON_NAME]!"
type textarea "x"
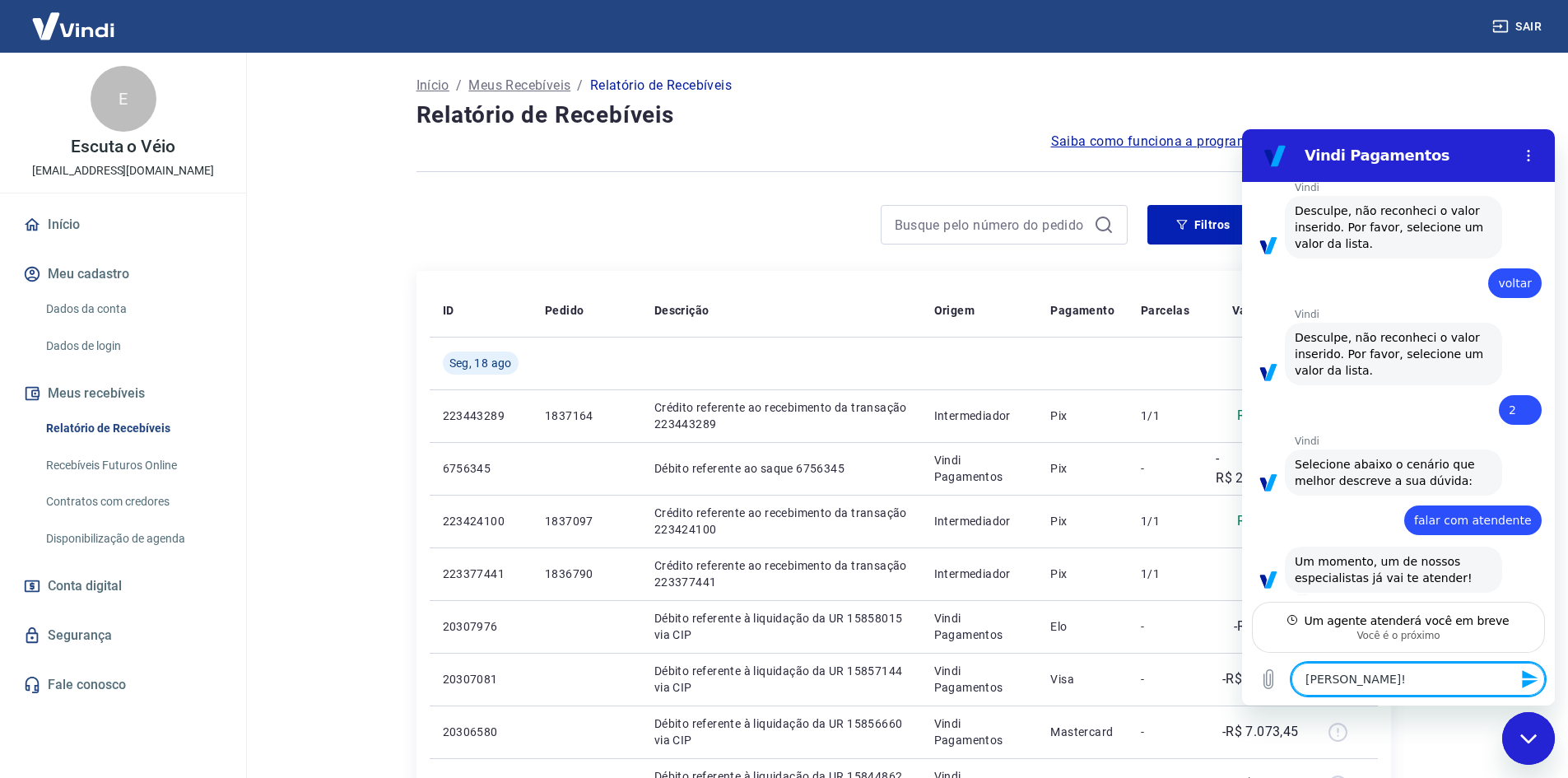
type textarea "[PERSON_NAME]! T"
type textarea "x"
type textarea "[PERSON_NAME]! Tu"
type textarea "x"
type textarea "[PERSON_NAME]! Tud"
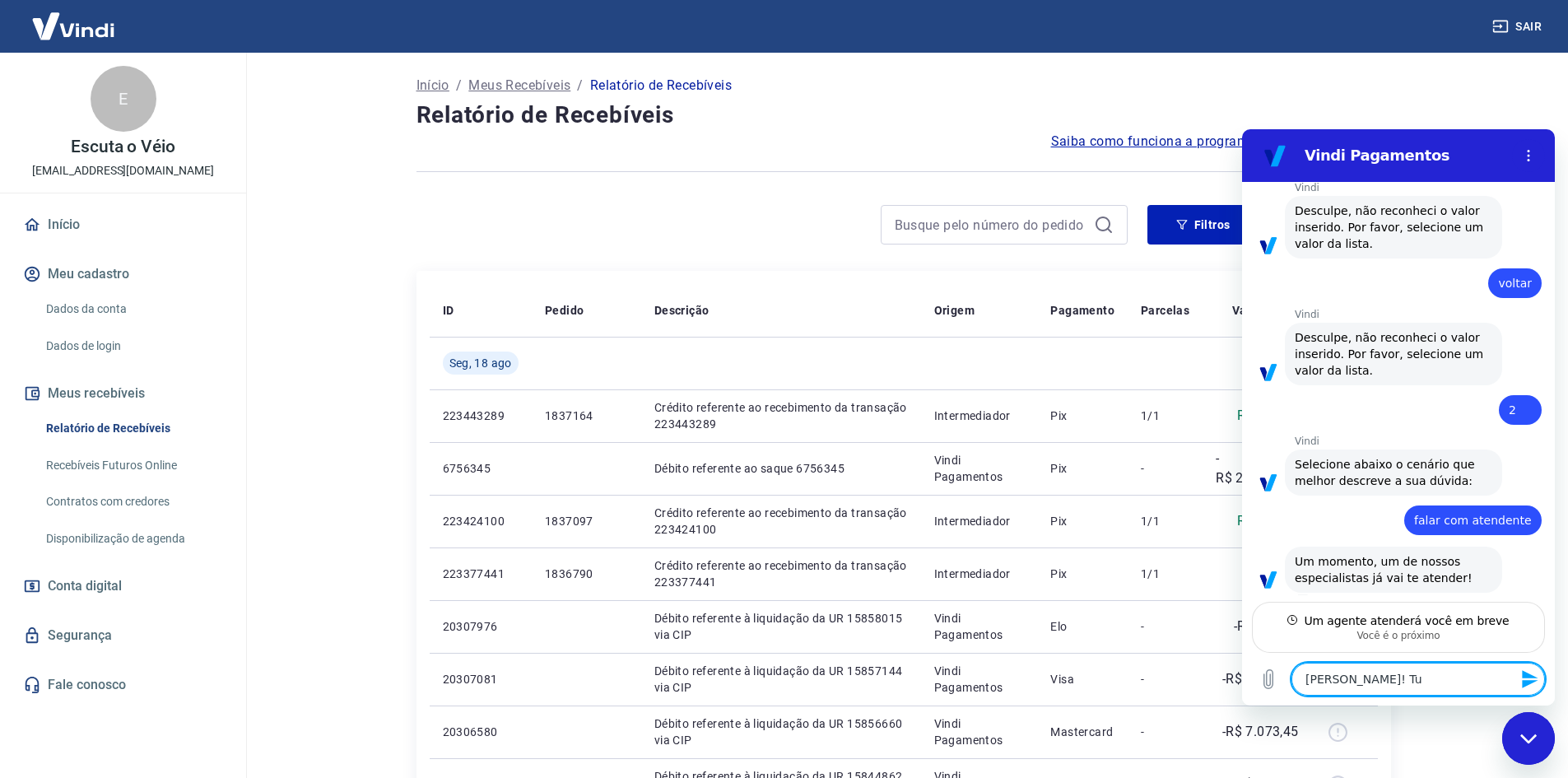
type textarea "x"
type textarea "[PERSON_NAME]! Tud"
type textarea "x"
type textarea "[PERSON_NAME]! Tud"
type textarea "x"
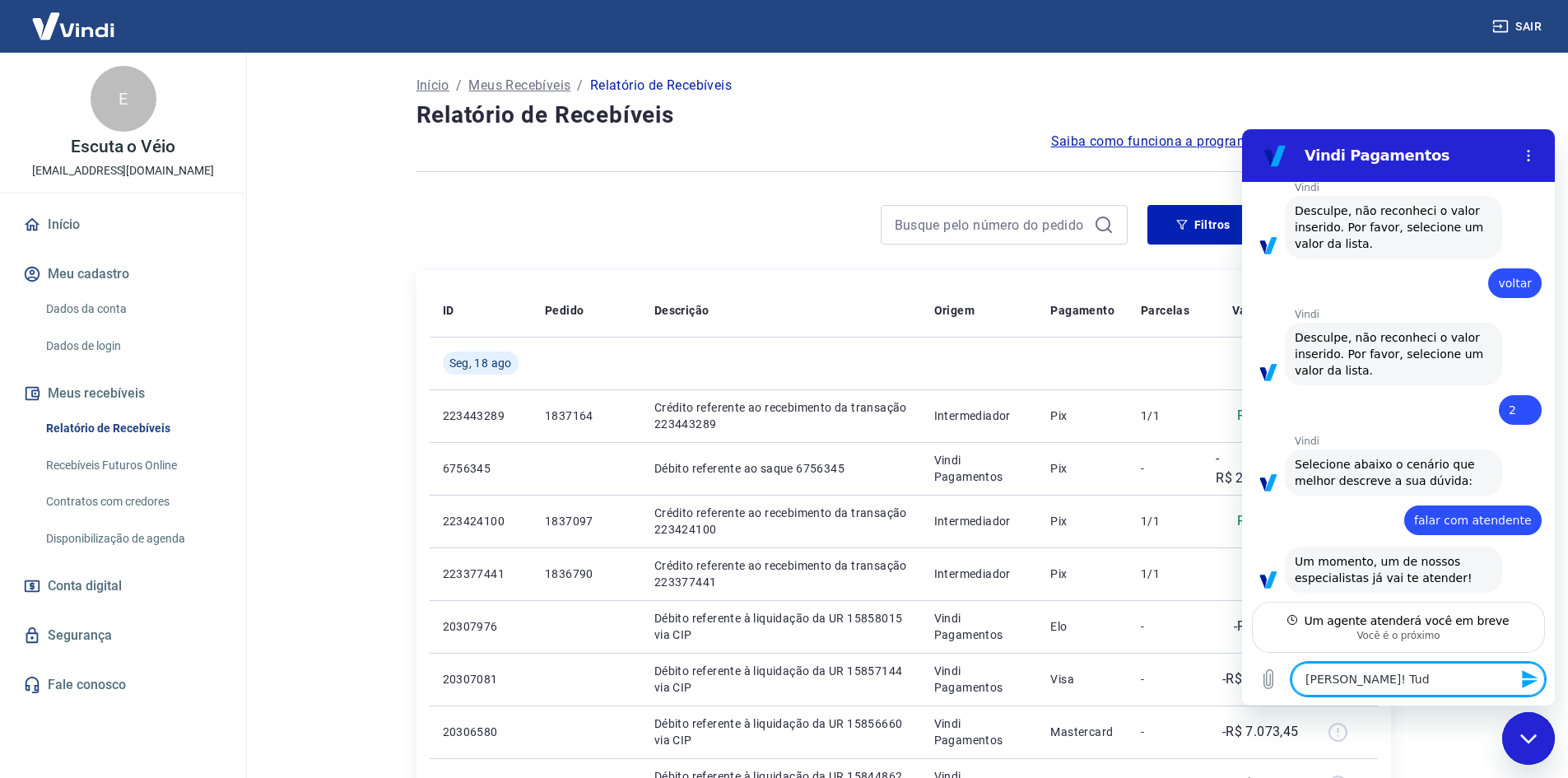
type textarea "[PERSON_NAME]! Tudo"
type textarea "x"
type textarea "[PERSON_NAME]! Tudo"
type textarea "x"
type textarea "[PERSON_NAME]! Tudo b"
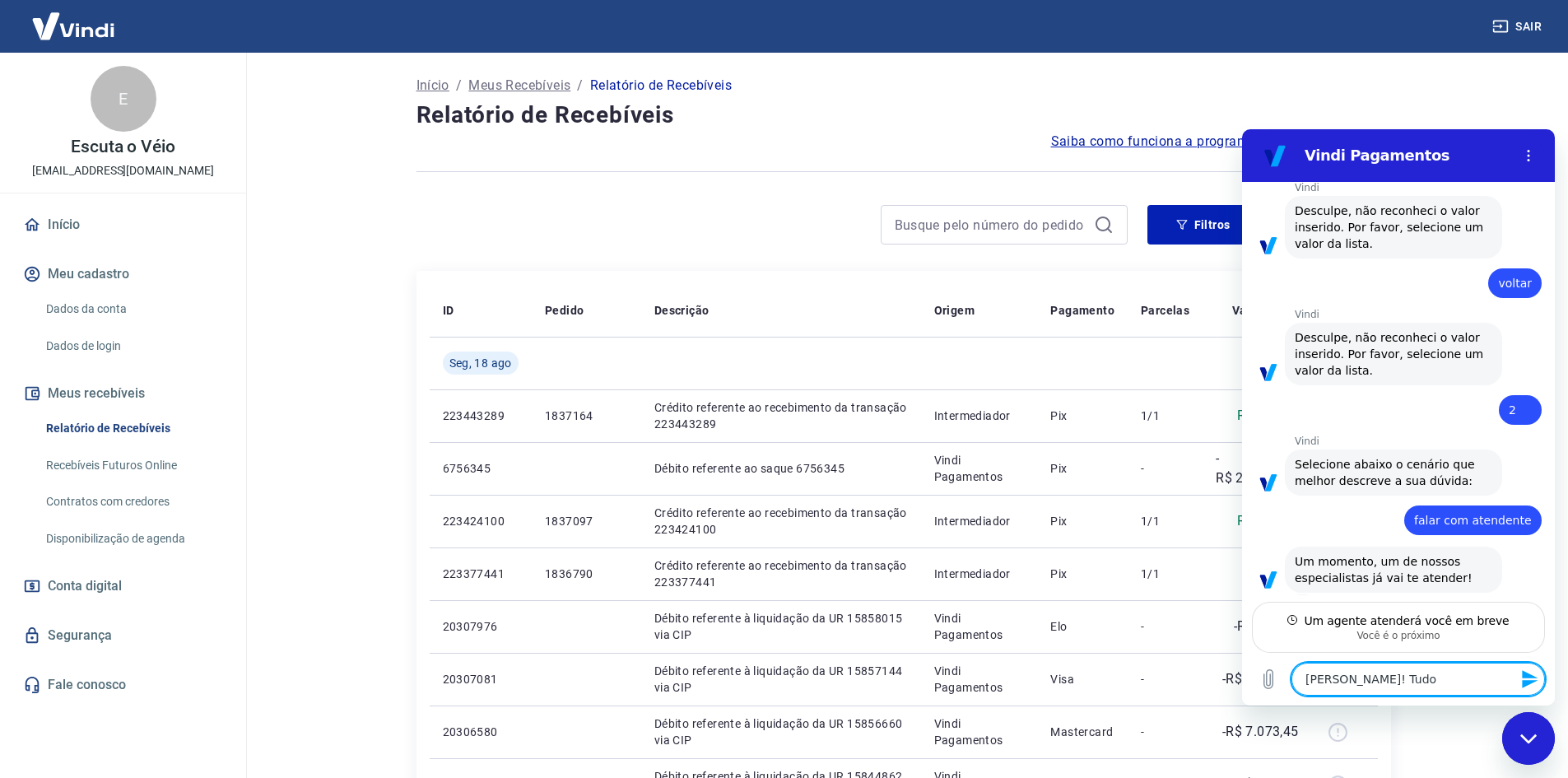
type textarea "x"
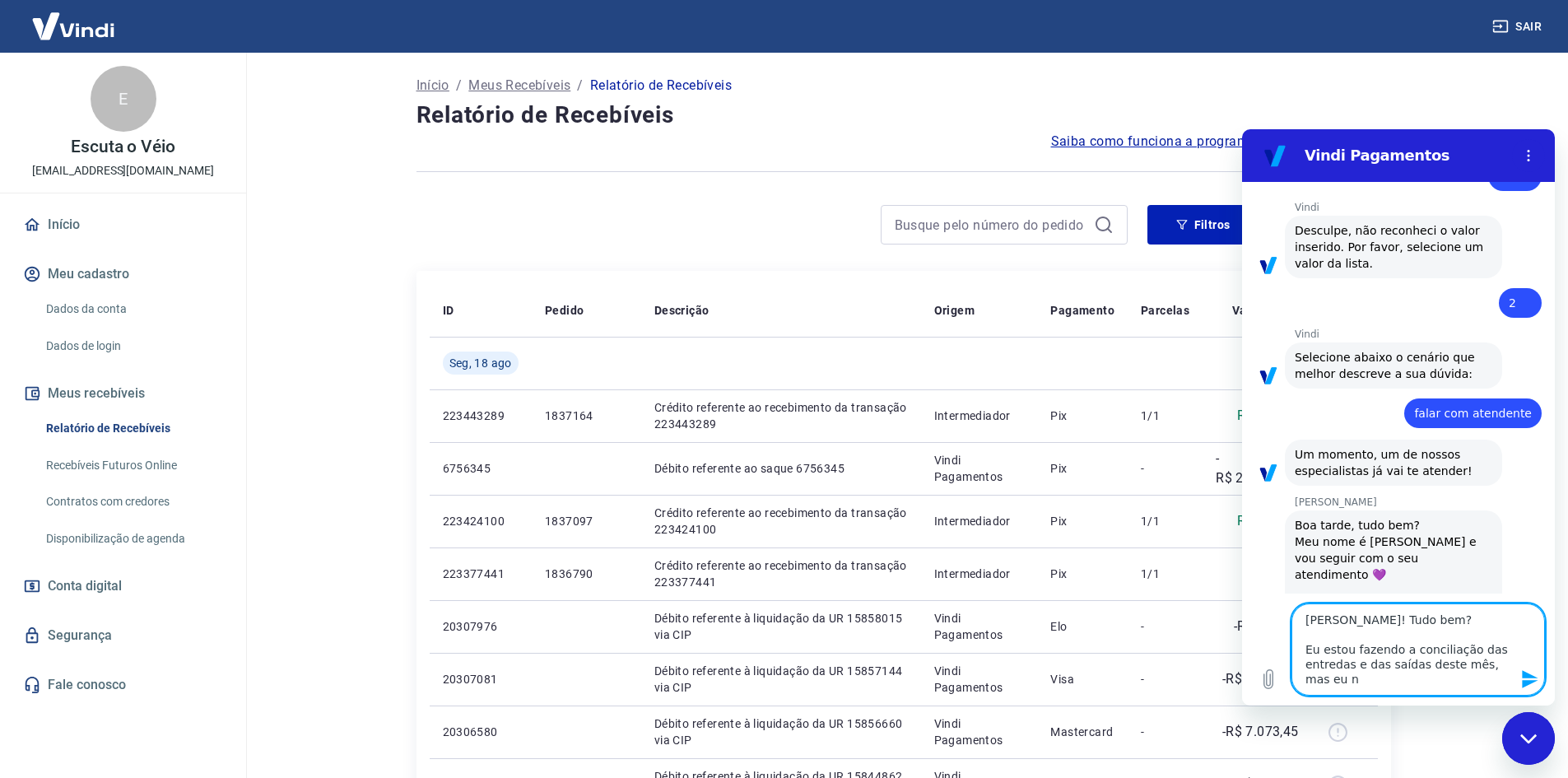
scroll to position [434, 0]
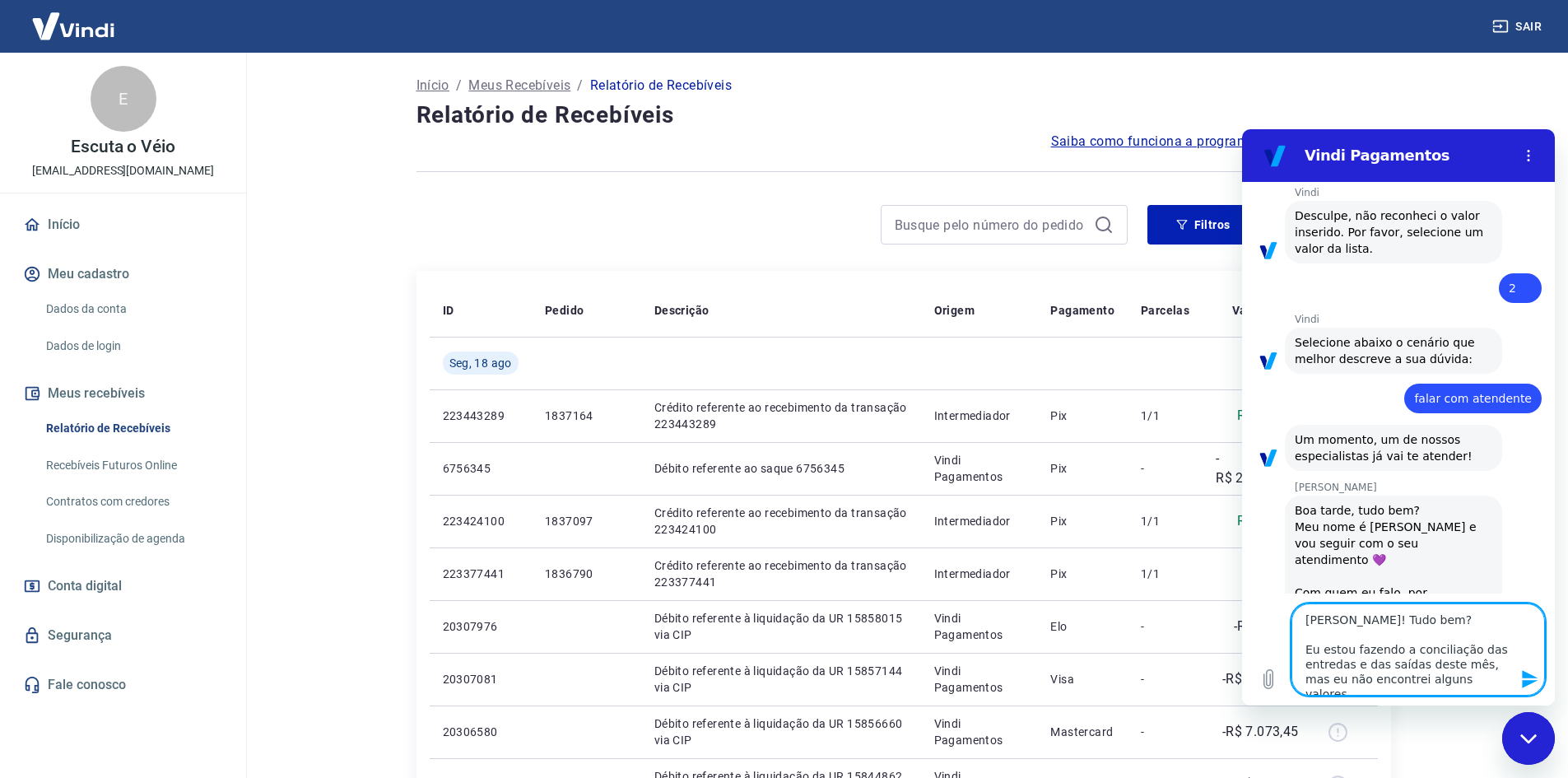
click at [1328, 672] on textarea "[PERSON_NAME]! Tudo bem? Eu estou fazendo a conciliação das entredas e das saíd…" at bounding box center [1419, 649] width 254 height 92
click at [1333, 662] on textarea "[PERSON_NAME]! Tudo bem? Eu estou fazendo a conciliação das entredas e das saíd…" at bounding box center [1419, 649] width 254 height 92
click at [1455, 672] on textarea "[PERSON_NAME]! Tudo bem? Eu estou fazendo a conciliação das entradas e das saíd…" at bounding box center [1419, 649] width 254 height 92
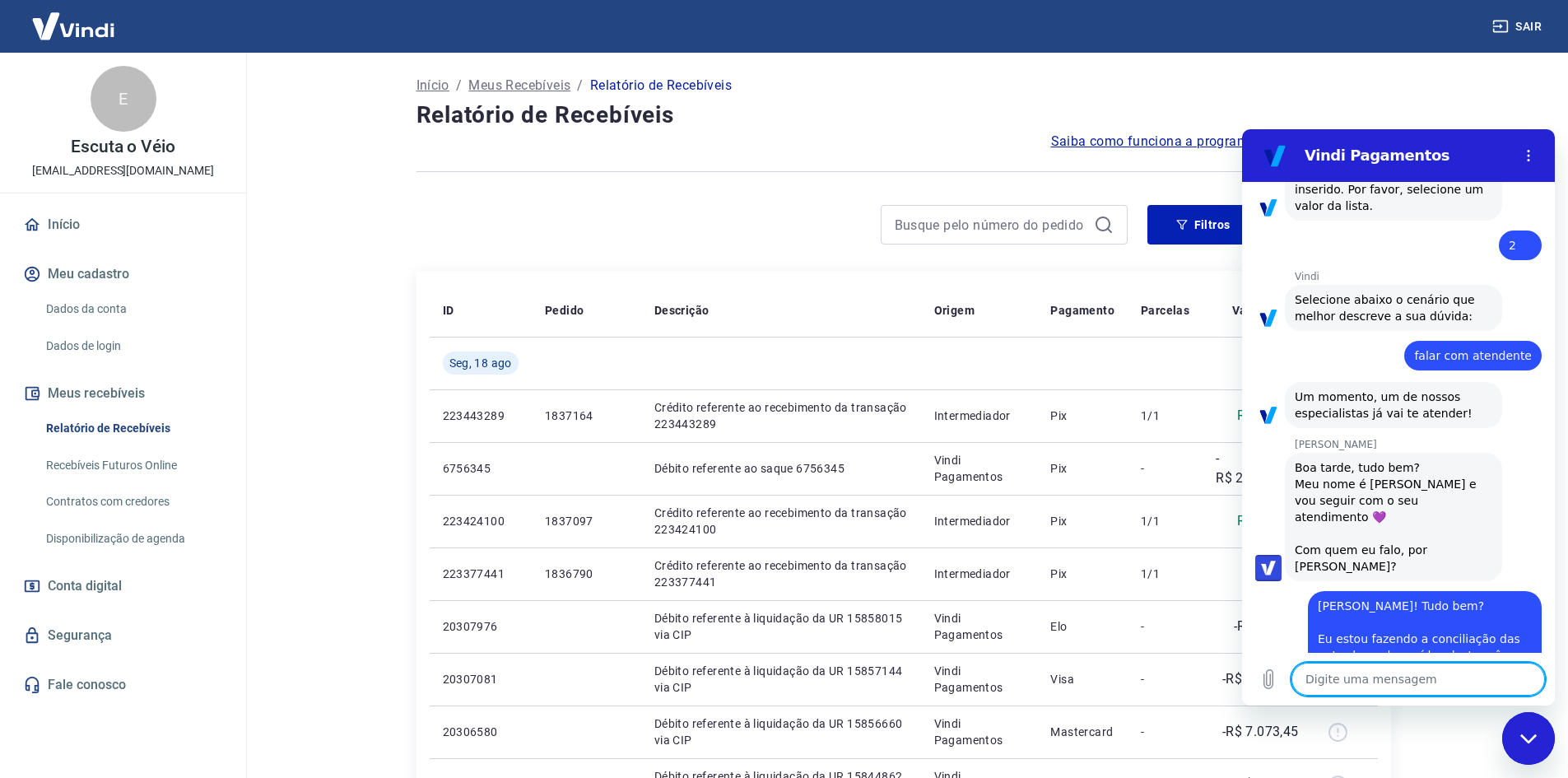
scroll to position [480, 0]
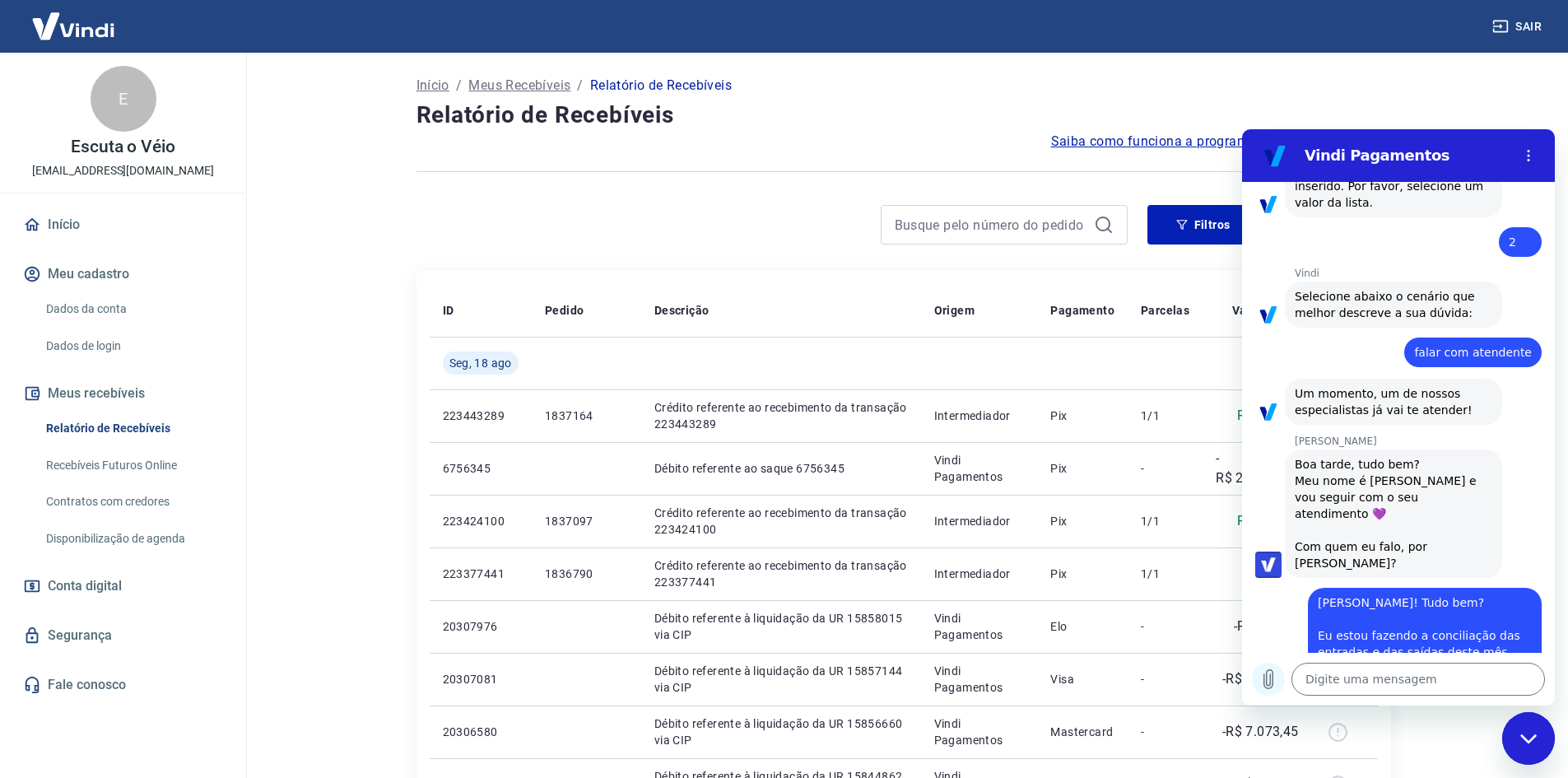
click at [1275, 682] on icon "Carregar arquivo" at bounding box center [1268, 679] width 20 height 20
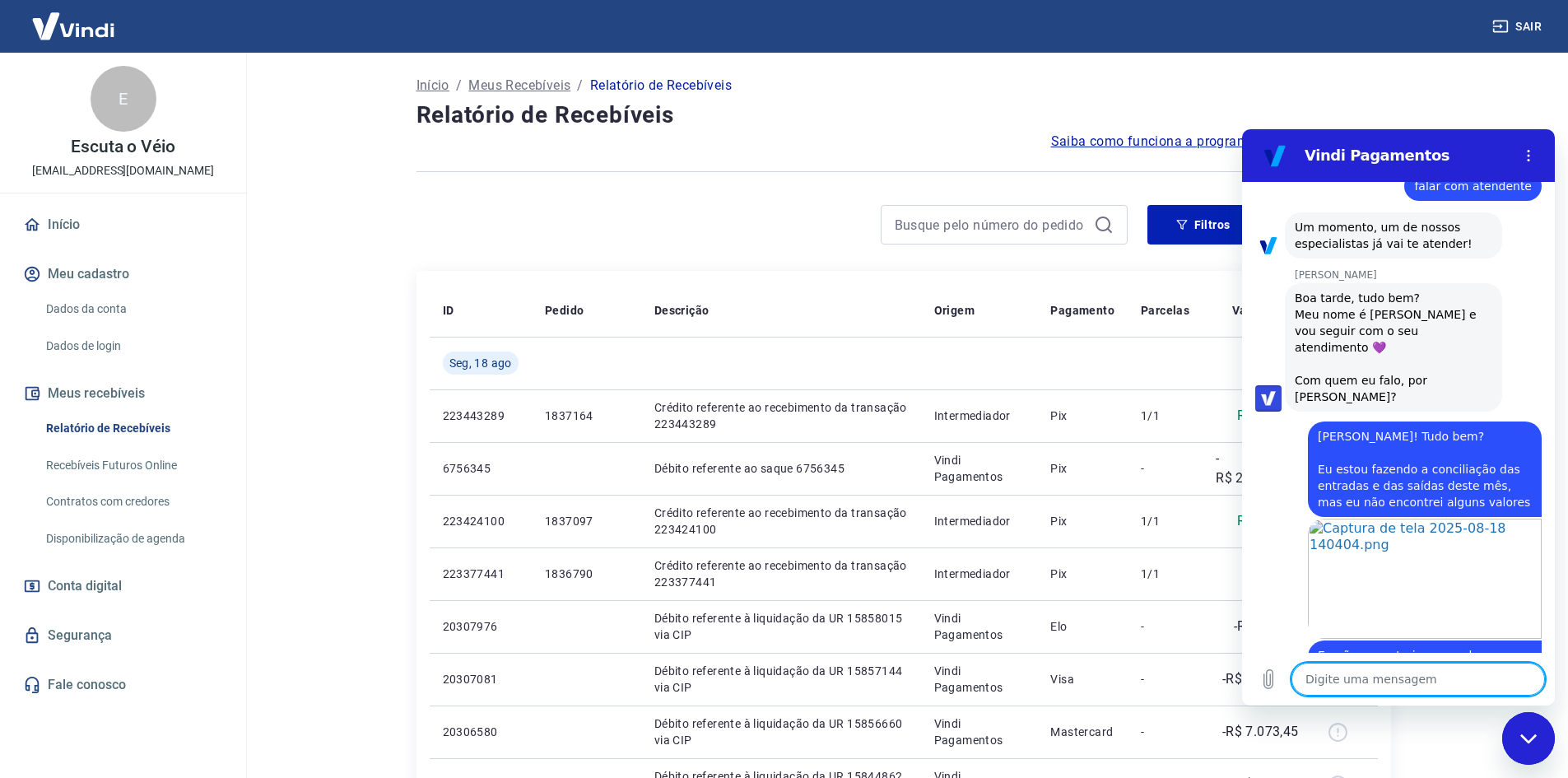
scroll to position [649, 0]
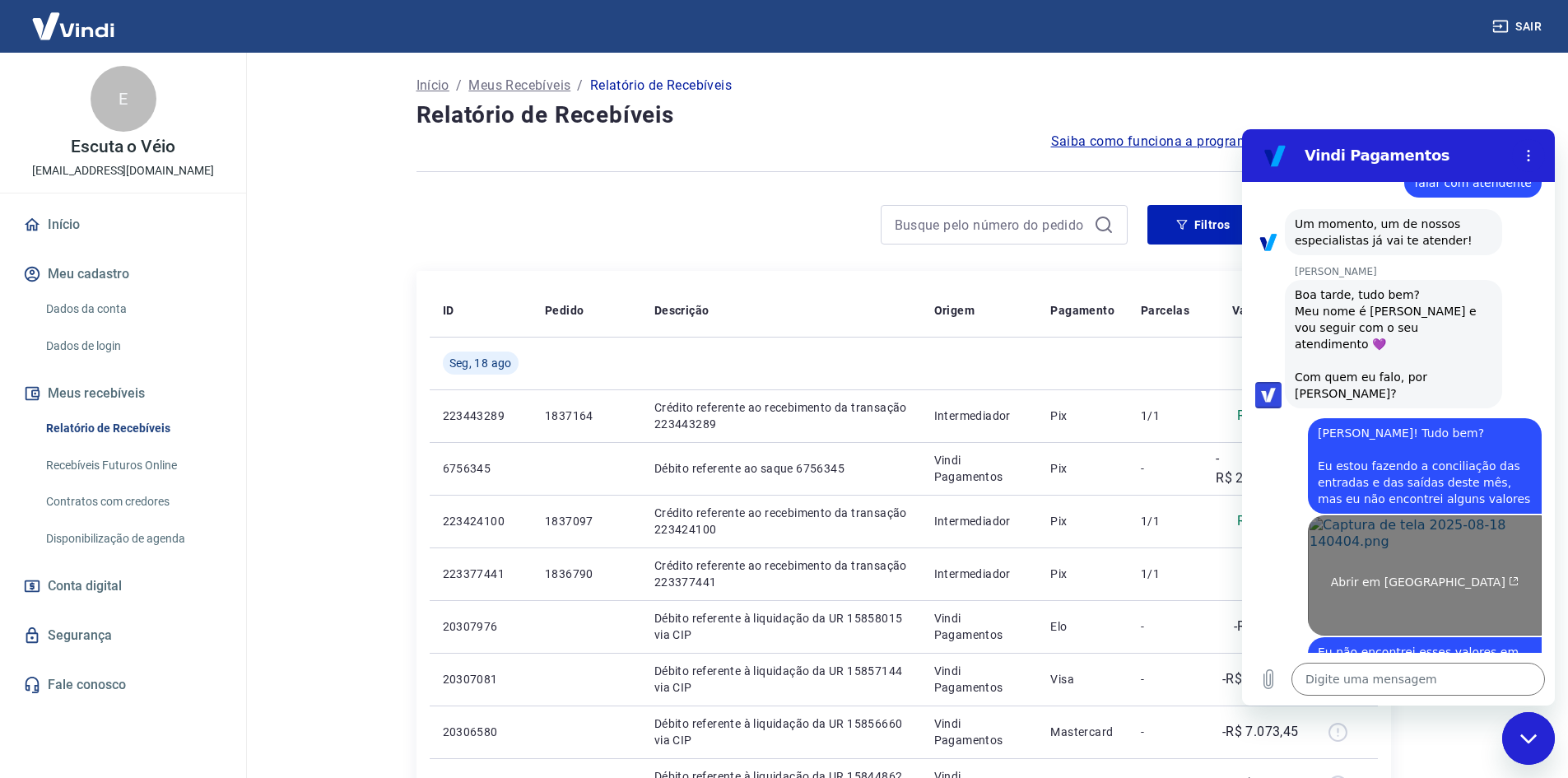
click at [1468, 521] on link "Abrir em [GEOGRAPHIC_DATA]" at bounding box center [1425, 575] width 234 height 120
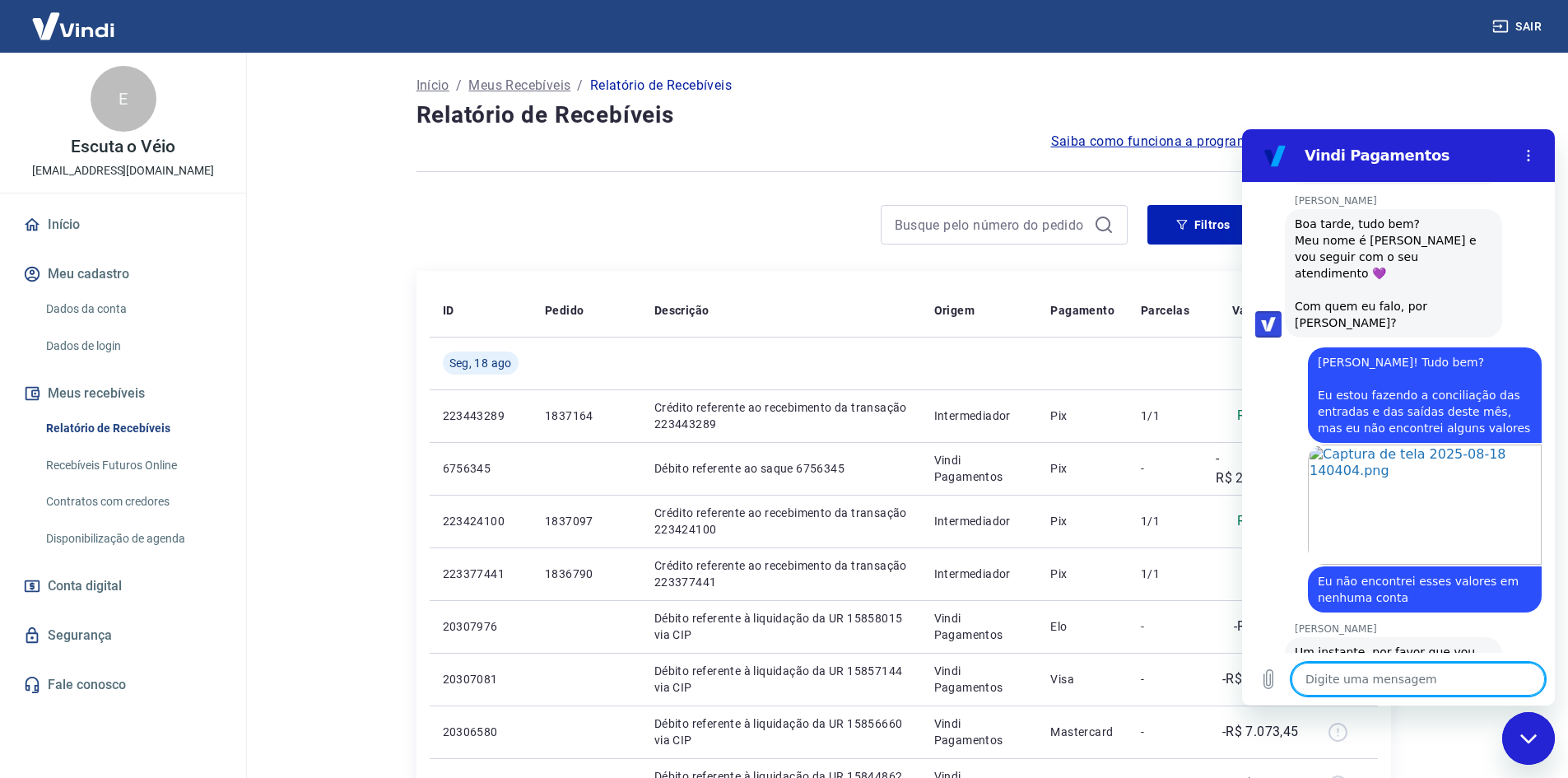
click at [1352, 680] on textarea at bounding box center [1419, 680] width 254 height 33
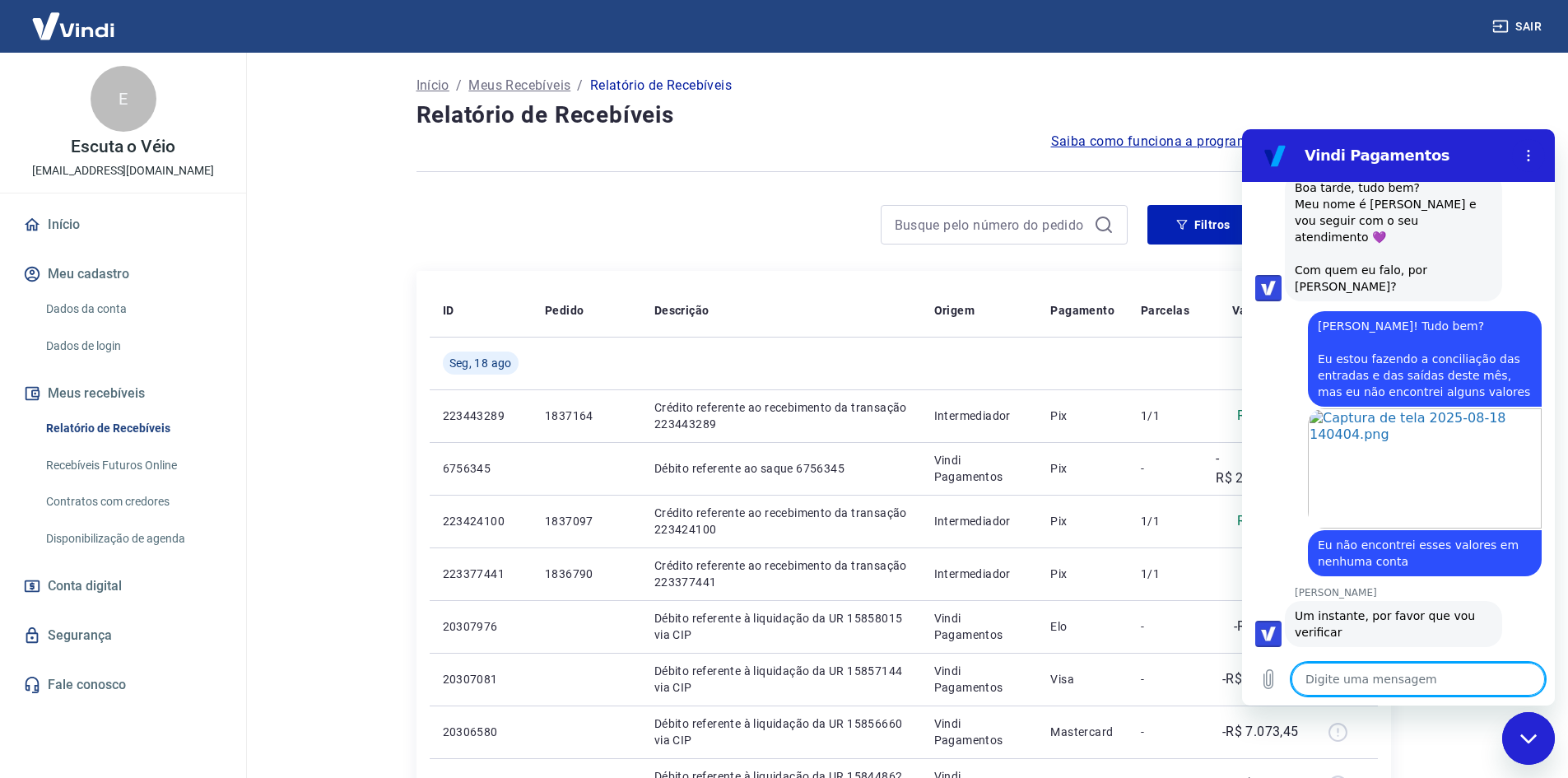
scroll to position [760, 0]
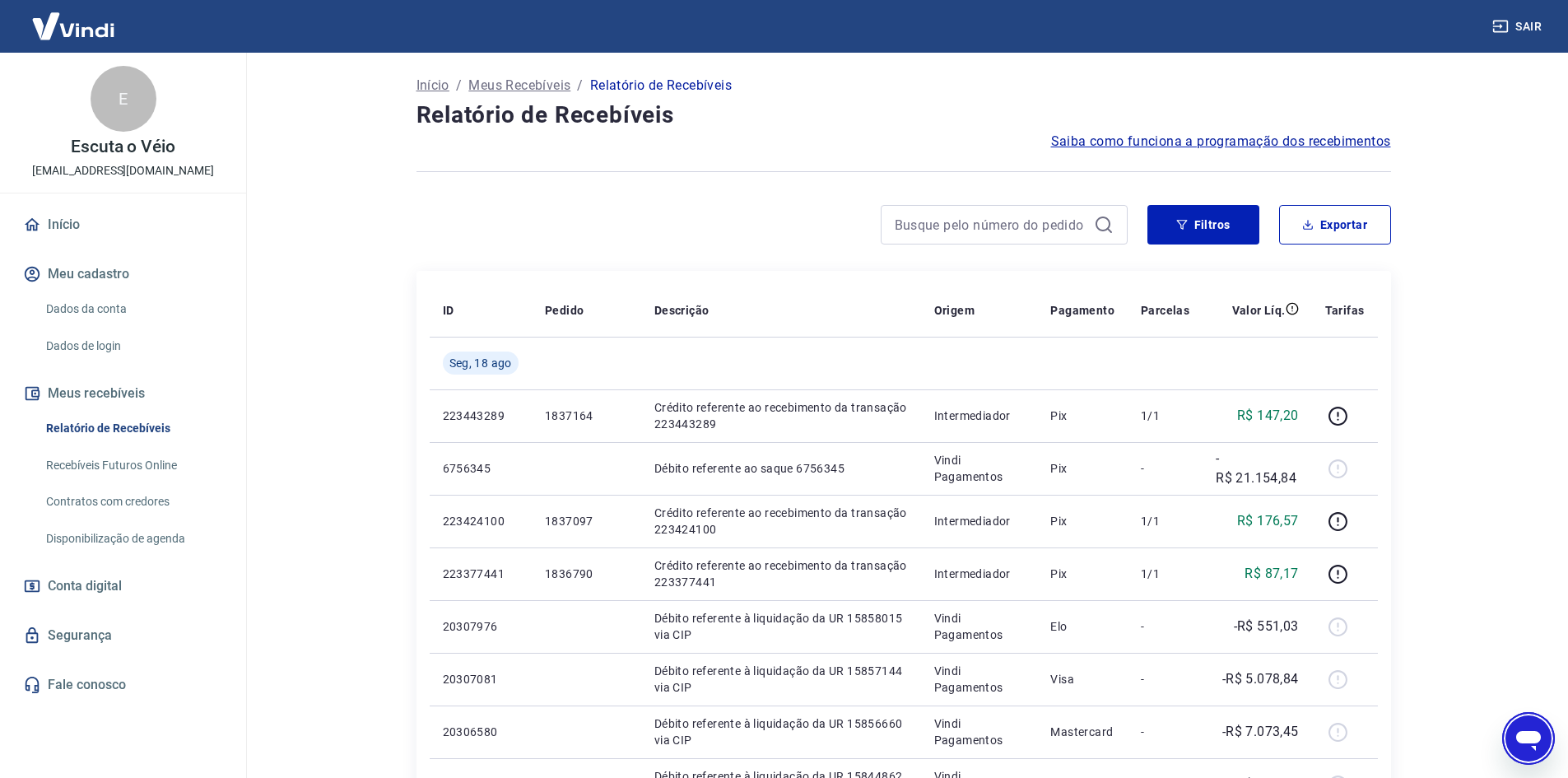
click at [1543, 743] on icon "Abrir janela de mensagens" at bounding box center [1529, 739] width 30 height 30
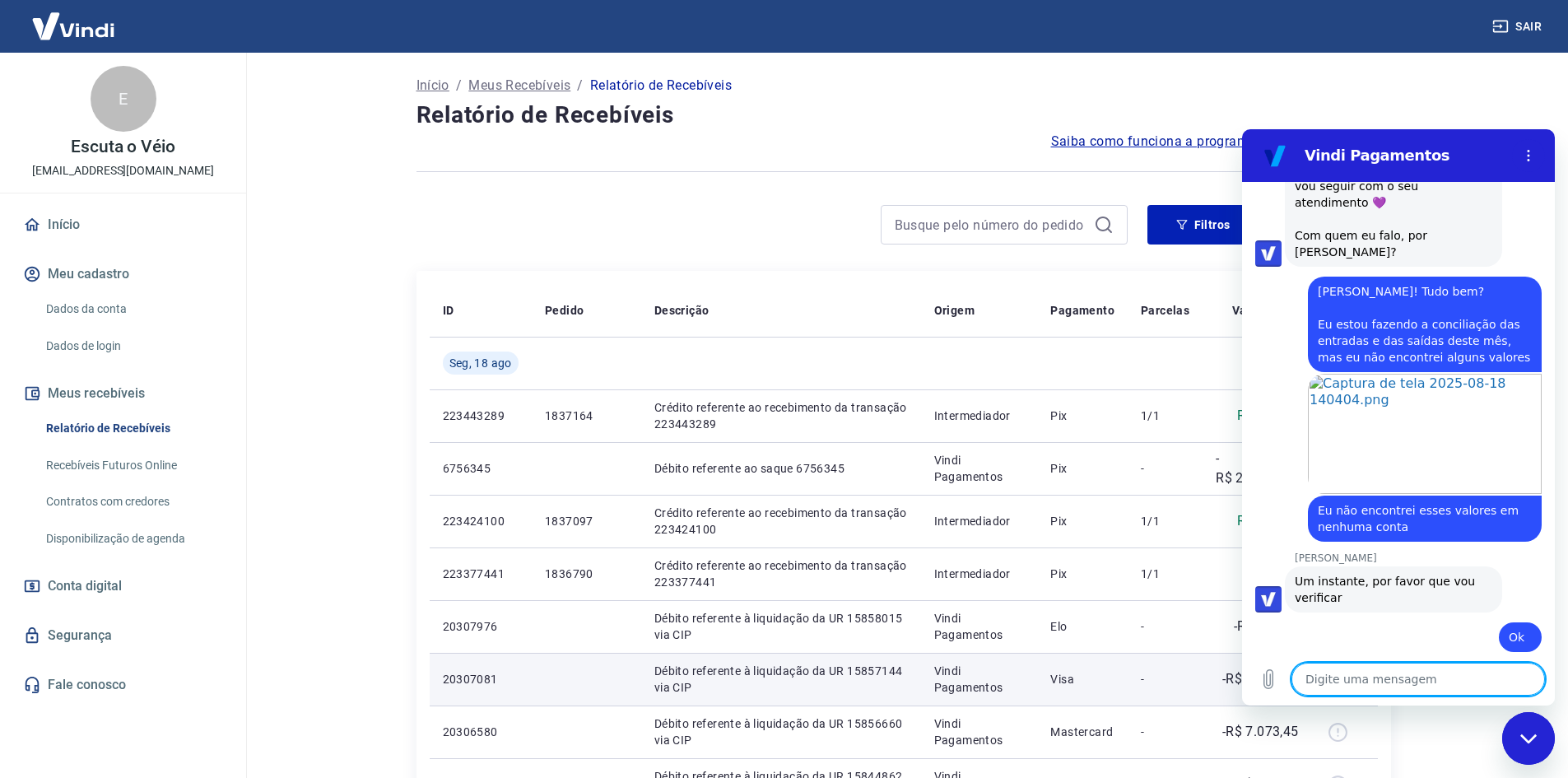
scroll to position [848, 0]
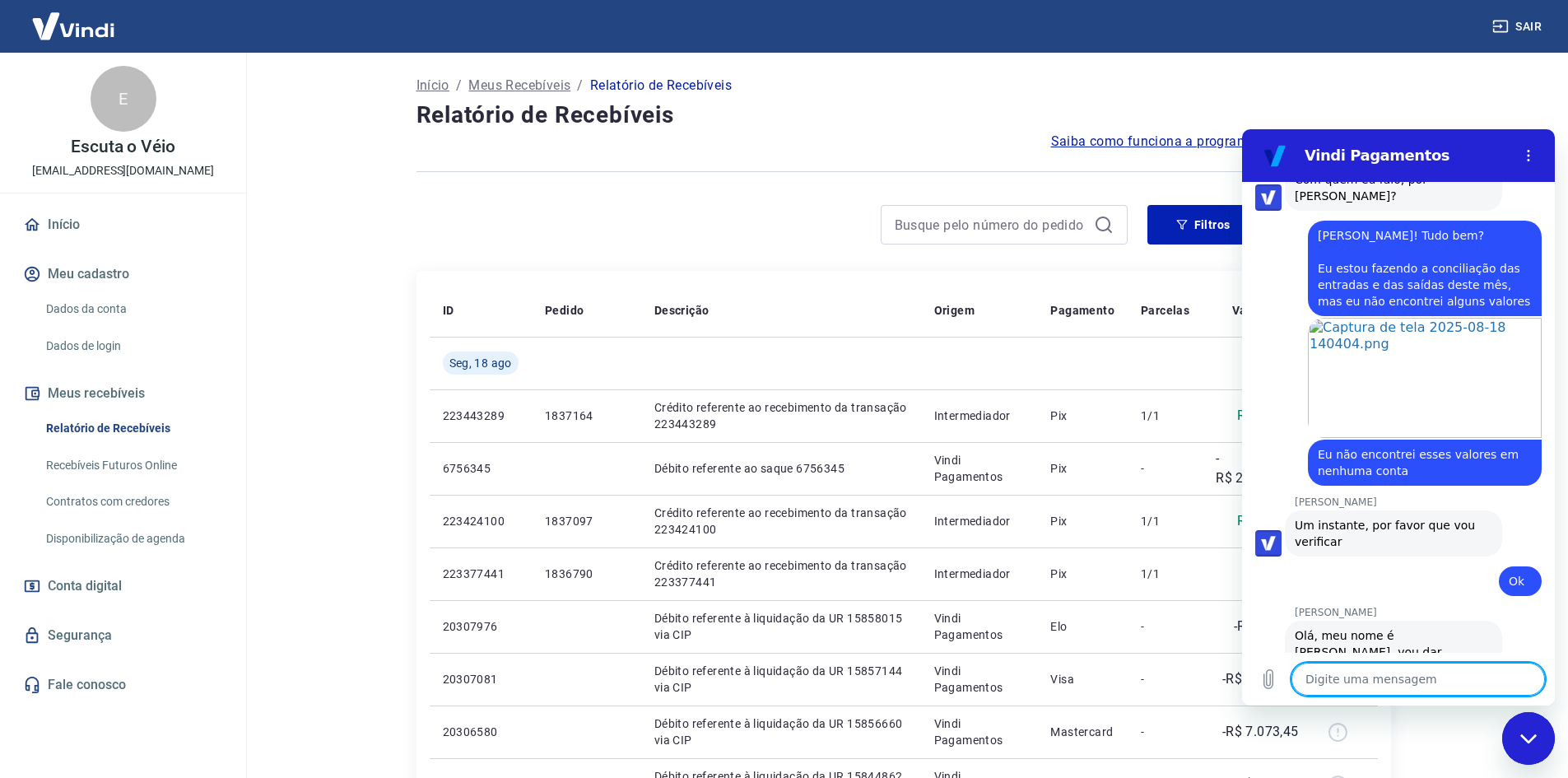
click at [1376, 683] on textarea at bounding box center [1419, 680] width 254 height 33
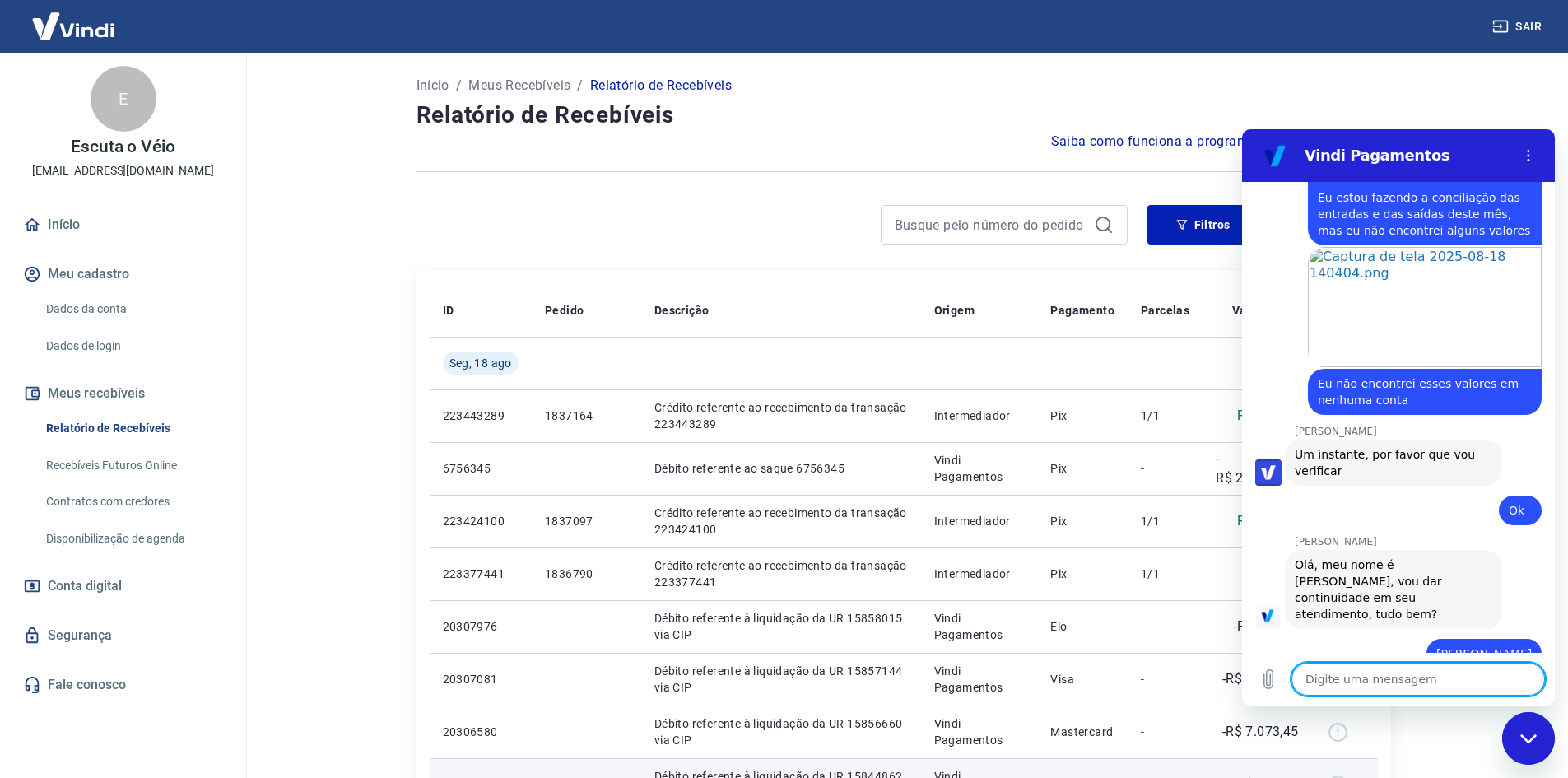
scroll to position [973, 0]
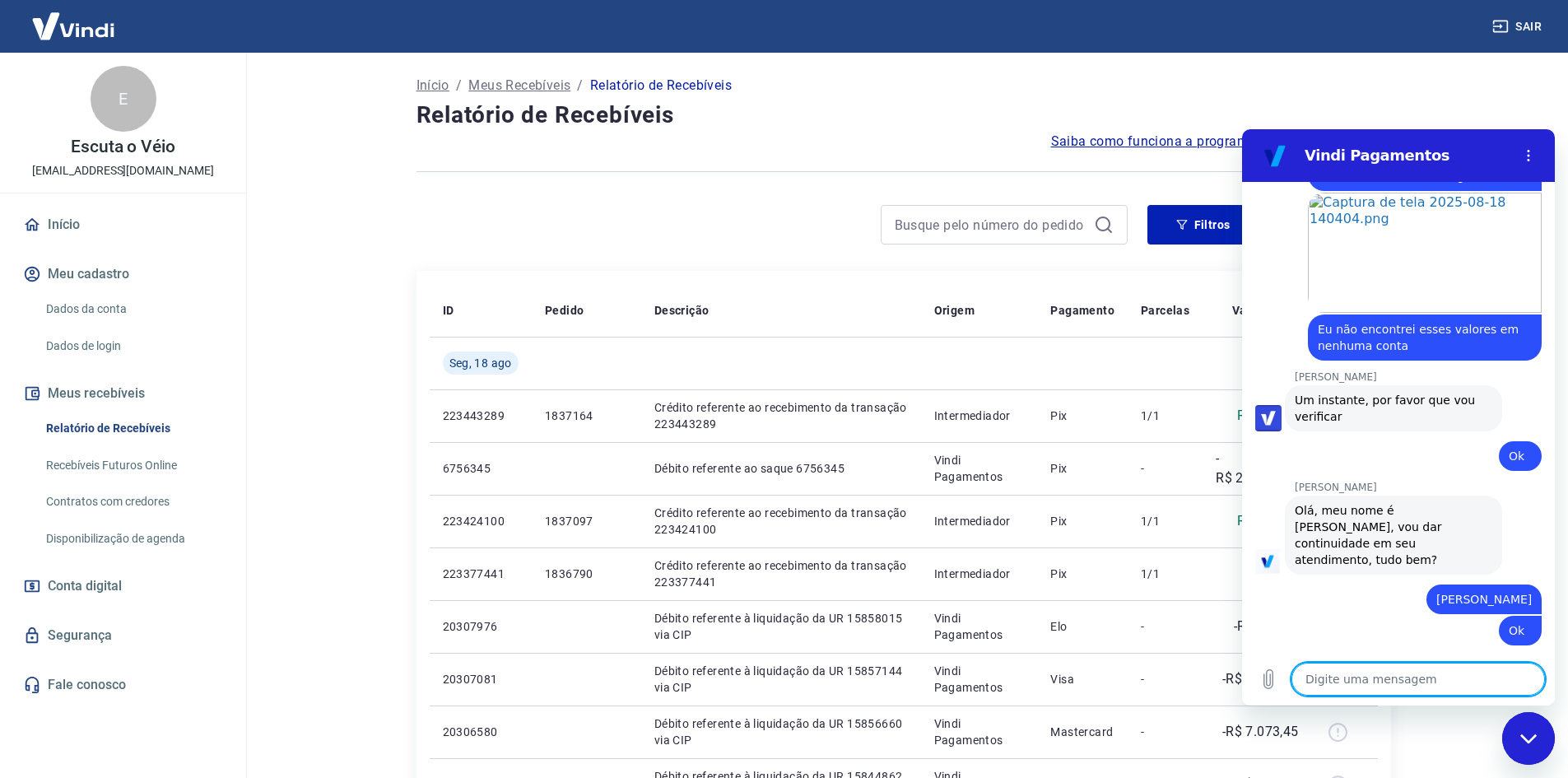
click at [1319, 693] on textarea at bounding box center [1419, 680] width 254 height 33
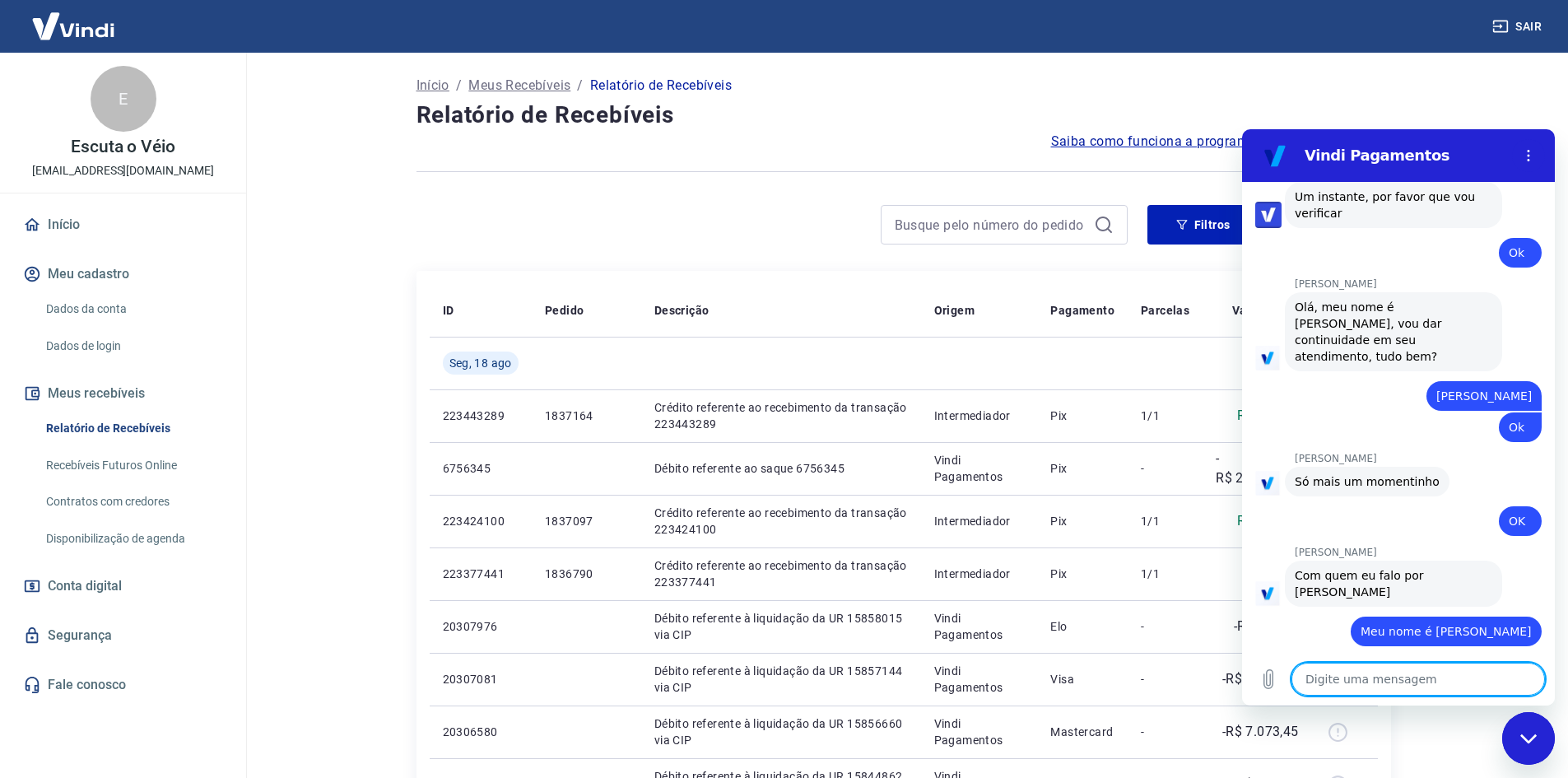
scroll to position [1177, 0]
click at [1349, 682] on textarea at bounding box center [1419, 680] width 254 height 33
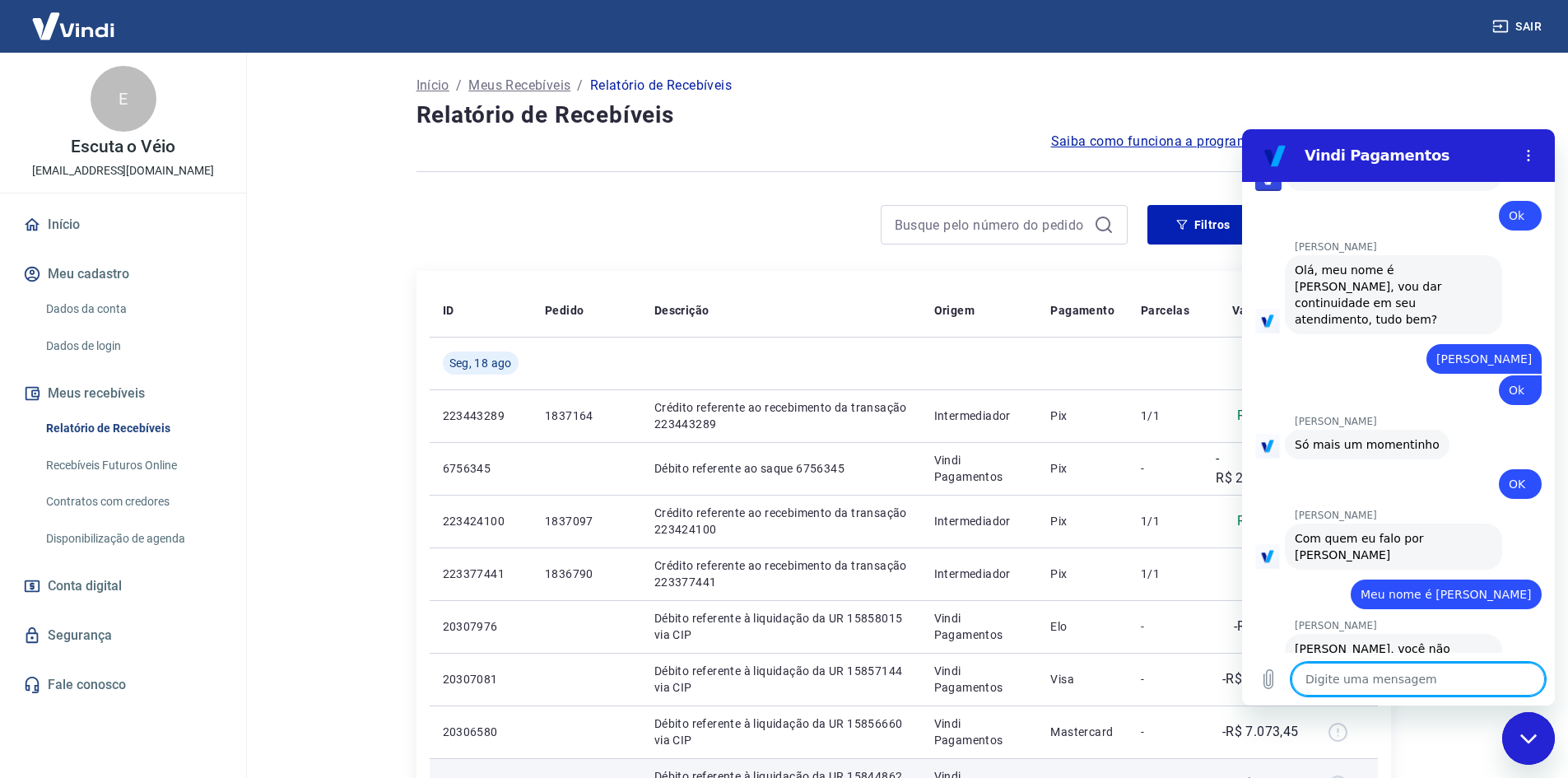
scroll to position [1216, 0]
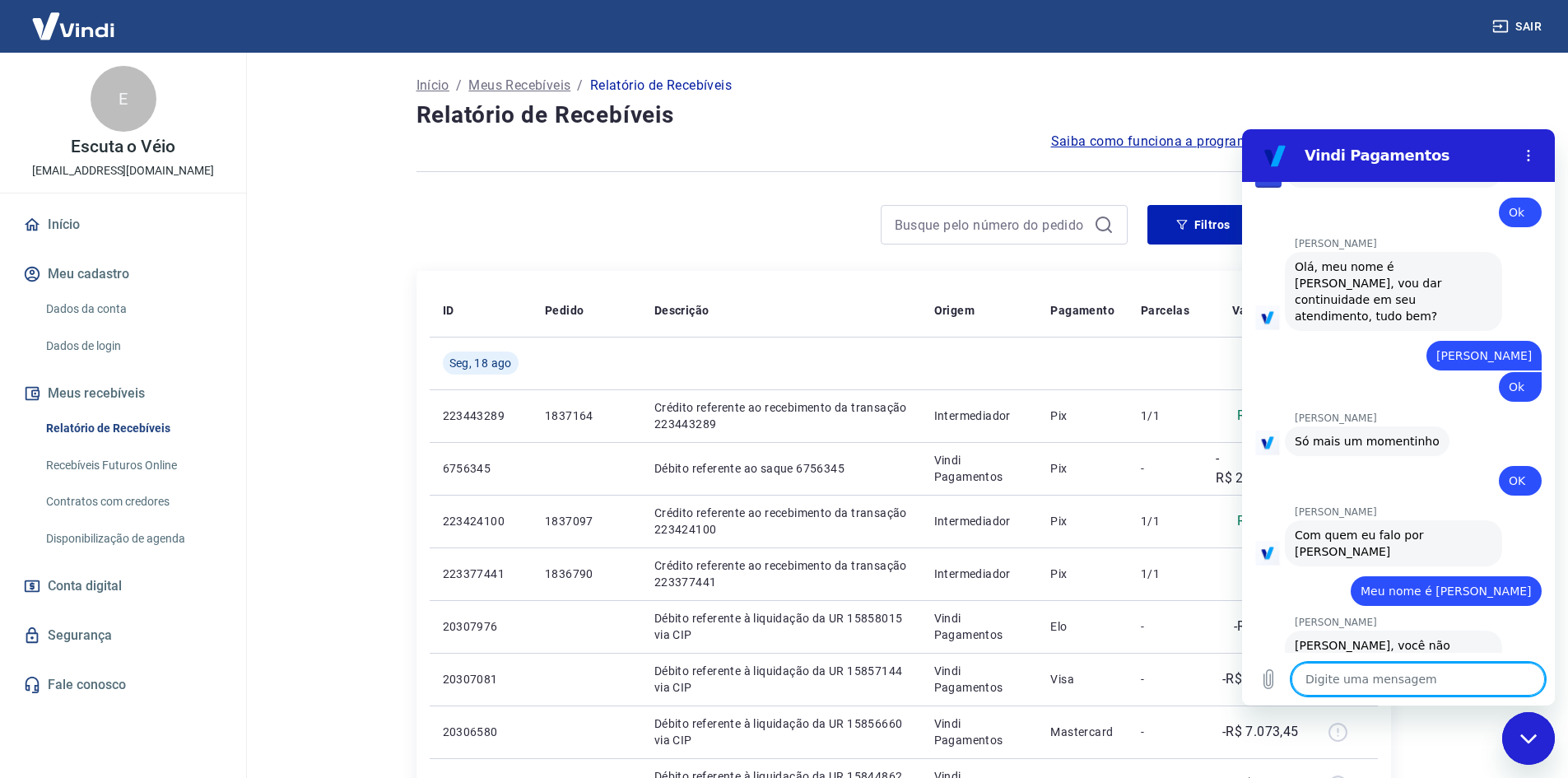
click at [1441, 684] on textarea at bounding box center [1419, 680] width 254 height 33
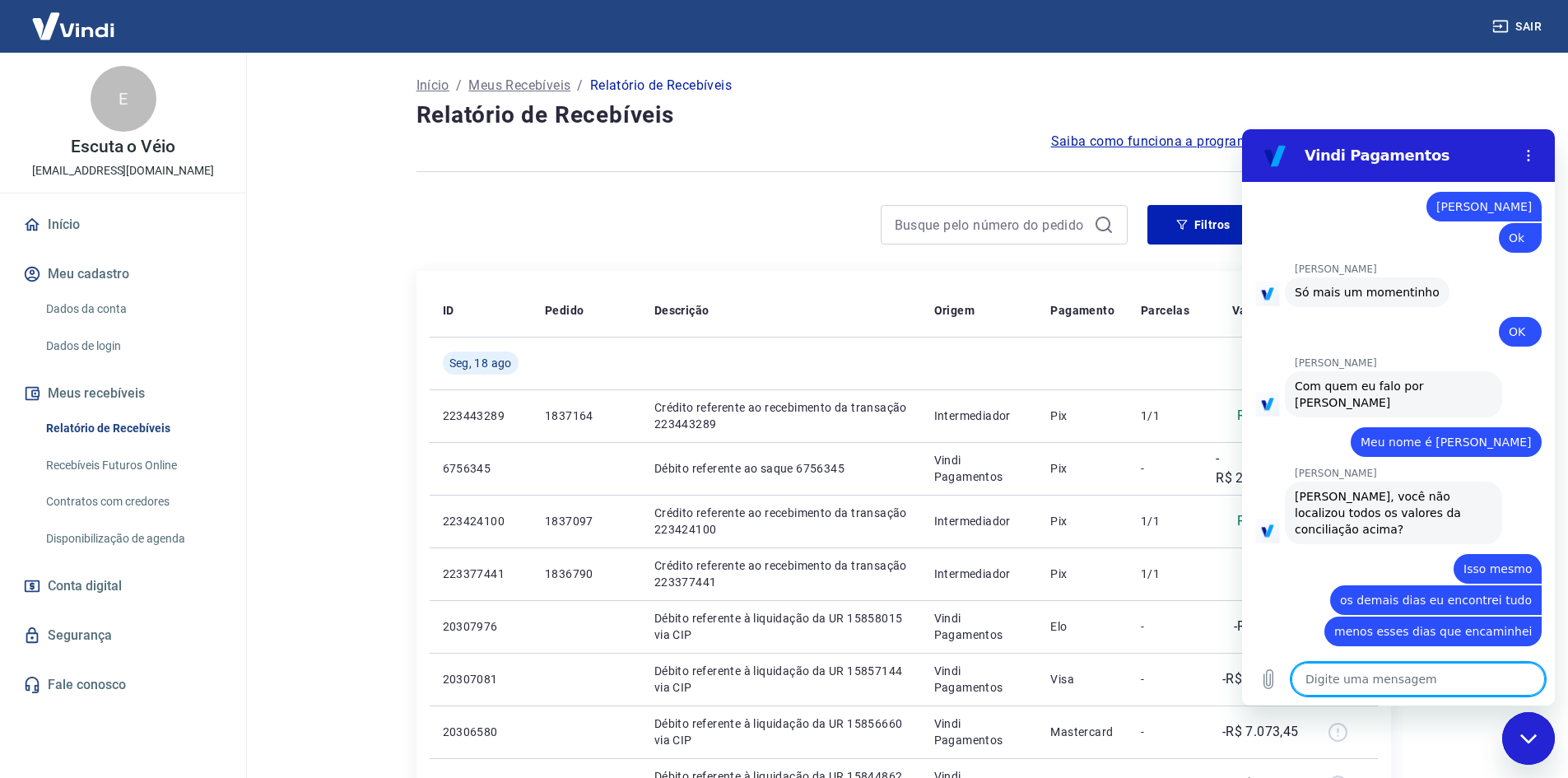
scroll to position [1366, 0]
click at [1534, 669] on icon "Enviar mensagem" at bounding box center [1531, 679] width 20 height 20
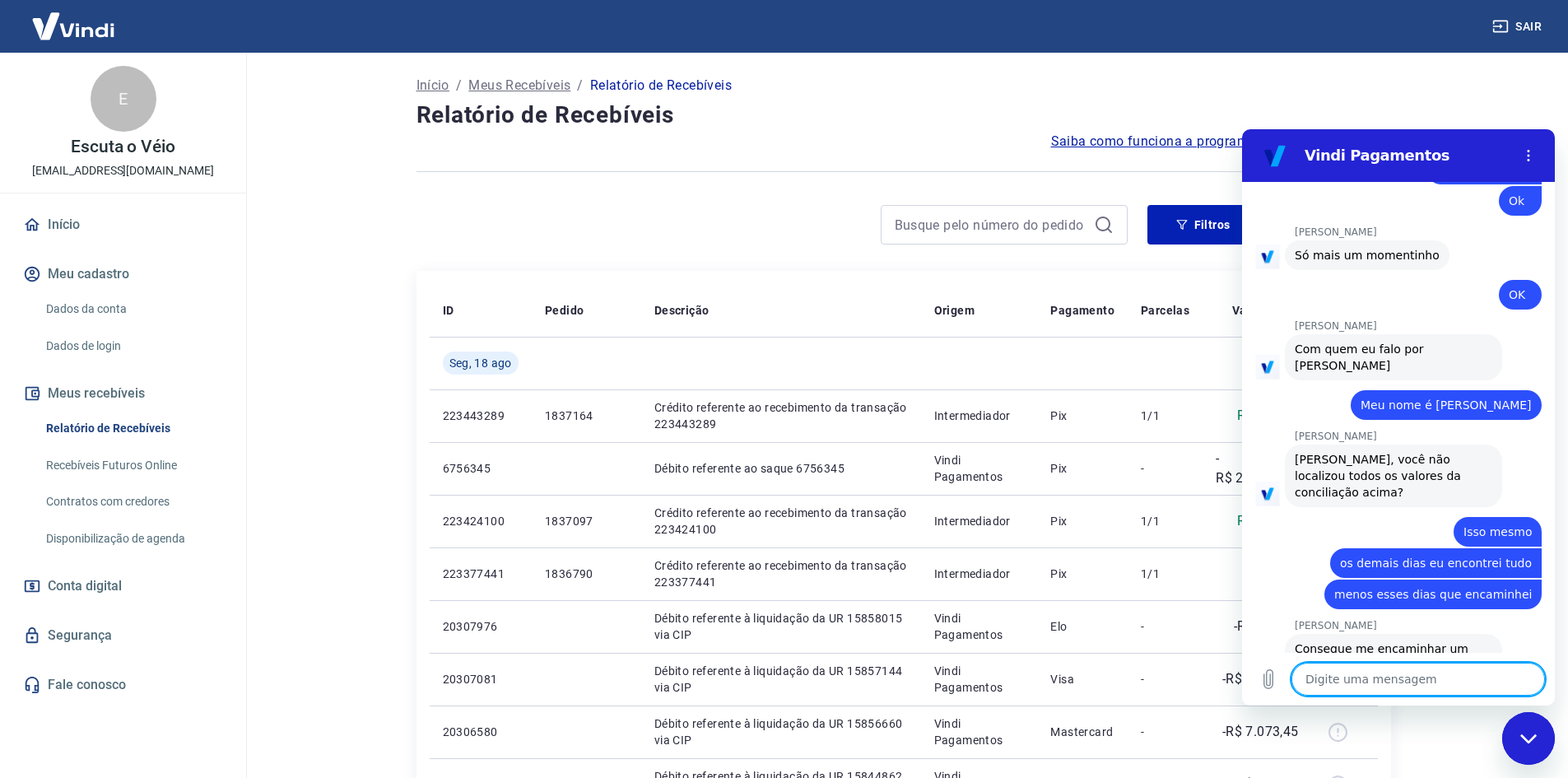
scroll to position [1406, 0]
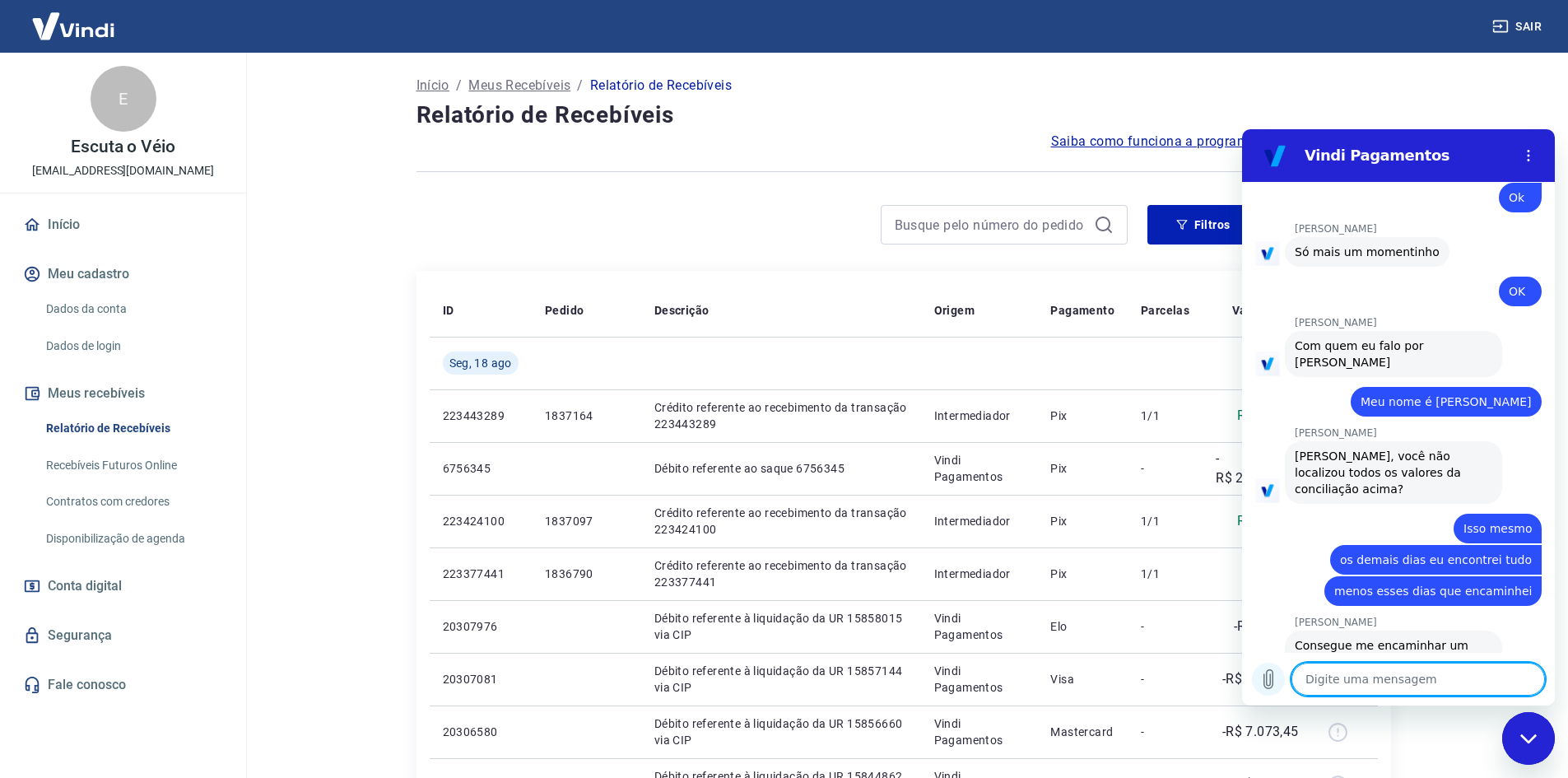
click at [1274, 687] on icon "Carregar arquivo" at bounding box center [1268, 679] width 20 height 20
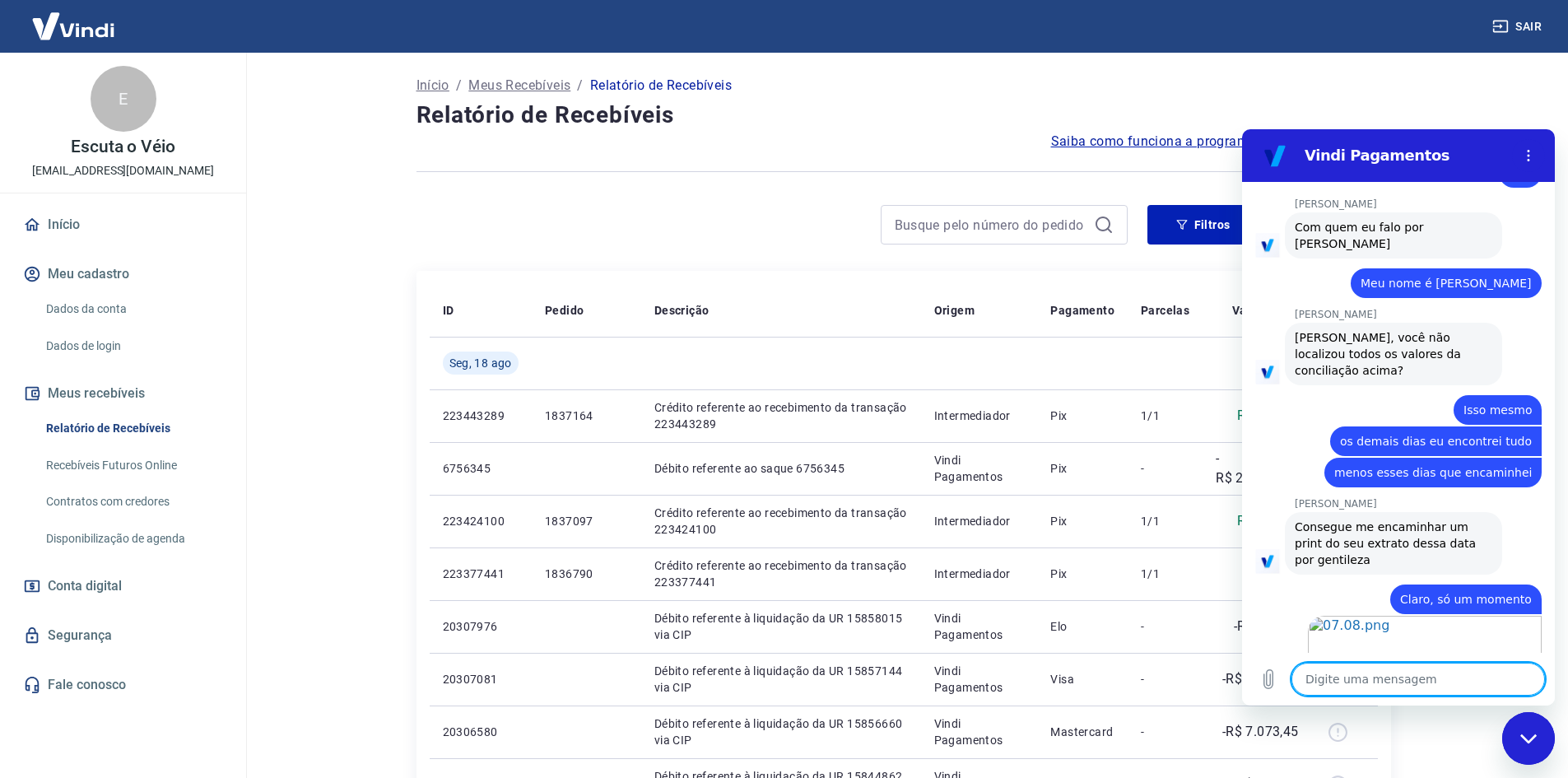
scroll to position [1527, 0]
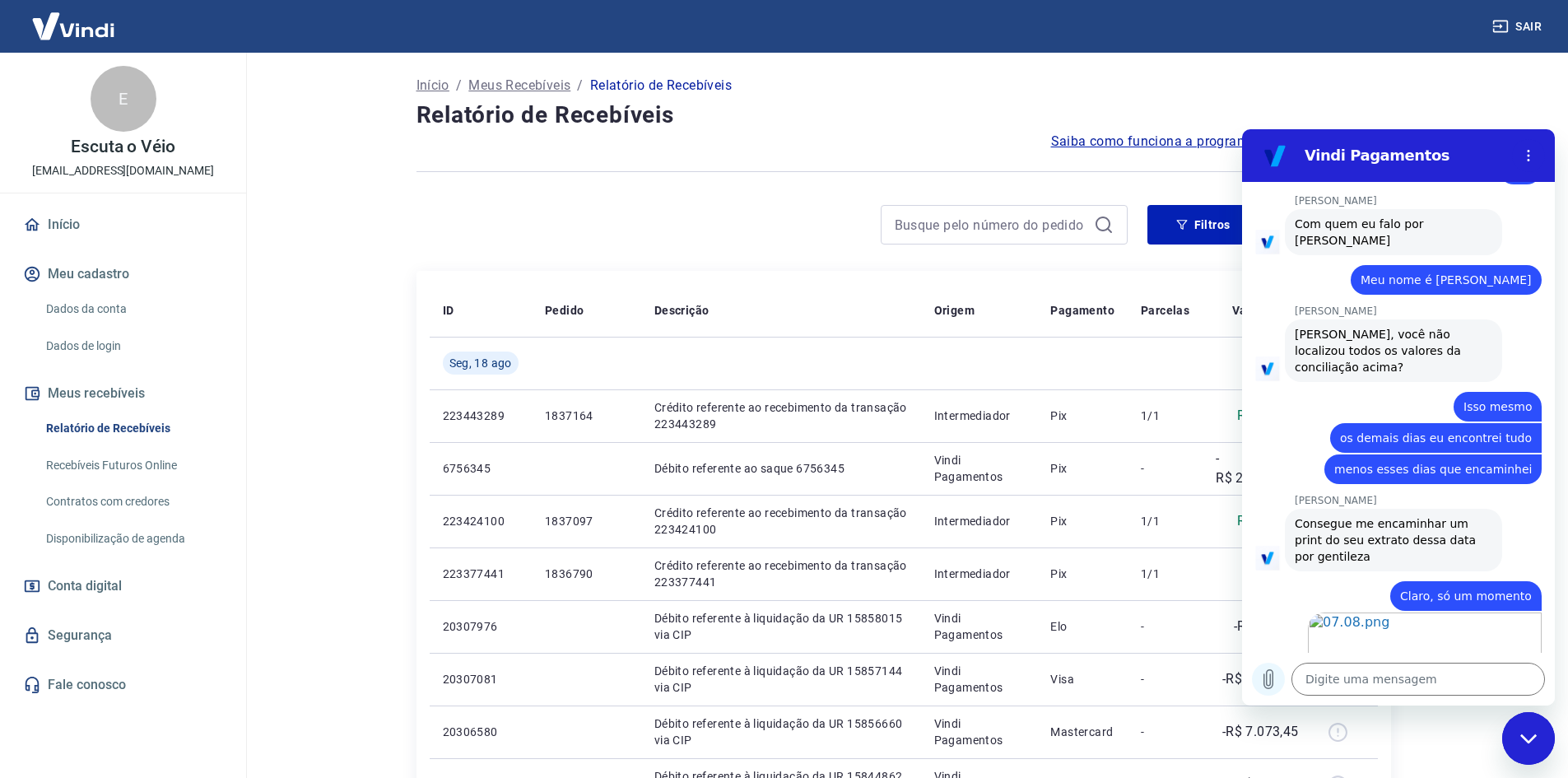
click at [1263, 686] on icon "Carregar arquivo" at bounding box center [1268, 679] width 20 height 20
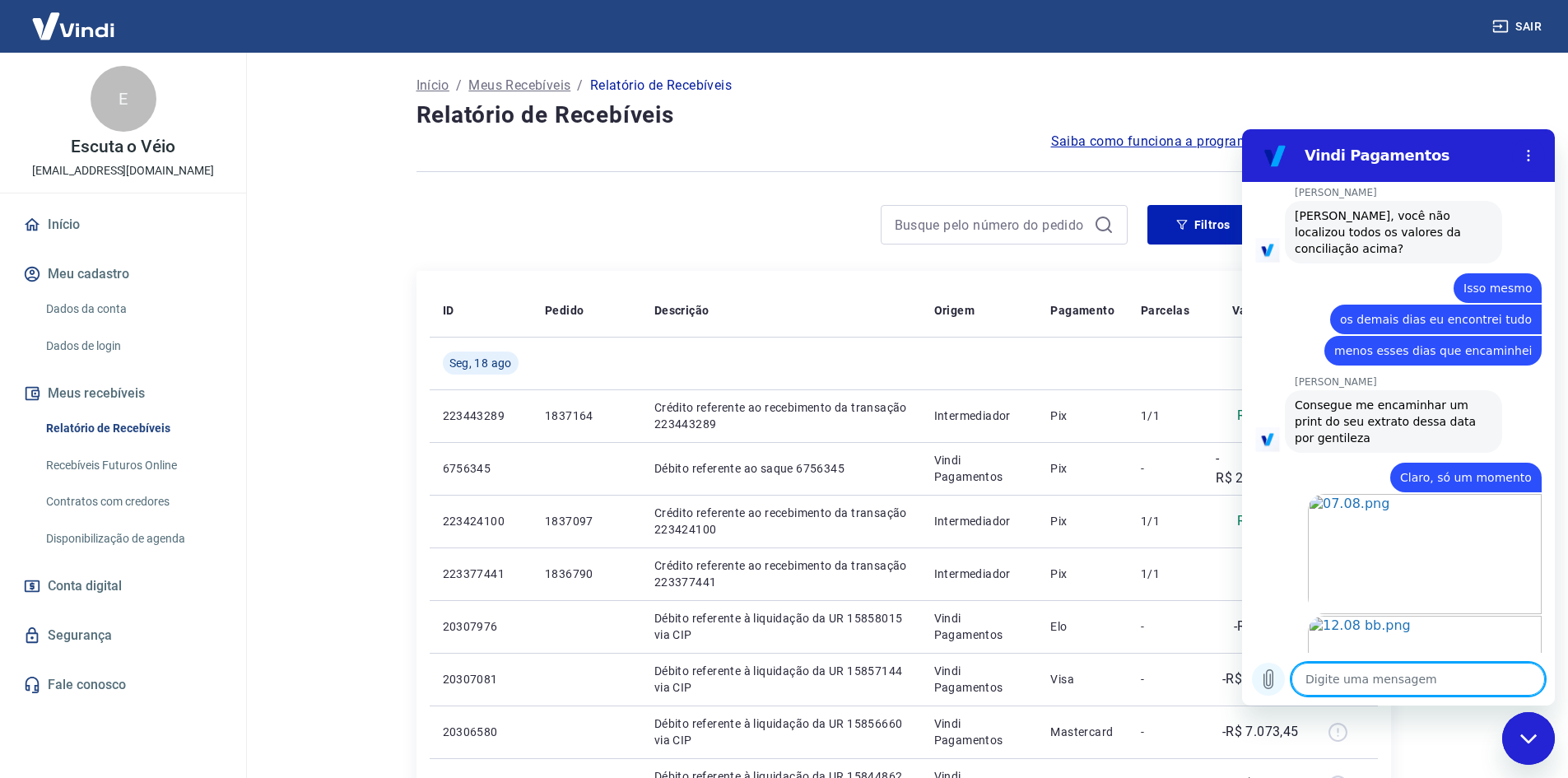
scroll to position [1649, 0]
click at [1269, 681] on icon "Carregar arquivo" at bounding box center [1268, 679] width 20 height 20
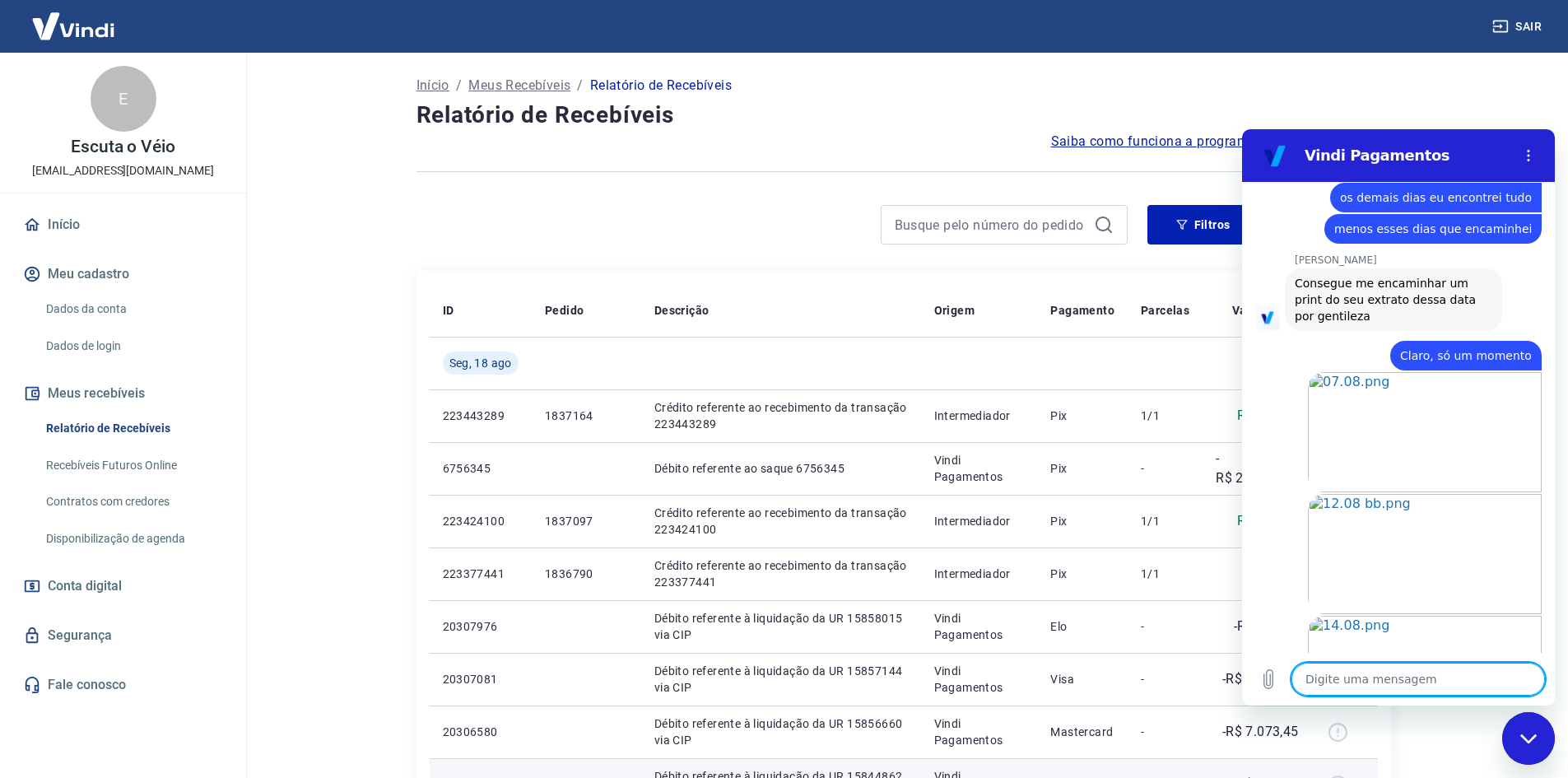
scroll to position [1771, 0]
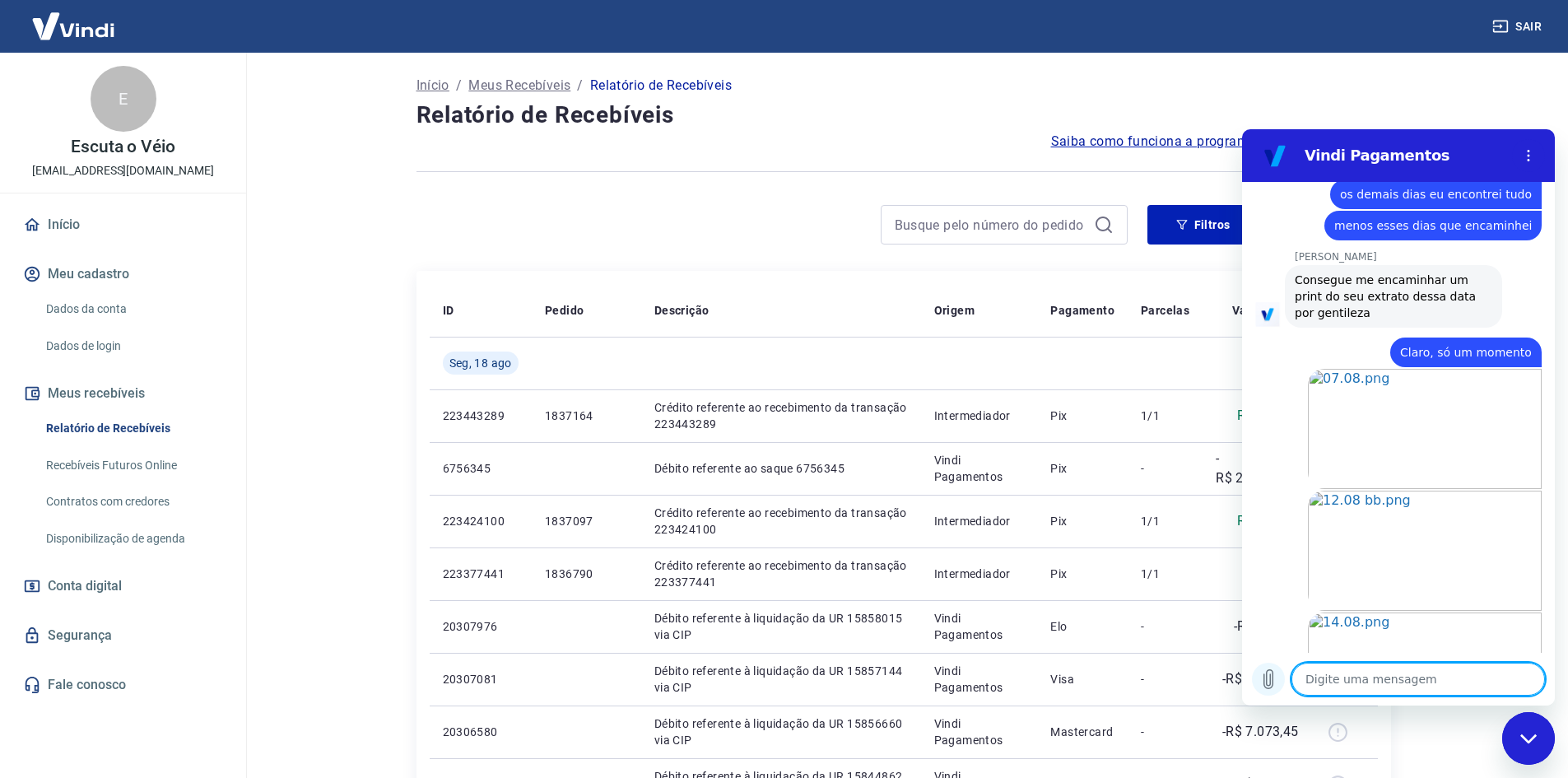
click at [1263, 690] on button "Carregar arquivo" at bounding box center [1269, 680] width 33 height 33
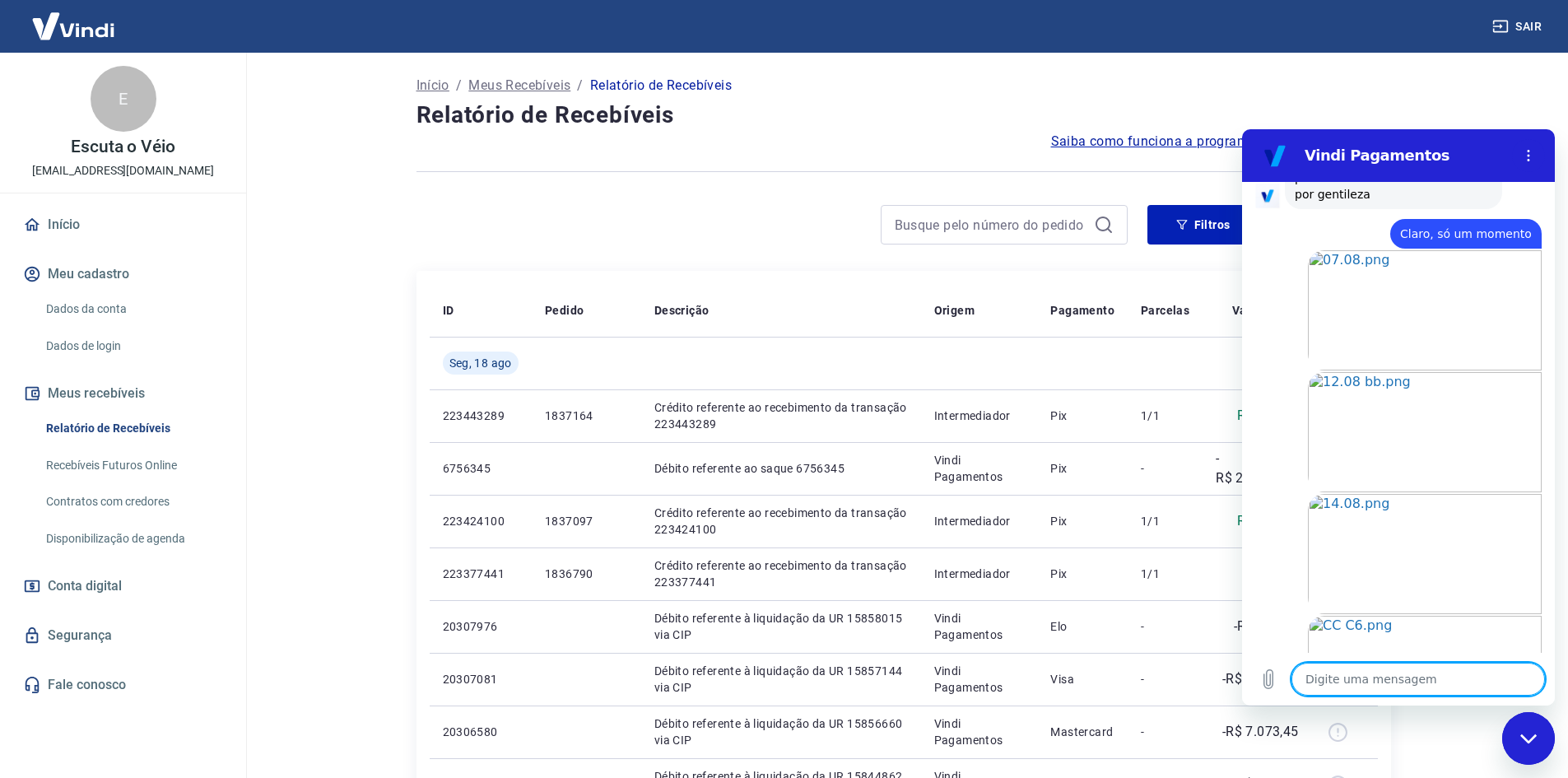
scroll to position [1893, 0]
click at [1445, 669] on textarea at bounding box center [1419, 680] width 254 height 33
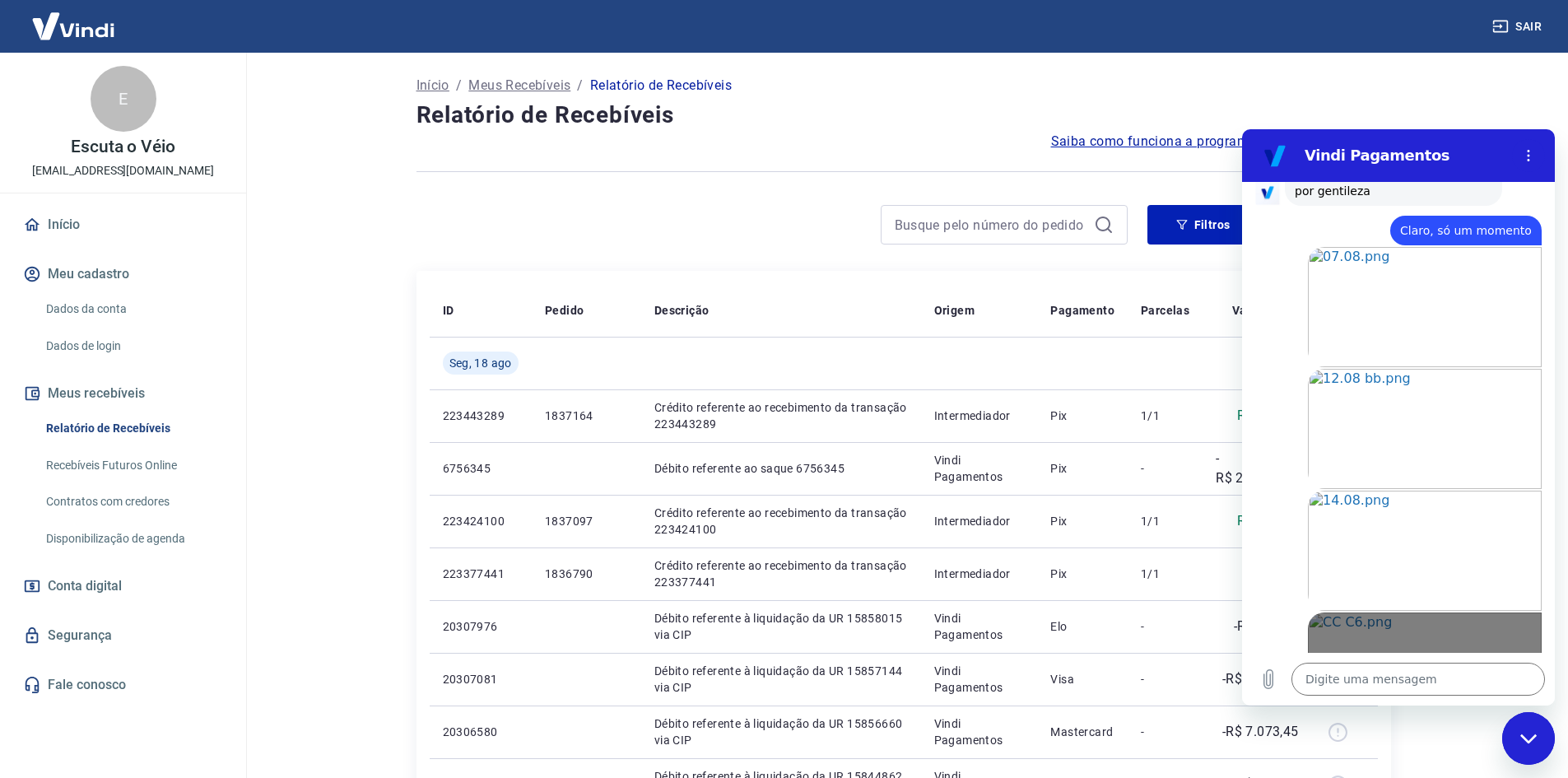
click at [1425, 673] on span "Abrir em [GEOGRAPHIC_DATA]" at bounding box center [1425, 679] width 189 height 13
click at [1393, 682] on textarea at bounding box center [1419, 680] width 254 height 33
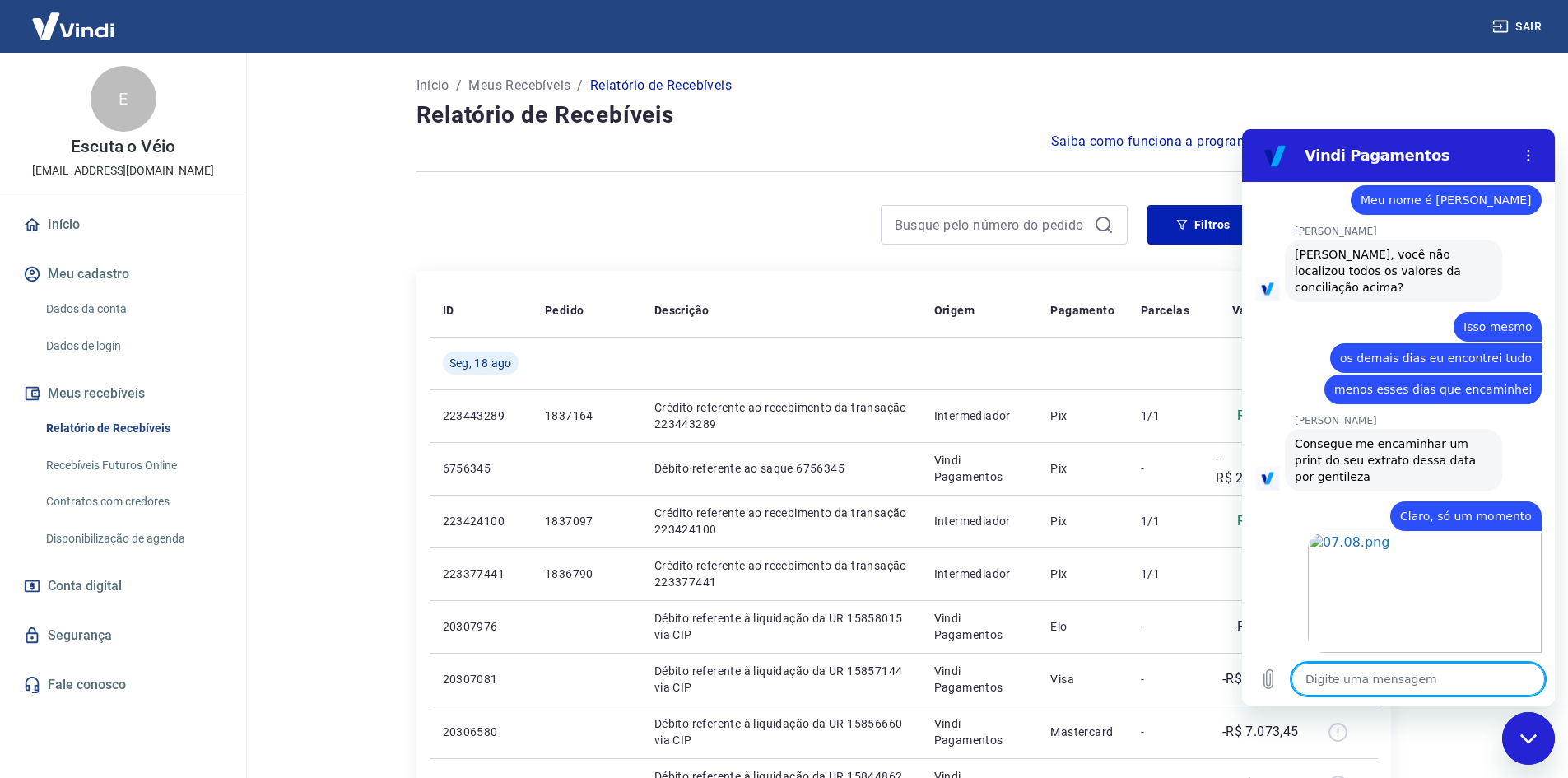
scroll to position [1925, 0]
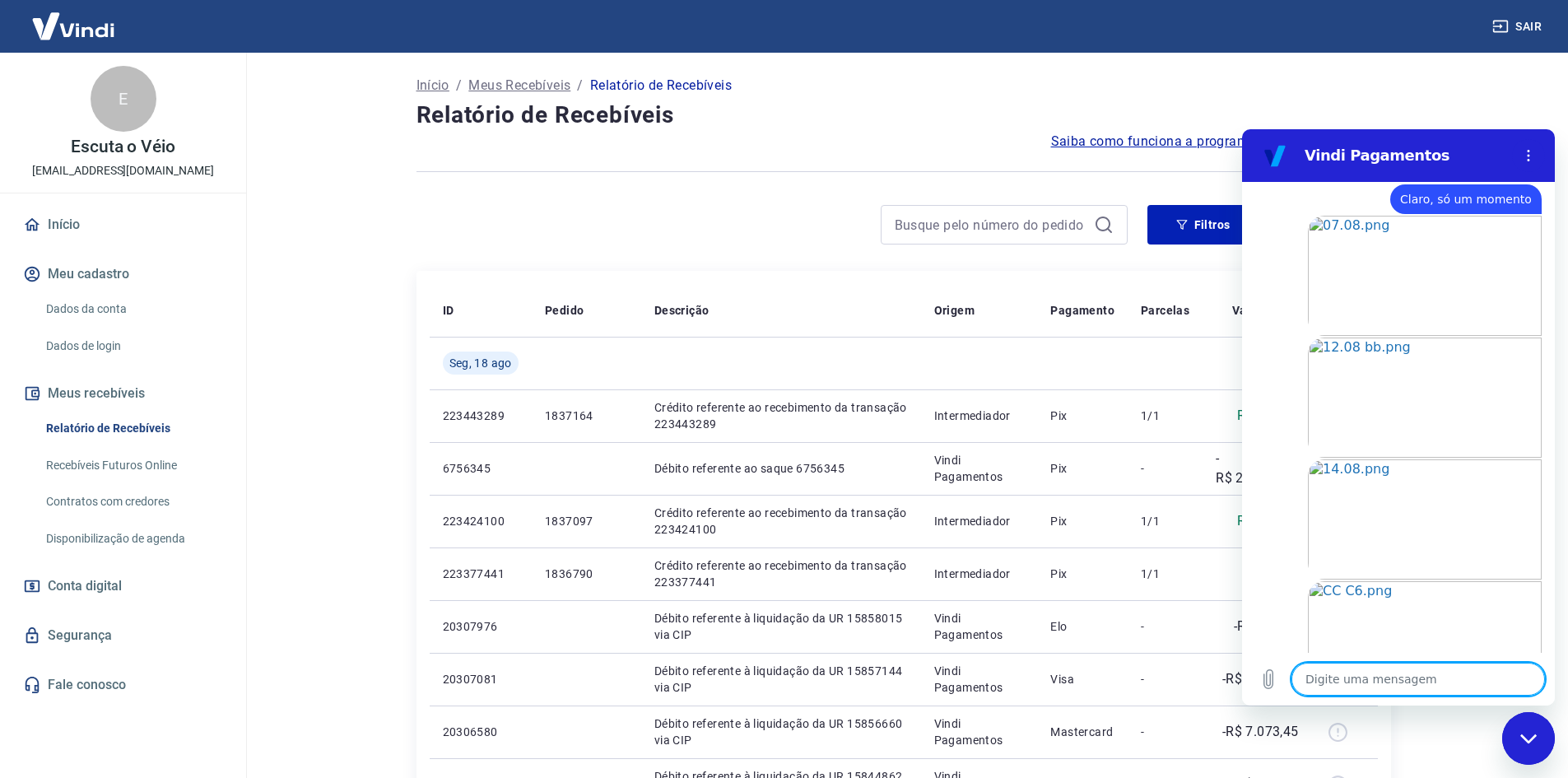
drag, startPoint x: 1551, startPoint y: 602, endPoint x: 2815, endPoint y: 788, distance: 1277.6
click at [1414, 695] on textarea at bounding box center [1419, 680] width 254 height 33
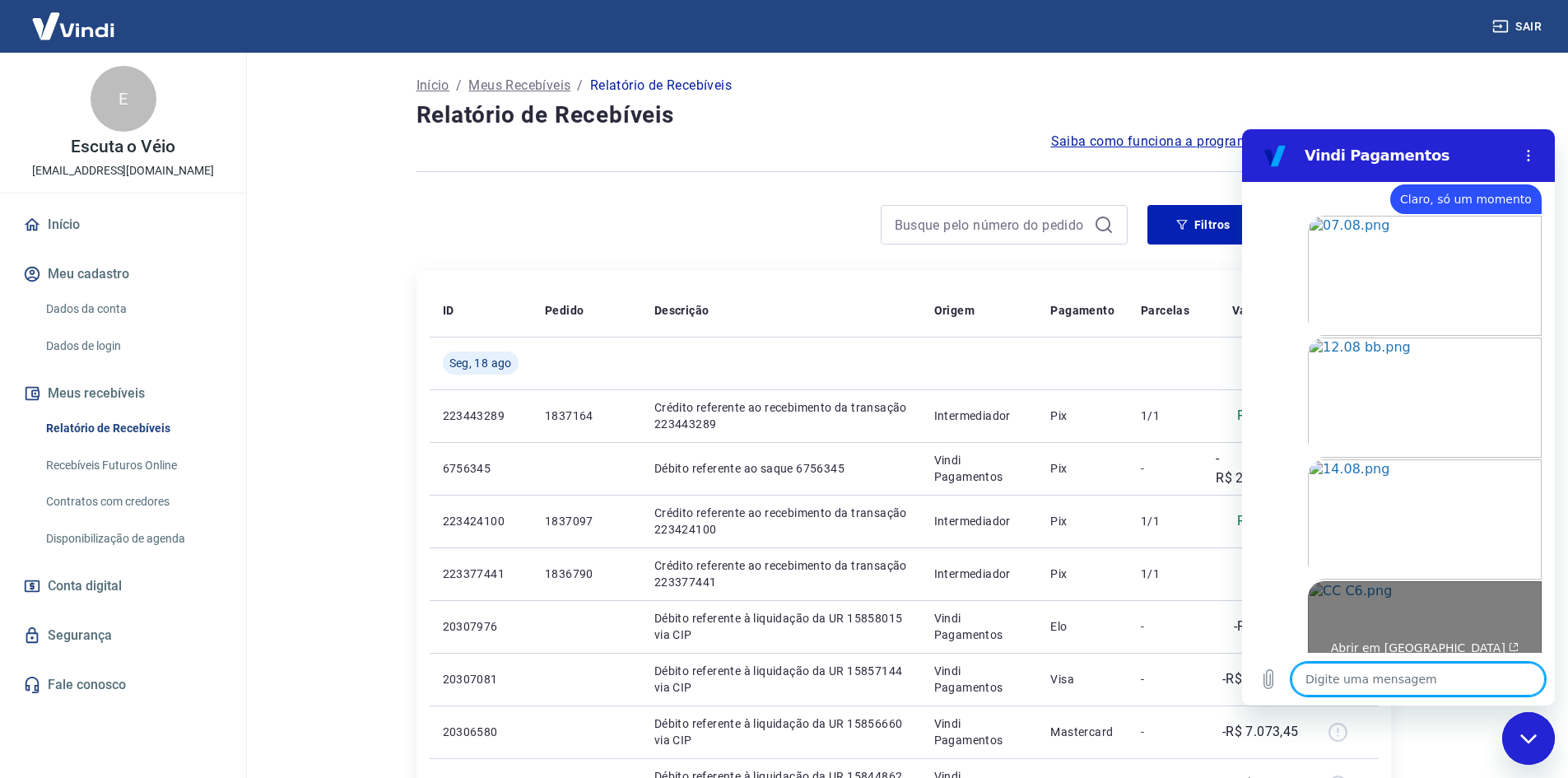
click at [1377, 582] on link "Abrir em [GEOGRAPHIC_DATA]" at bounding box center [1425, 642] width 234 height 120
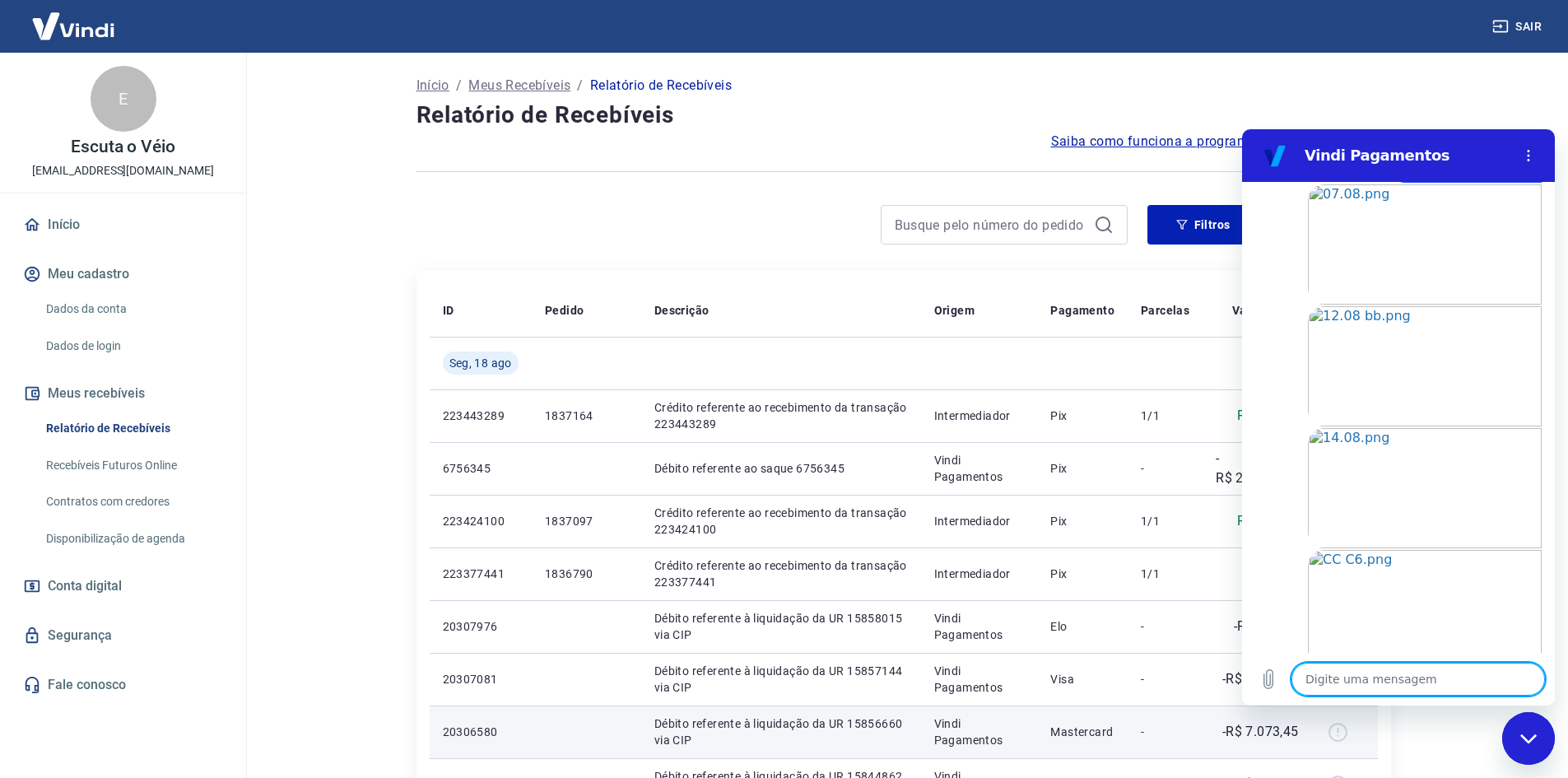
scroll to position [2059, 0]
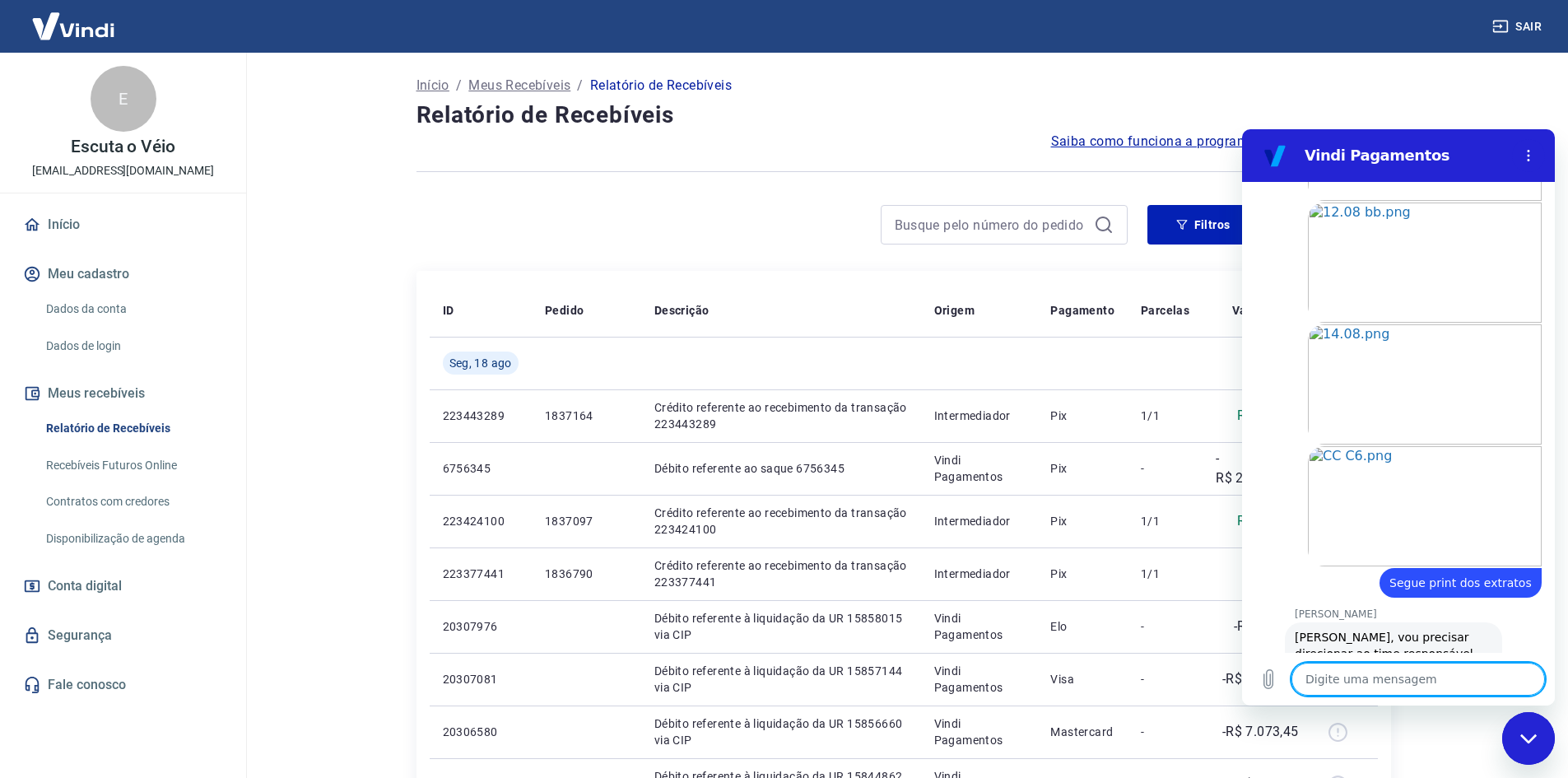
click at [1427, 675] on textarea at bounding box center [1419, 680] width 254 height 33
click at [1427, 686] on textarea at bounding box center [1419, 680] width 254 height 33
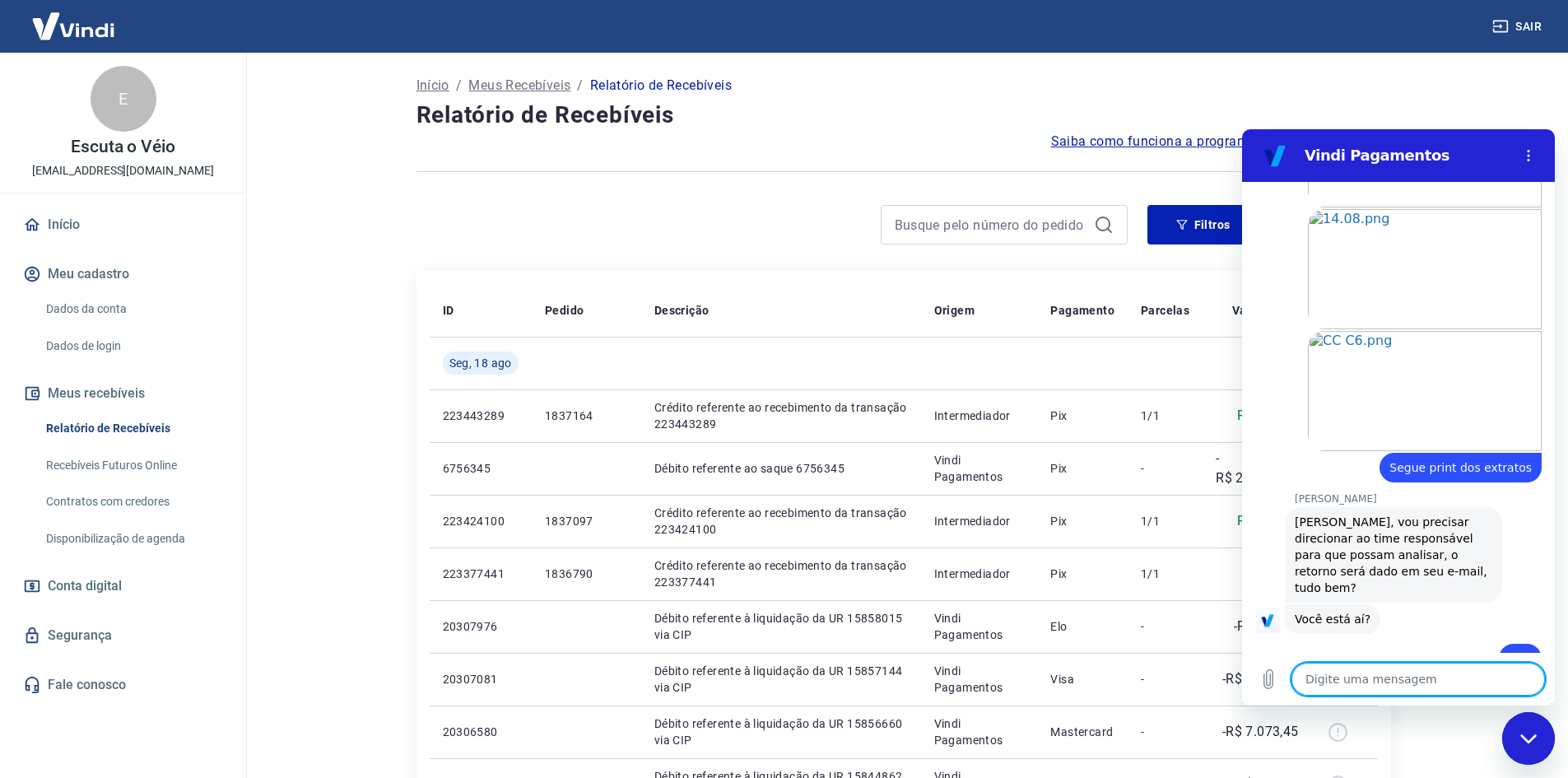
scroll to position [2178, 0]
click at [1340, 680] on textarea at bounding box center [1419, 680] width 254 height 33
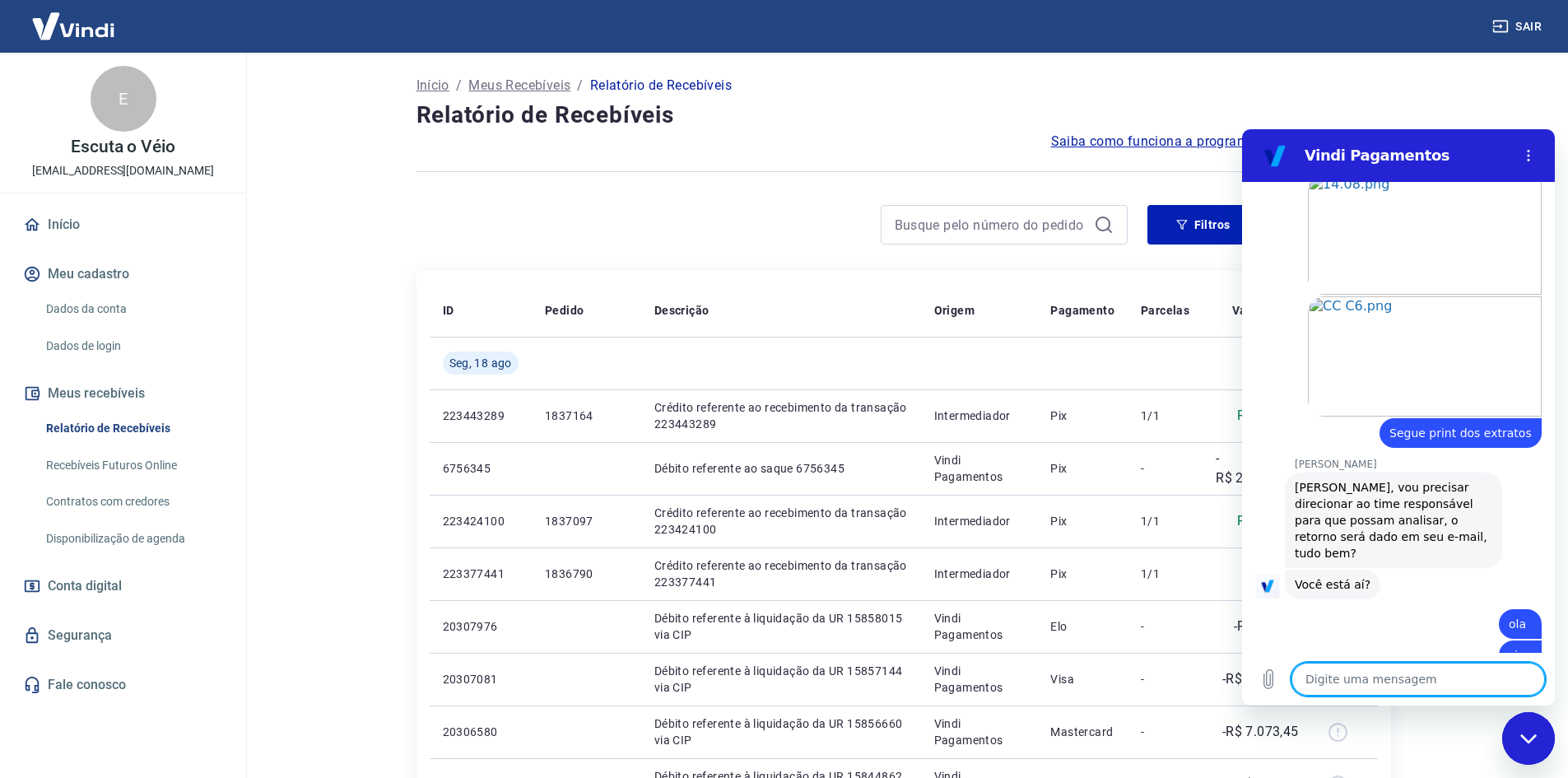
scroll to position [2288, 0]
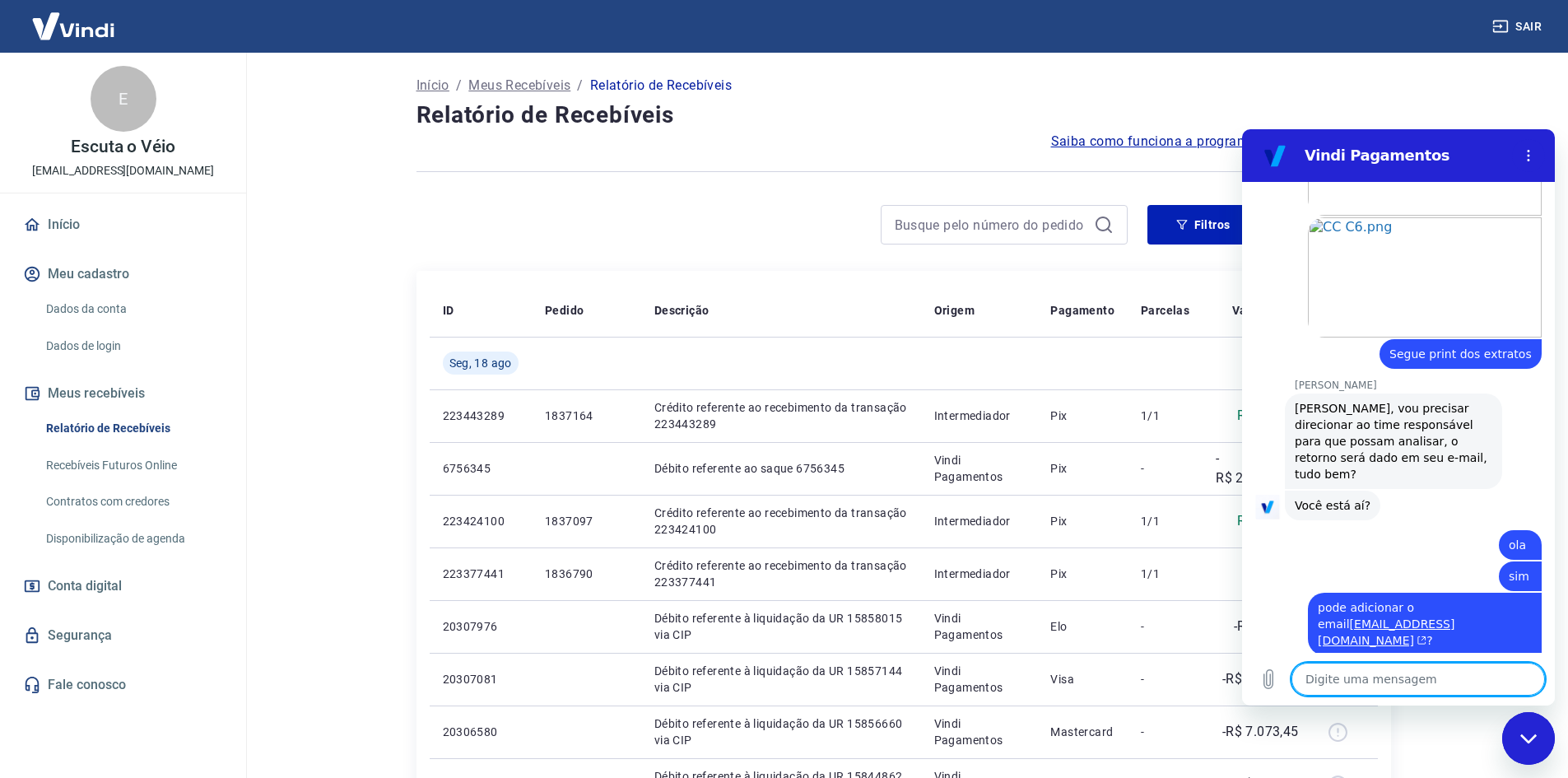
click at [1368, 676] on textarea at bounding box center [1419, 680] width 254 height 33
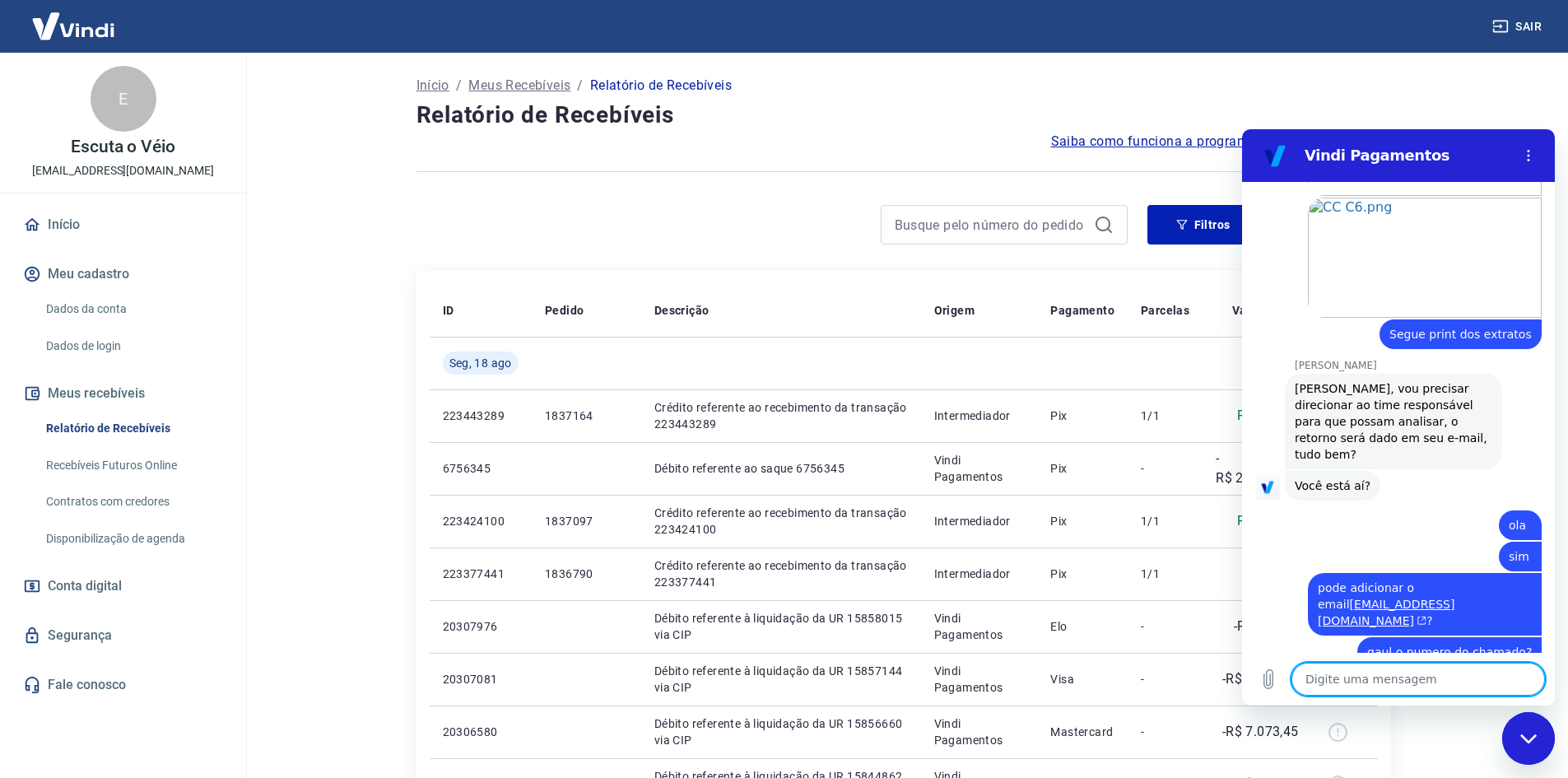
click at [1368, 676] on textarea at bounding box center [1419, 680] width 254 height 33
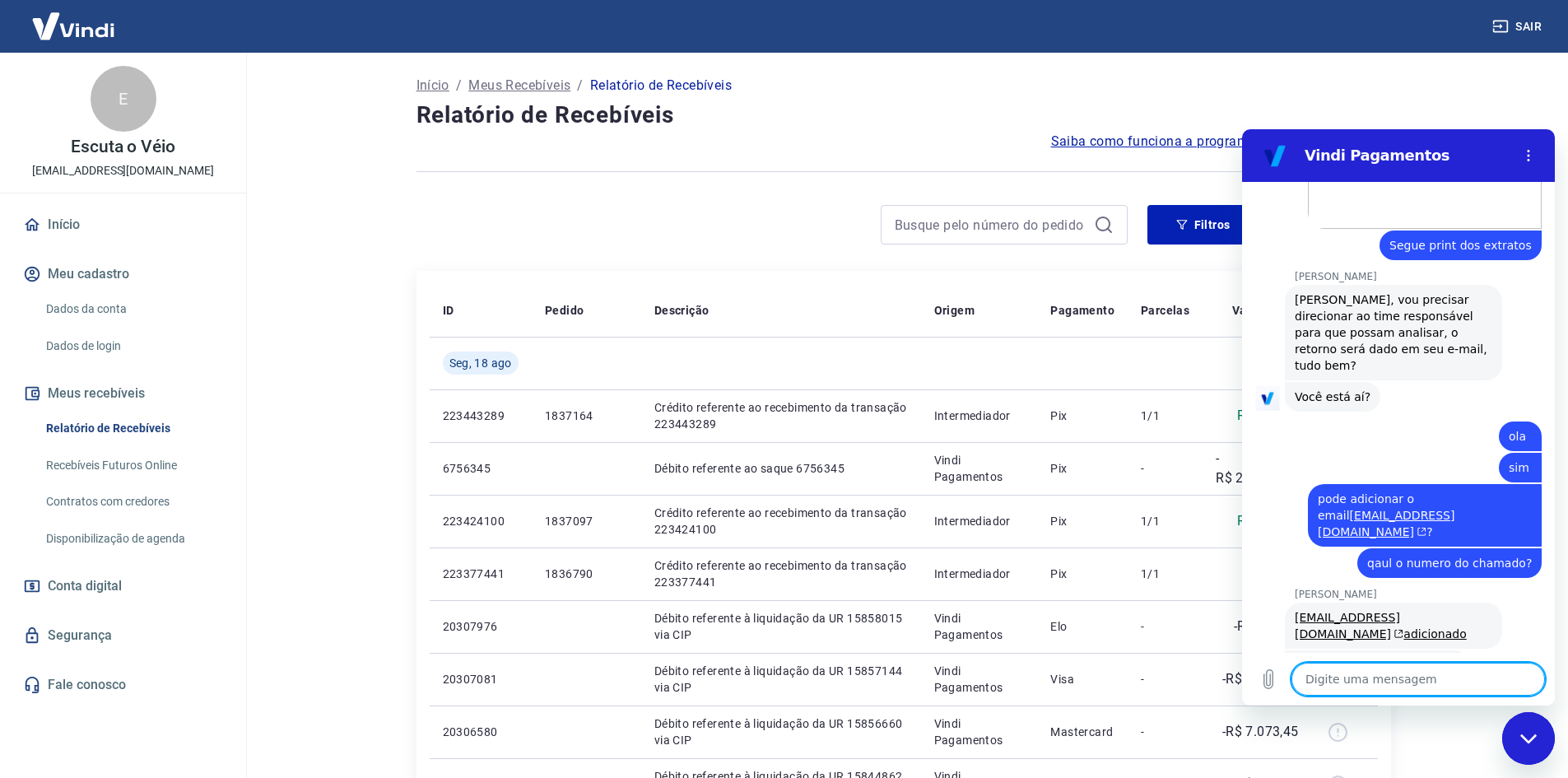
scroll to position [2400, 0]
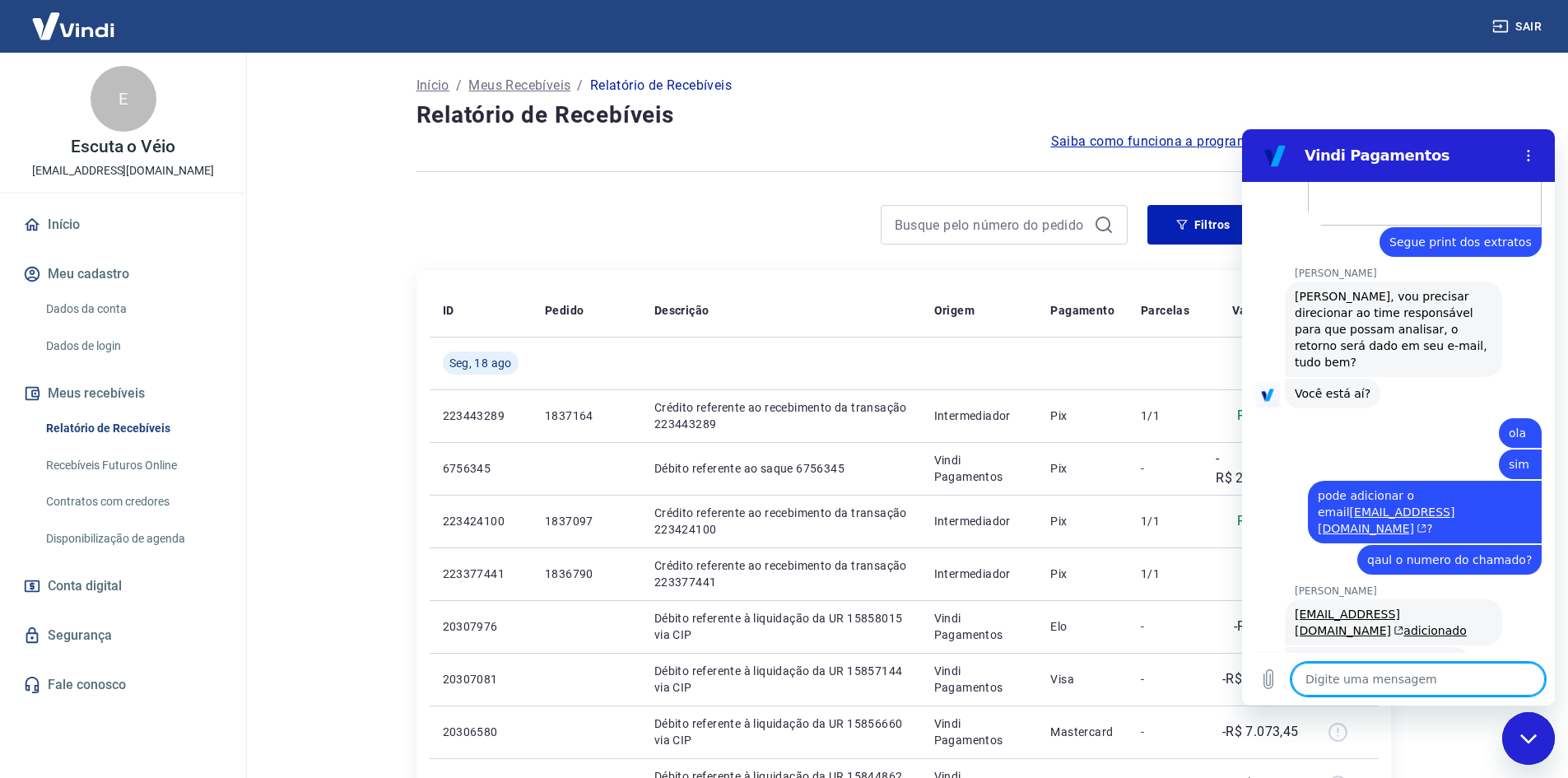
click at [1384, 688] on textarea at bounding box center [1419, 680] width 254 height 33
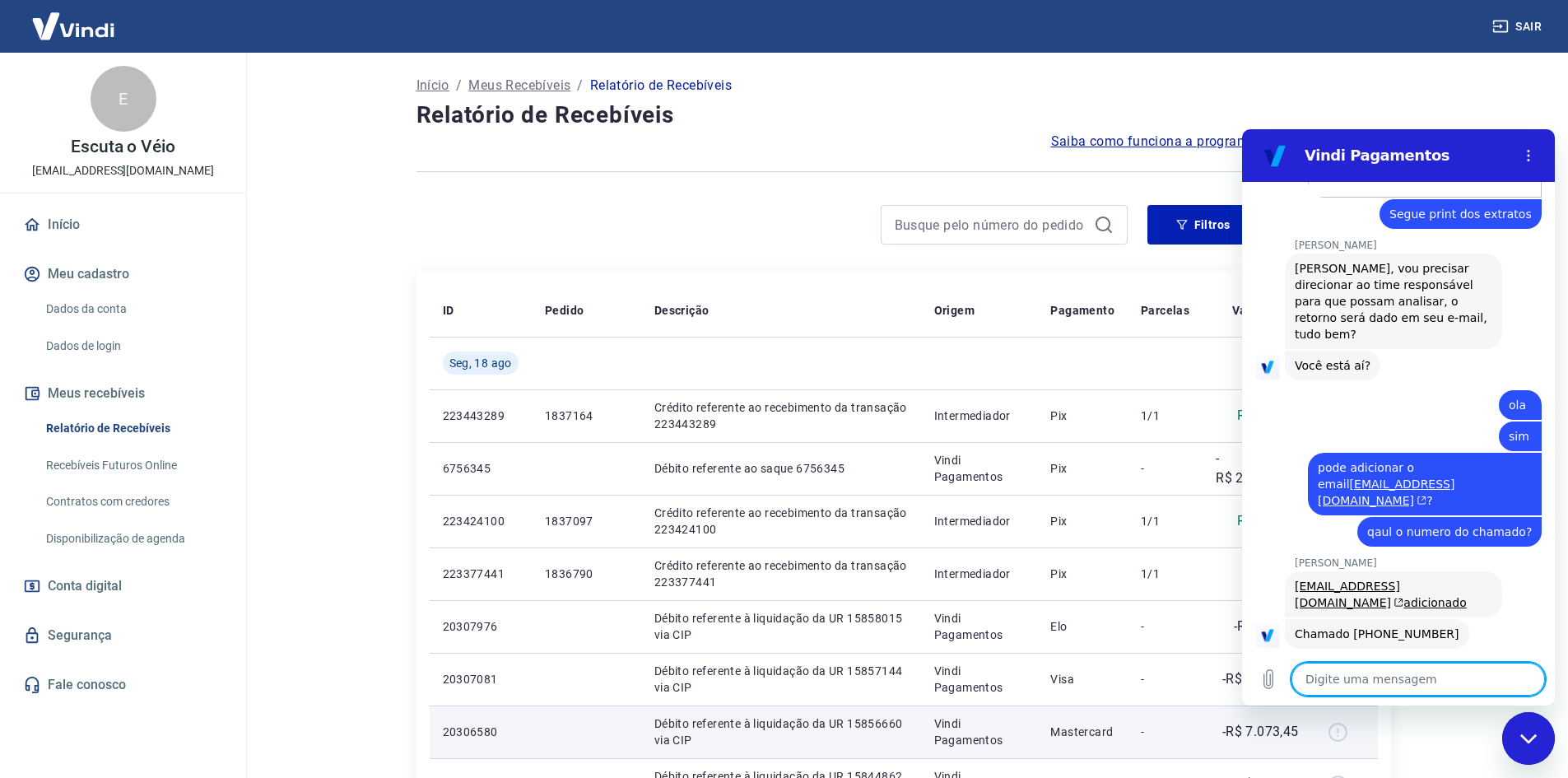
scroll to position [2431, 0]
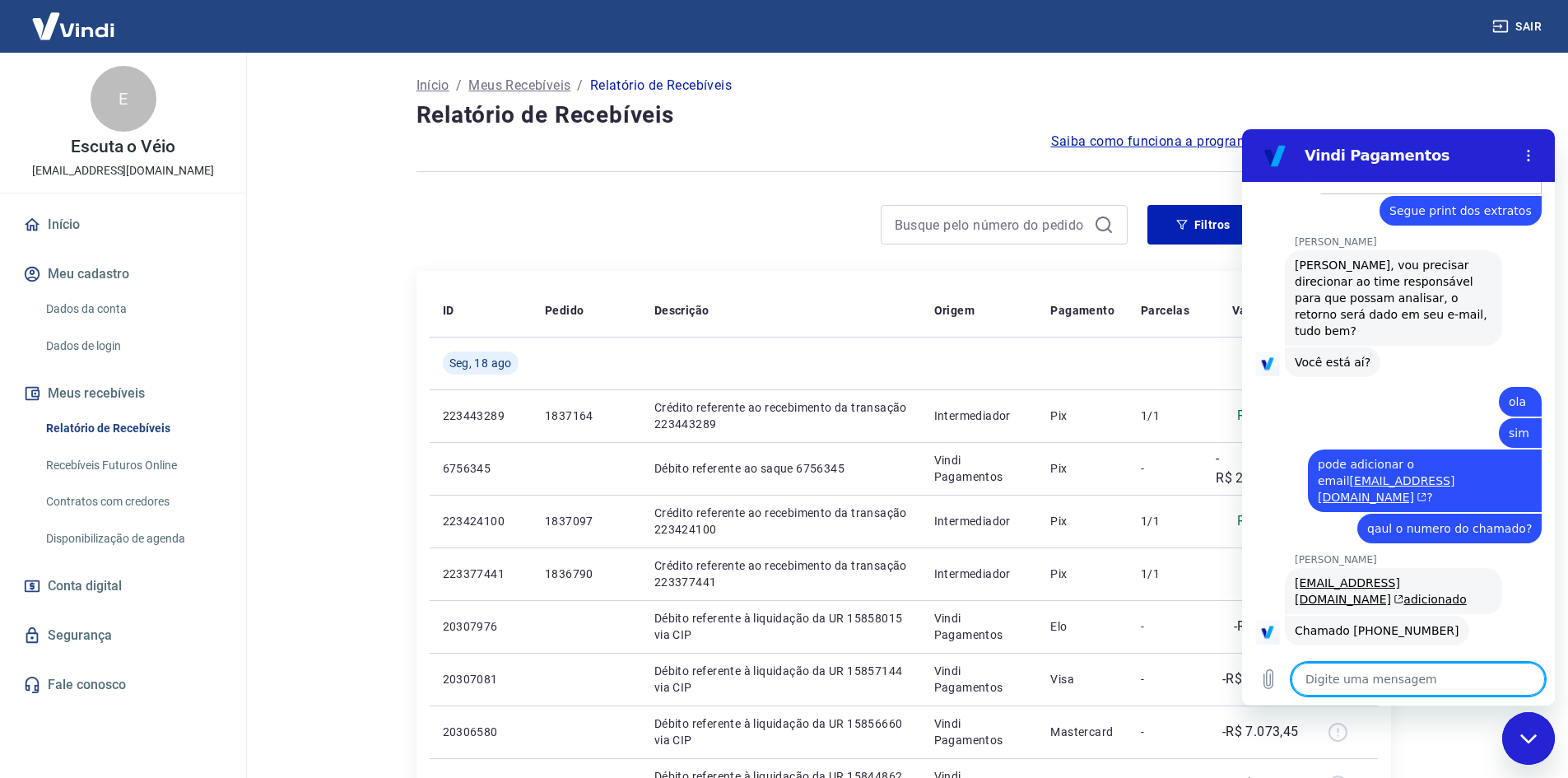
click at [1326, 624] on span "Chamado [PHONE_NUMBER]" at bounding box center [1377, 630] width 164 height 13
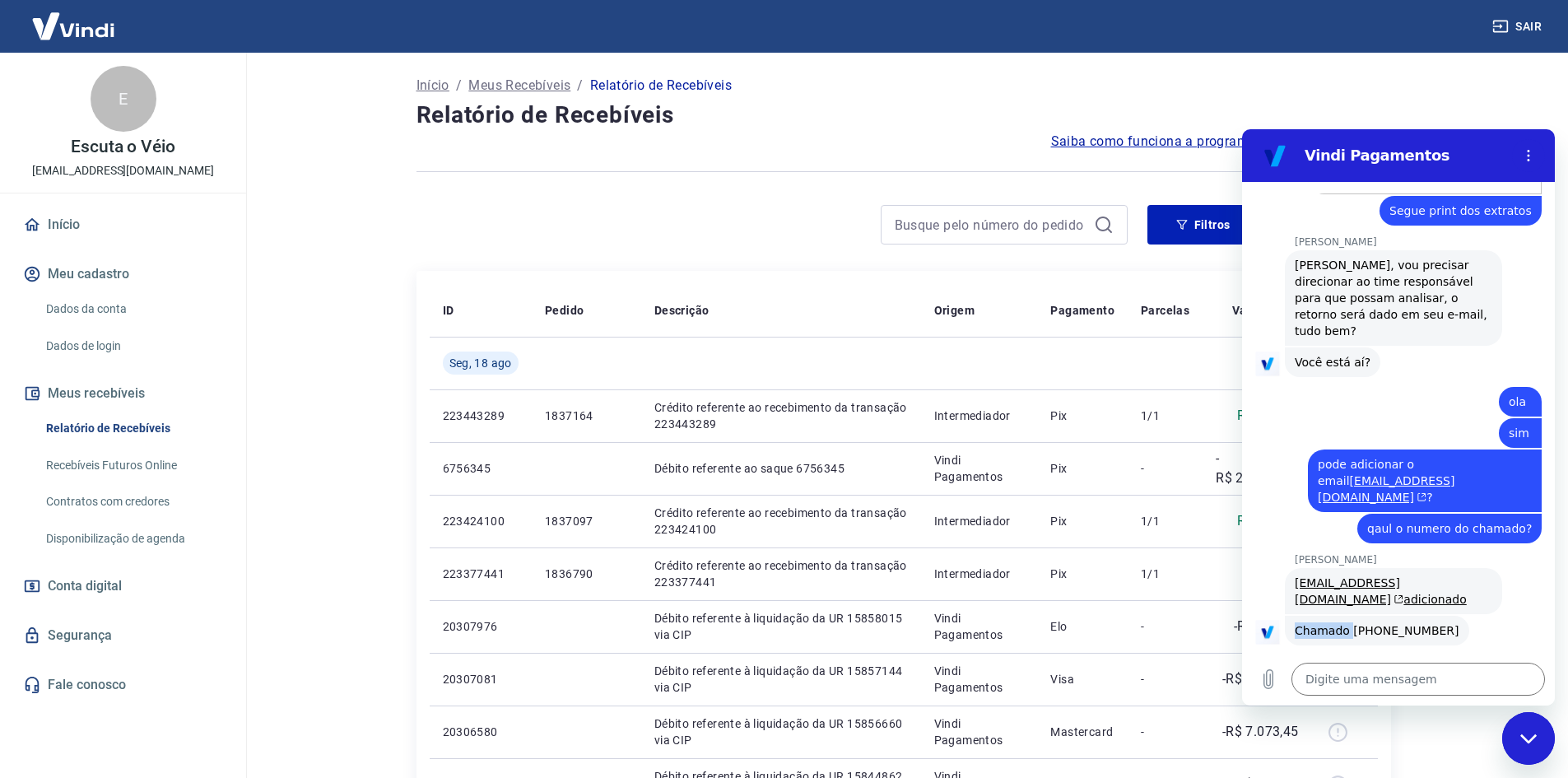
click at [1326, 624] on span "Chamado [PHONE_NUMBER]" at bounding box center [1377, 630] width 164 height 13
copy span "Chamado [PHONE_NUMBER]"
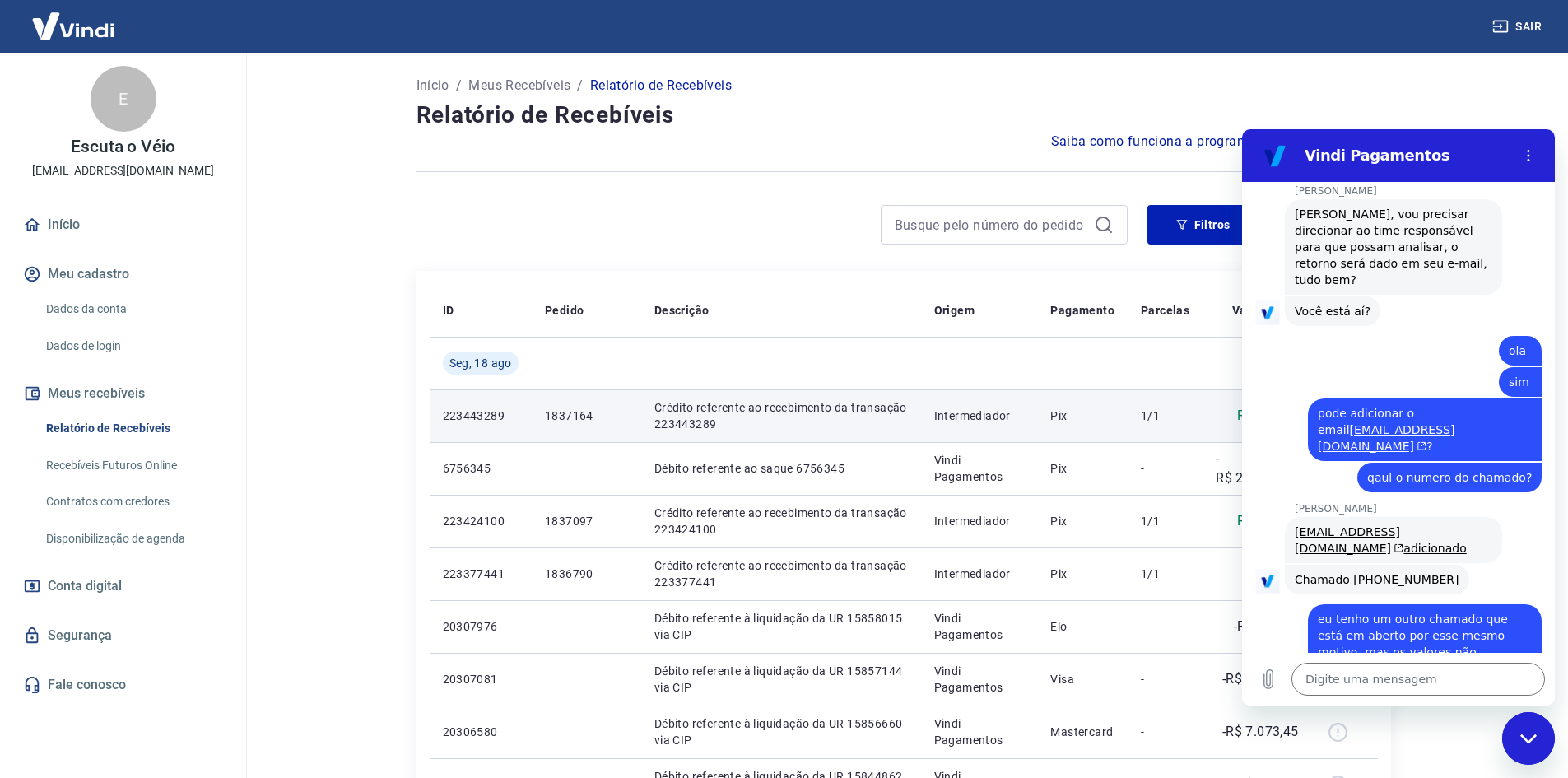
scroll to position [2486, 0]
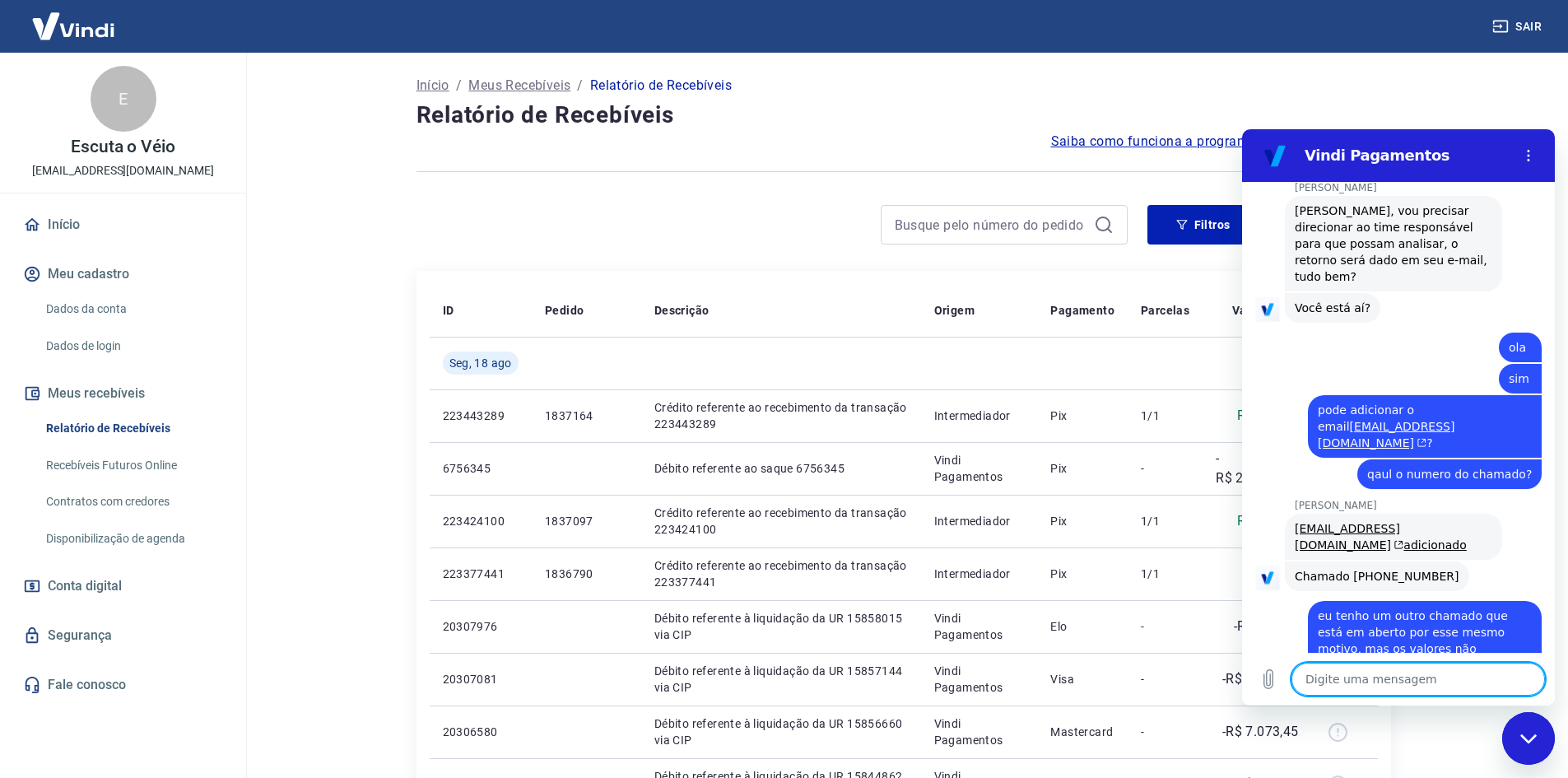
click at [1374, 671] on textarea at bounding box center [1419, 680] width 254 height 33
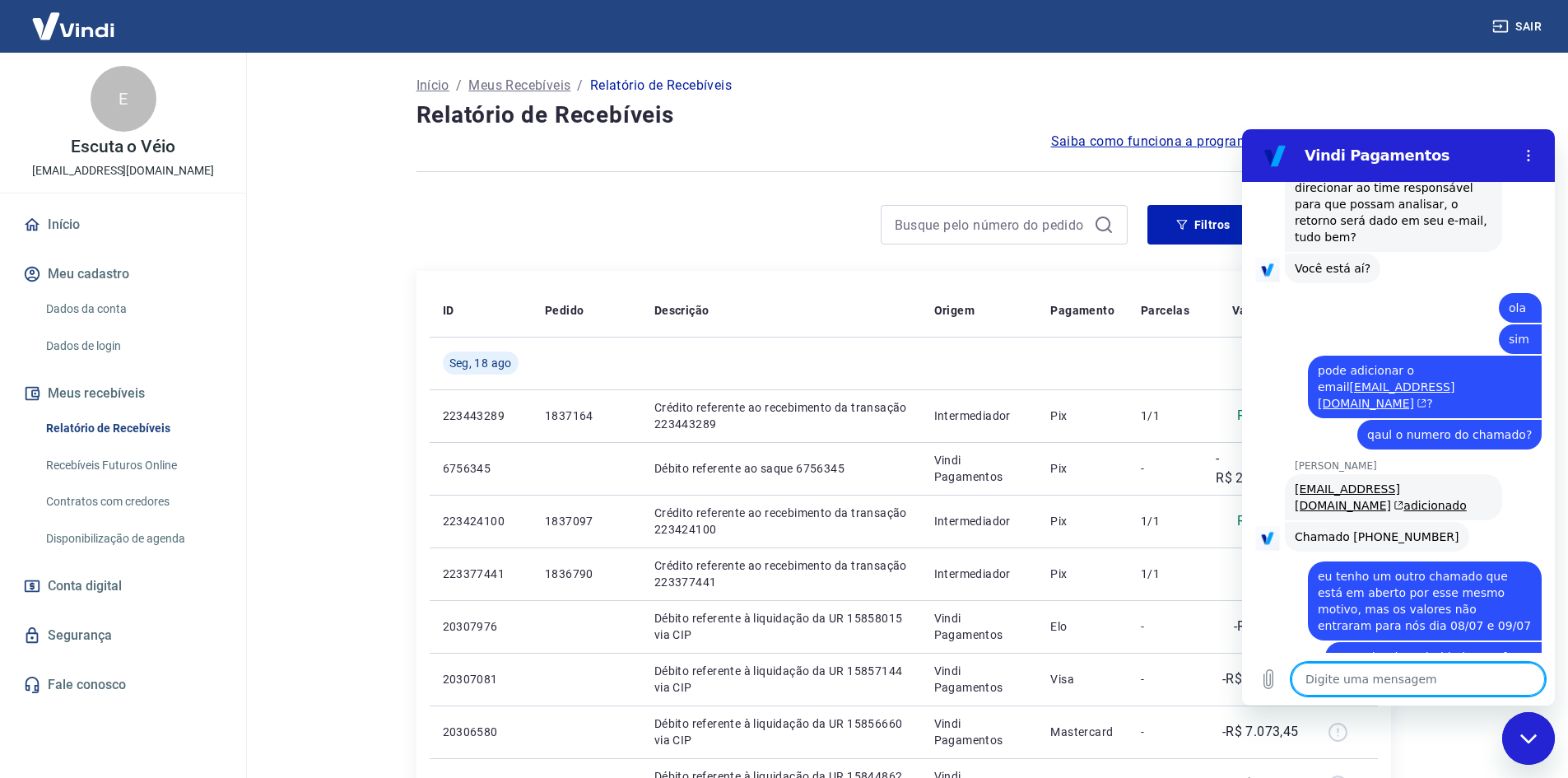
scroll to position [2580, 0]
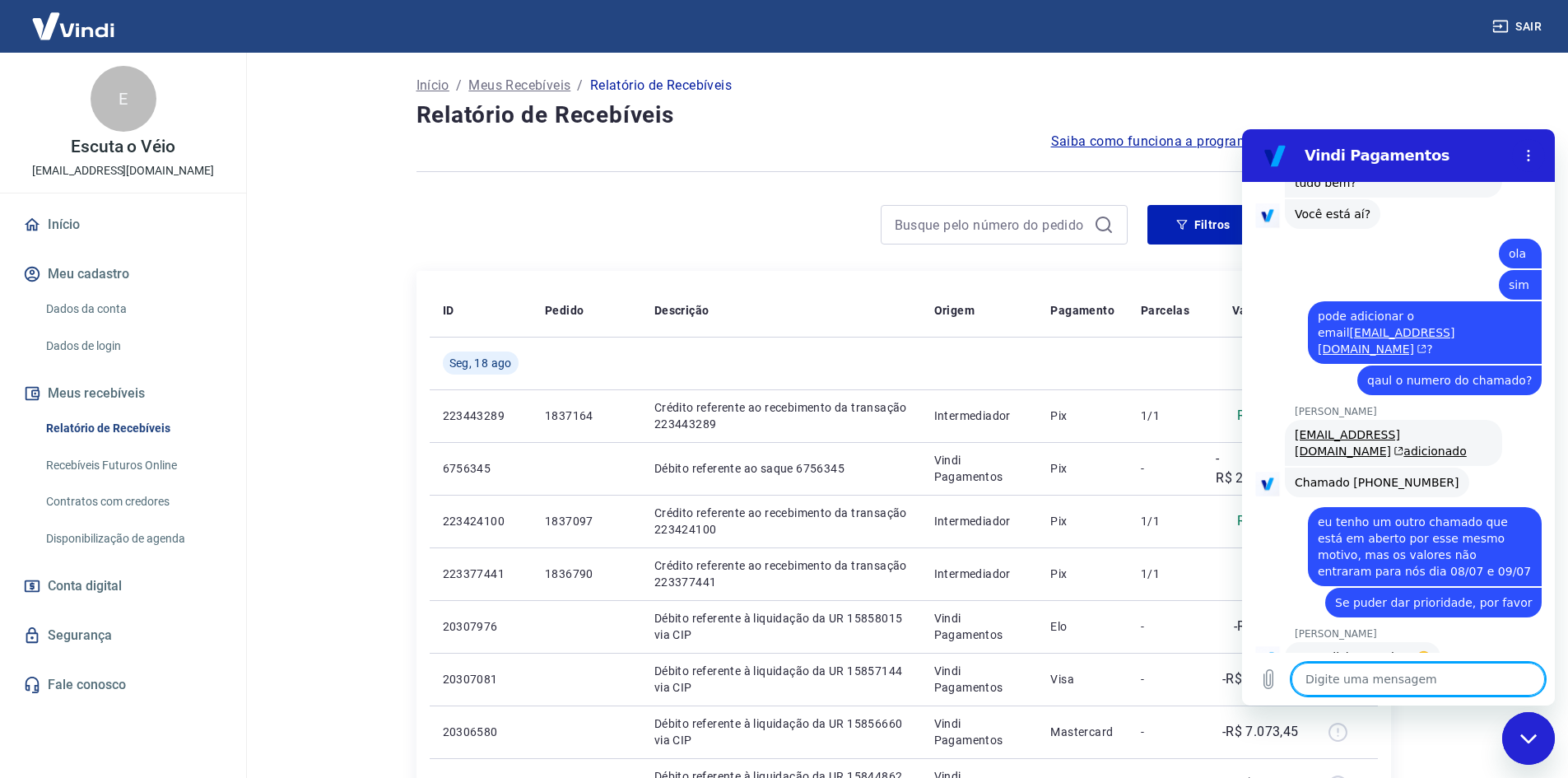
click at [1405, 669] on textarea at bounding box center [1419, 680] width 254 height 33
